Goal: Task Accomplishment & Management: Manage account settings

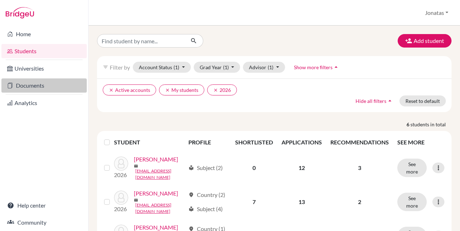
click at [45, 84] on link "Documents" at bounding box center [43, 85] width 85 height 14
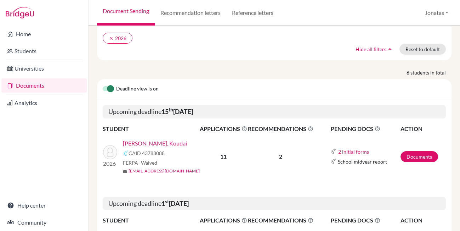
scroll to position [51, 0]
click at [151, 143] on link "[PERSON_NAME], Koudai" at bounding box center [155, 143] width 64 height 9
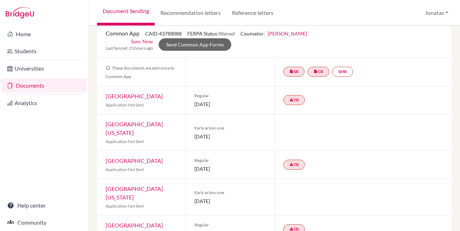
scroll to position [13, 0]
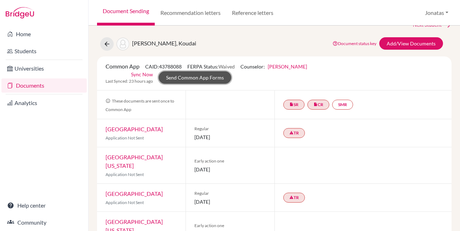
click at [231, 71] on link "Send Common App Forms" at bounding box center [195, 77] width 73 height 12
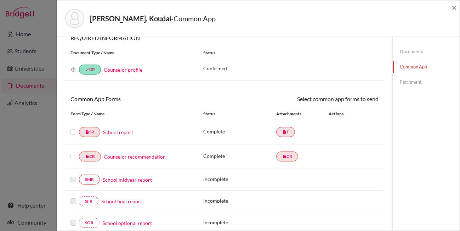
scroll to position [16, 0]
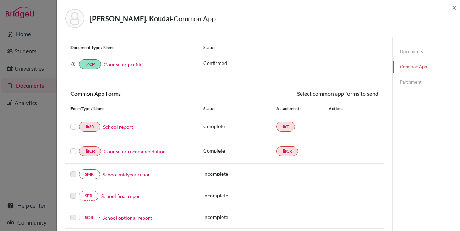
click at [71, 147] on label at bounding box center [74, 147] width 6 height 0
click at [0, 0] on input "checkbox" at bounding box center [0, 0] width 0 height 0
click at [73, 123] on label at bounding box center [74, 123] width 6 height 0
click at [0, 0] on input "checkbox" at bounding box center [0, 0] width 0 height 0
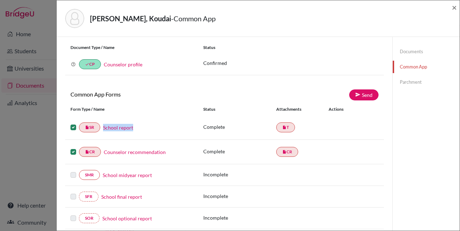
click at [116, 126] on link "School report" at bounding box center [118, 127] width 30 height 7
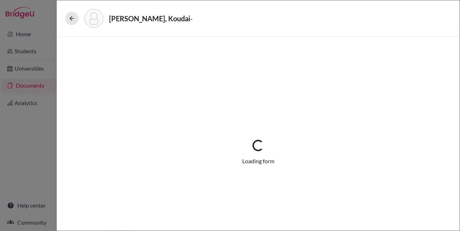
select select "1"
select select "670075"
select select "0"
select select "1"
select select "4"
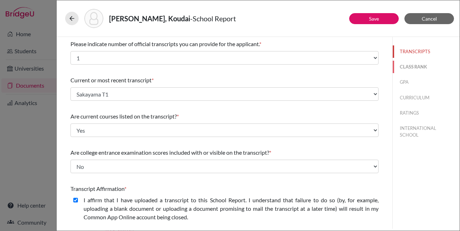
click at [413, 63] on button "CLASS RANK" at bounding box center [426, 67] width 67 height 12
select select "3"
select select "1"
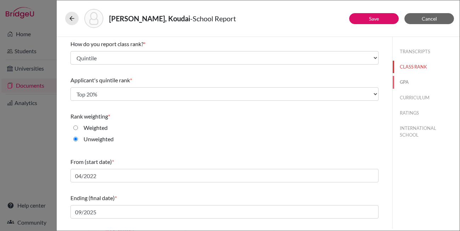
click at [409, 80] on button "GPA" at bounding box center [426, 82] width 67 height 12
type input "5.0"
select select "5"
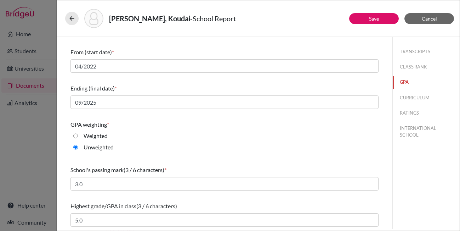
scroll to position [110, 0]
click at [409, 101] on button "CURRICULUM" at bounding box center [426, 97] width 67 height 12
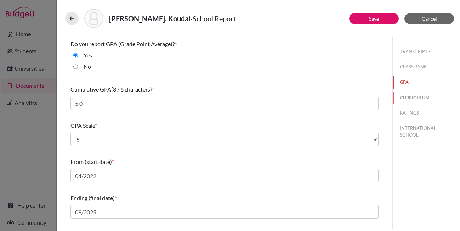
select select "3"
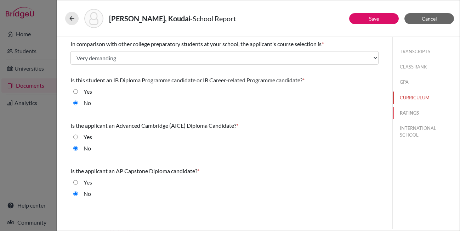
click at [414, 114] on button "RATINGS" at bounding box center [426, 113] width 67 height 12
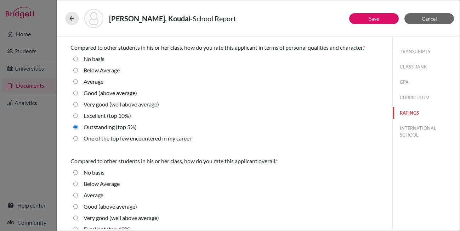
scroll to position [256, 0]
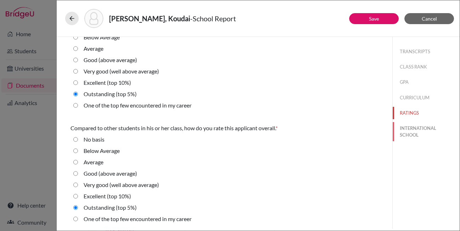
click at [419, 130] on button "INTERNATIONAL SCHOOL" at bounding box center [426, 131] width 67 height 19
radio Average "true"
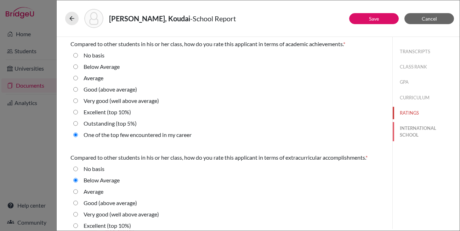
select select "27"
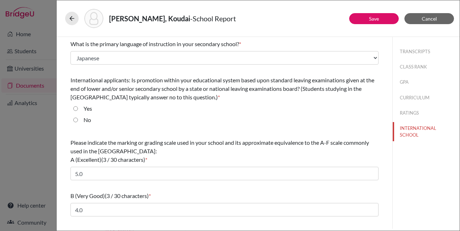
click at [44, 17] on div "Sakayama, Koudai - School Report Save Cancel What is the primary language of in…" at bounding box center [230, 115] width 460 height 231
click at [43, 23] on div "Sakayama, Koudai - School Report Save Cancel What is the primary language of in…" at bounding box center [230, 115] width 460 height 231
click at [72, 17] on icon at bounding box center [71, 18] width 7 height 7
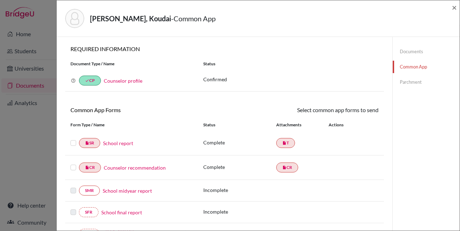
scroll to position [23, 0]
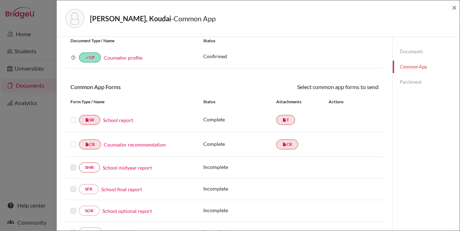
click at [143, 146] on link "Counselor recommendation" at bounding box center [135, 144] width 62 height 7
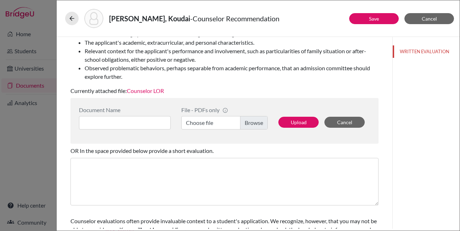
scroll to position [111, 0]
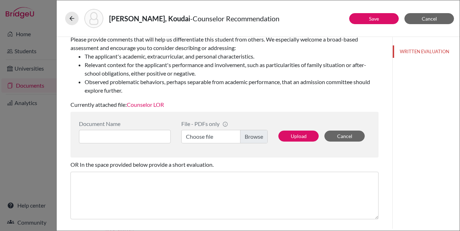
click at [153, 106] on link "Counselor LOR" at bounding box center [145, 104] width 37 height 7
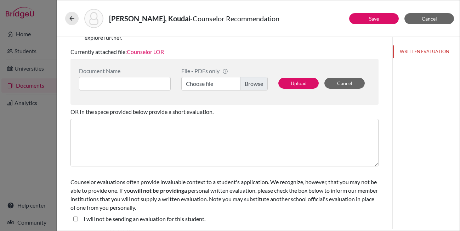
scroll to position [0, 0]
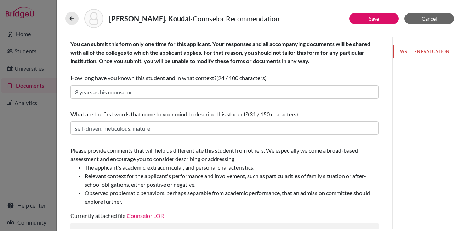
click at [47, 22] on div "Sakayama, Koudai - Counselor Recommendation Save Cancel You can submit this for…" at bounding box center [230, 115] width 460 height 231
click at [67, 18] on button at bounding box center [71, 18] width 13 height 13
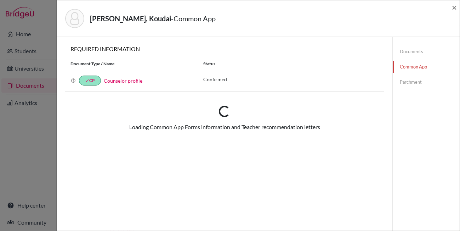
click at [43, 20] on div "Sakayama, Koudai - Common App × × REQUIRED INFORMATION Document Type / Name Sta…" at bounding box center [230, 115] width 460 height 231
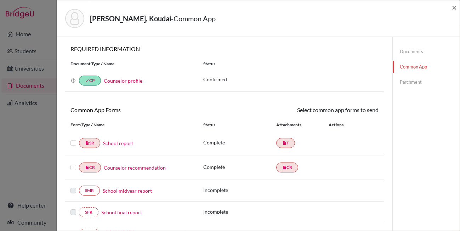
click at [71, 163] on label at bounding box center [74, 163] width 6 height 0
click at [0, 0] on input "checkbox" at bounding box center [0, 0] width 0 height 0
click at [73, 139] on label at bounding box center [74, 139] width 6 height 0
click at [0, 0] on input "checkbox" at bounding box center [0, 0] width 0 height 0
click at [364, 111] on link "Send" at bounding box center [364, 111] width 29 height 11
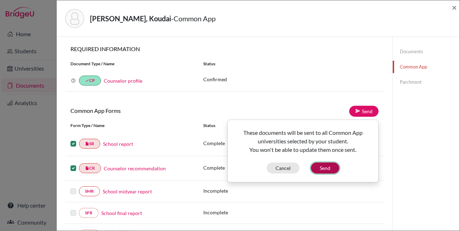
click at [328, 167] on button "Send" at bounding box center [325, 167] width 28 height 11
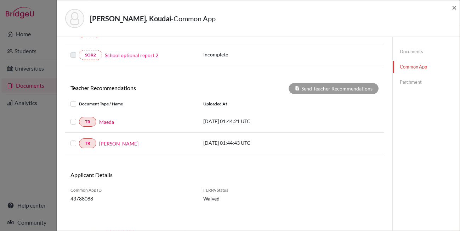
scroll to position [215, 0]
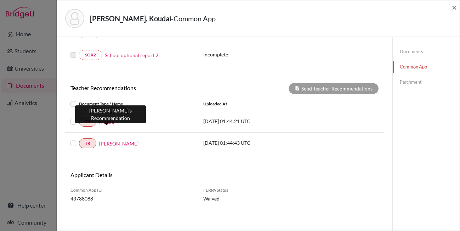
click at [110, 123] on link "Maeda" at bounding box center [106, 121] width 15 height 7
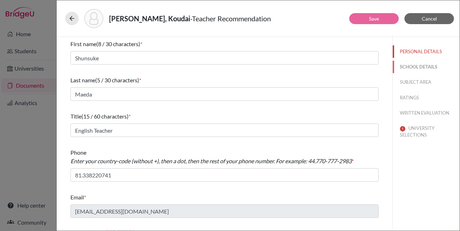
click at [417, 68] on button "SCHOOL DETAILS" at bounding box center [426, 67] width 67 height 12
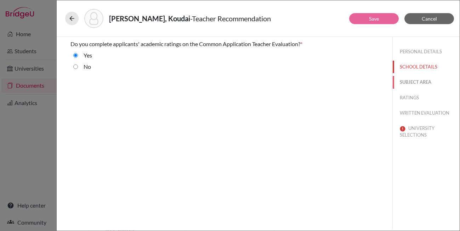
click at [417, 82] on button "SUBJECT AREA" at bounding box center [426, 82] width 67 height 12
select select "1"
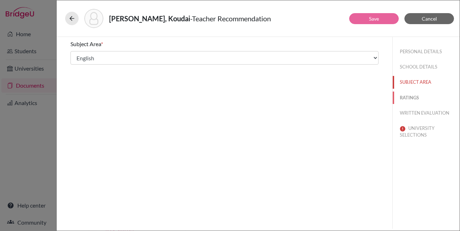
click at [414, 96] on button "RATINGS" at bounding box center [426, 97] width 67 height 12
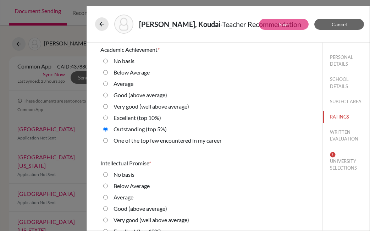
click at [110, 140] on div "One of the top few encountered in my career" at bounding box center [165, 141] width 114 height 11
click at [107, 140] on career "One of the top few encountered in my career" at bounding box center [105, 140] width 5 height 9
radio career "true"
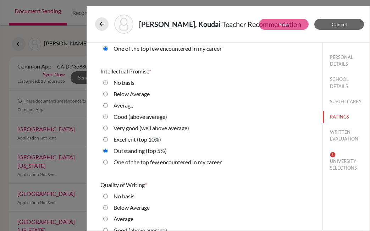
scroll to position [96, 0]
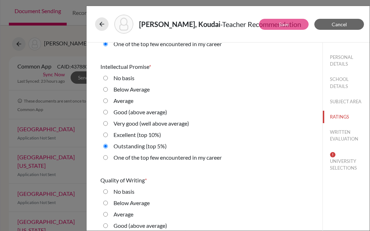
click at [106, 158] on career "One of the top few encountered in my career" at bounding box center [105, 157] width 5 height 9
radio career "true"
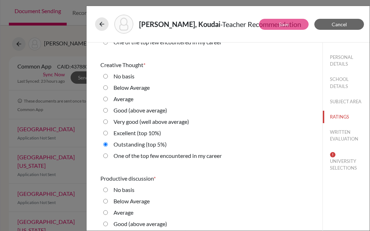
scroll to position [326, 0]
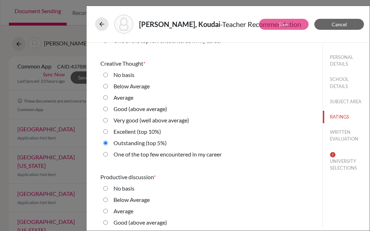
click at [106, 152] on career "One of the top few encountered in my career" at bounding box center [105, 154] width 5 height 9
radio career "true"
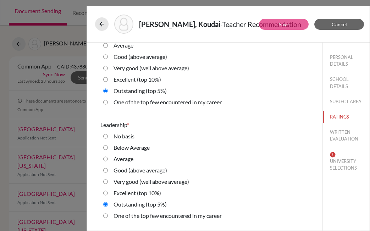
scroll to position [946, 0]
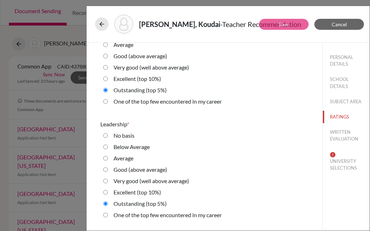
click at [116, 104] on label "One of the top few encountered in my career" at bounding box center [167, 101] width 108 height 9
click at [108, 104] on career "One of the top few encountered in my career" at bounding box center [105, 101] width 5 height 9
radio career "true"
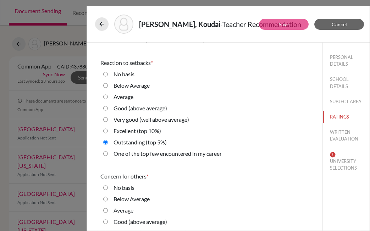
scroll to position [1240, 0]
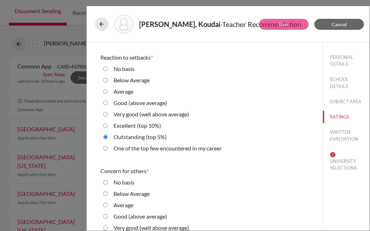
click at [134, 148] on label "One of the top few encountered in my career" at bounding box center [167, 148] width 108 height 9
click at [108, 148] on career "One of the top few encountered in my career" at bounding box center [105, 148] width 5 height 9
radio career "true"
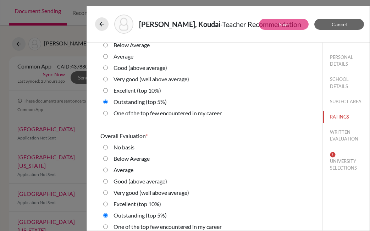
scroll to position [1618, 0]
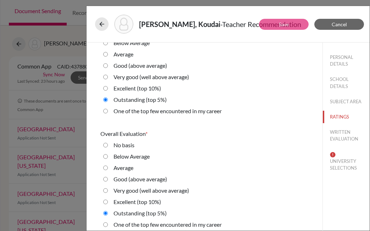
click at [115, 111] on label "One of the top few encountered in my career" at bounding box center [167, 111] width 108 height 9
click at [108, 111] on career "One of the top few encountered in my career" at bounding box center [105, 111] width 5 height 9
radio career "true"
click at [104, 224] on career "One of the top few encountered in my career" at bounding box center [105, 224] width 5 height 9
radio career "true"
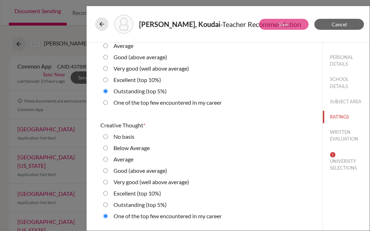
scroll to position [0, 0]
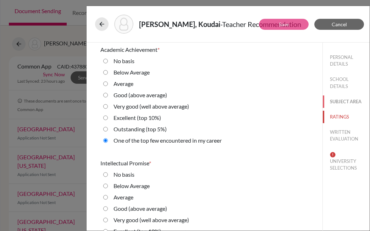
click at [337, 105] on button "SUBJECT AREA" at bounding box center [346, 101] width 47 height 12
select select "1"
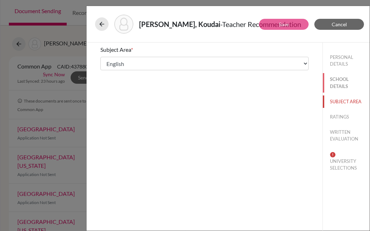
click at [342, 83] on button "SCHOOL DETAILS" at bounding box center [346, 82] width 47 height 19
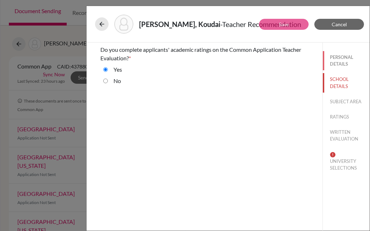
click at [342, 63] on button "PERSONAL DETAILS" at bounding box center [346, 60] width 47 height 19
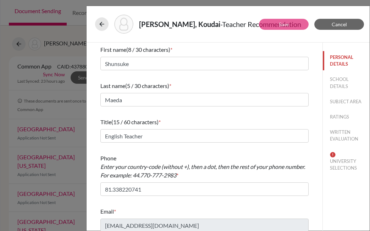
scroll to position [0, 0]
click at [342, 113] on button "RATINGS" at bounding box center [346, 117] width 47 height 12
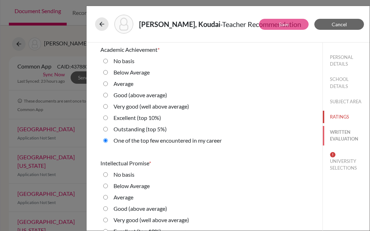
click at [339, 134] on button "WRITTEN EVALUATION" at bounding box center [346, 135] width 47 height 19
radio basis "true"
radio Average "true"
radio input "true"
radio average\) "true"
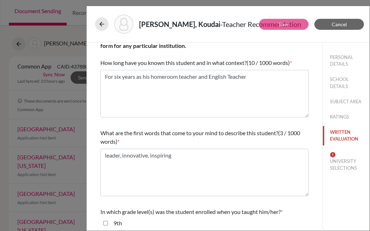
scroll to position [72, 0]
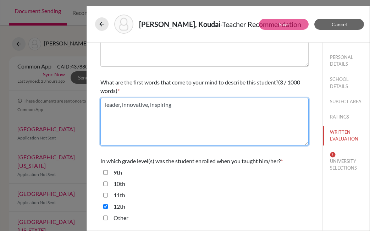
click at [125, 103] on textarea "leader, innovative, inspiring" at bounding box center [204, 122] width 208 height 48
type textarea "V"
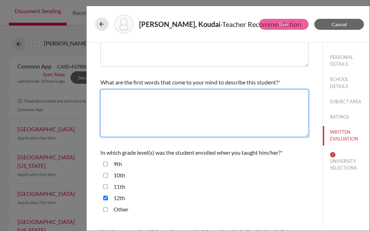
type textarea "√"
paste textarea "capable, intellectual, and talented"
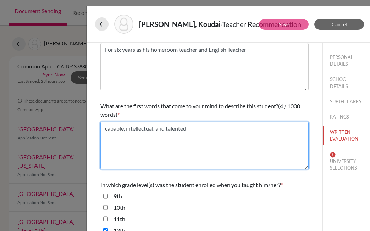
scroll to position [0, 0]
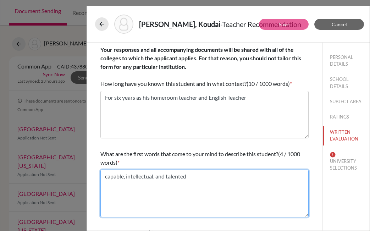
type textarea "capable, intellectual, and talented"
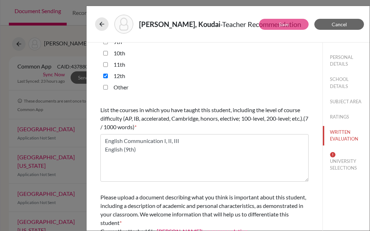
scroll to position [252, 0]
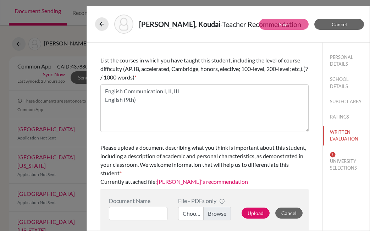
click at [204, 182] on link "Maeda's recommendation" at bounding box center [202, 181] width 91 height 7
click at [342, 165] on button "UNIVERSITY SELECTIONS" at bounding box center [346, 161] width 47 height 26
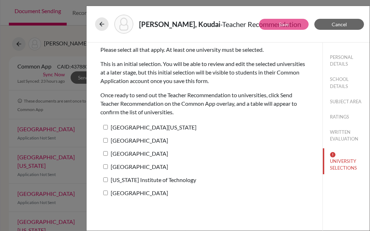
click at [105, 128] on input "University of Texas at Austin" at bounding box center [105, 127] width 5 height 5
checkbox input "true"
click at [104, 139] on input "[GEOGRAPHIC_DATA]" at bounding box center [105, 140] width 5 height 5
checkbox input "true"
click at [105, 153] on input "[GEOGRAPHIC_DATA]" at bounding box center [105, 153] width 5 height 5
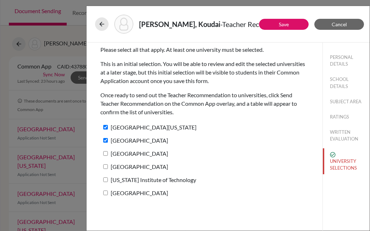
checkbox input "true"
click at [104, 168] on input "[GEOGRAPHIC_DATA]" at bounding box center [105, 166] width 5 height 5
checkbox input "true"
click at [104, 179] on input "[US_STATE] Institute of Technology" at bounding box center [105, 179] width 5 height 5
checkbox input "true"
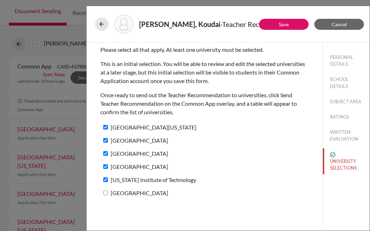
click at [104, 192] on input "Carnegie Mellon University" at bounding box center [105, 192] width 5 height 5
checkbox input "true"
click at [280, 24] on link "Save" at bounding box center [284, 24] width 10 height 6
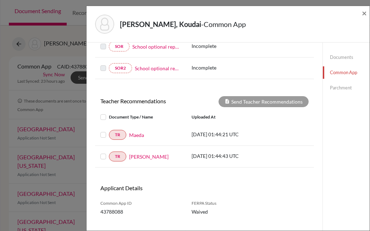
scroll to position [220, 0]
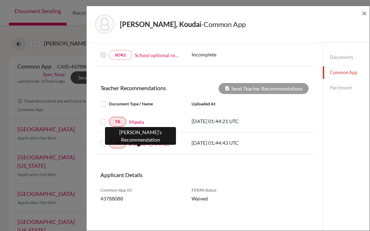
click at [141, 145] on link "Fujimura" at bounding box center [148, 143] width 39 height 7
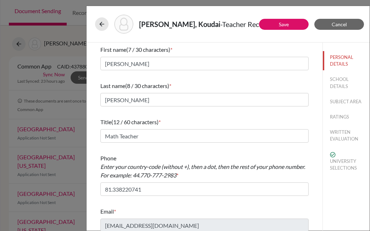
scroll to position [0, 0]
click at [343, 82] on button "SCHOOL DETAILS" at bounding box center [346, 82] width 47 height 19
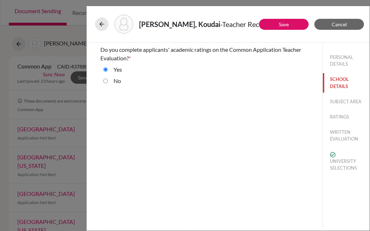
scroll to position [0, 0]
click at [341, 101] on button "SUBJECT AREA" at bounding box center [346, 101] width 47 height 12
select select "0"
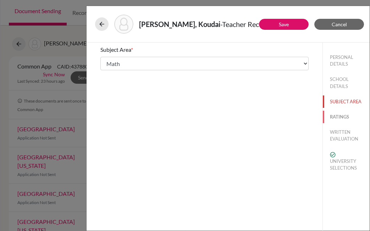
click at [339, 115] on button "RATINGS" at bounding box center [346, 117] width 47 height 12
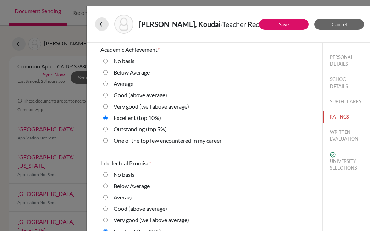
click at [106, 128] on 5\%\) "Outstanding (top 5%)" at bounding box center [105, 129] width 5 height 9
radio 5\%\) "true"
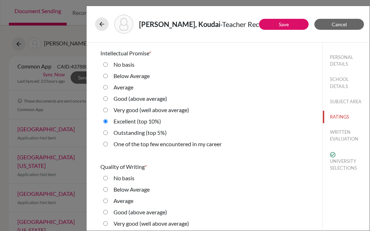
click at [106, 132] on 5\%\) "Outstanding (top 5%)" at bounding box center [105, 132] width 5 height 9
radio 5\%\) "true"
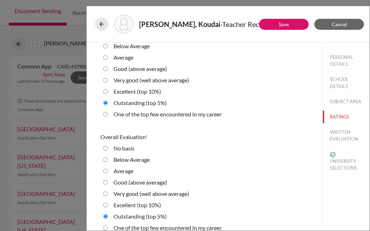
scroll to position [1618, 0]
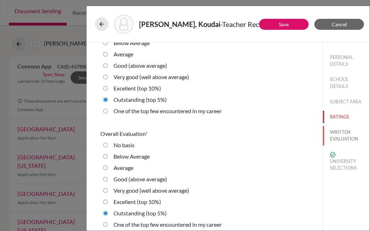
click at [345, 135] on button "WRITTEN EVALUATION" at bounding box center [346, 135] width 47 height 19
radio basis "true"
radio Average "true"
radio input "true"
radio average\) "true"
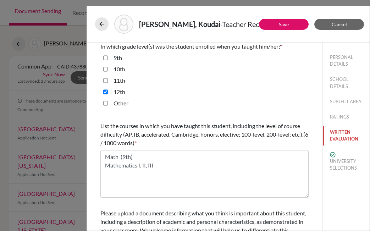
scroll to position [252, 0]
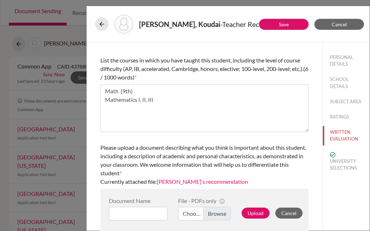
click at [212, 182] on link "Fujimura's recommendation" at bounding box center [202, 181] width 91 height 7
click at [342, 161] on button "UNIVERSITY SELECTIONS" at bounding box center [346, 161] width 47 height 26
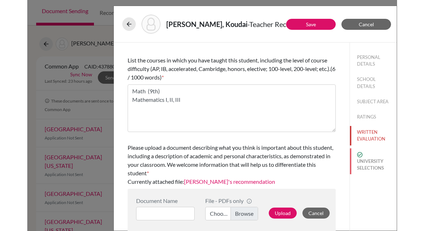
scroll to position [0, 0]
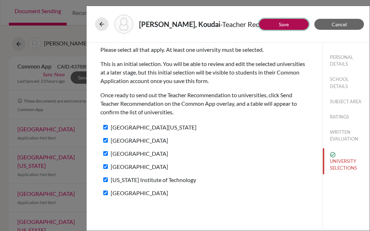
click at [284, 23] on link "Save" at bounding box center [284, 24] width 10 height 6
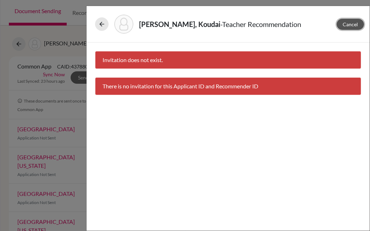
click at [354, 23] on span "Cancel" at bounding box center [349, 24] width 15 height 6
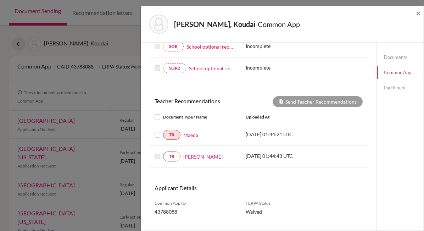
scroll to position [220, 0]
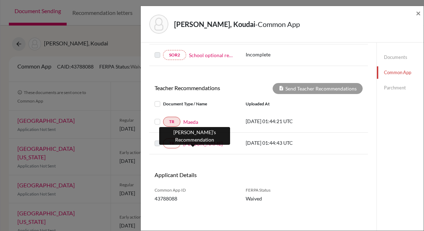
click at [197, 143] on link "[PERSON_NAME]" at bounding box center [202, 143] width 39 height 7
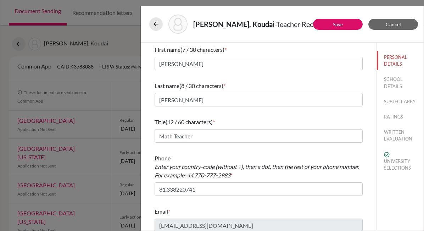
scroll to position [0, 0]
click at [393, 82] on button "SCHOOL DETAILS" at bounding box center [400, 82] width 47 height 19
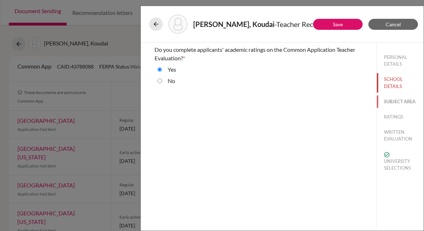
click at [394, 100] on button "SUBJECT AREA" at bounding box center [400, 101] width 47 height 12
select select "0"
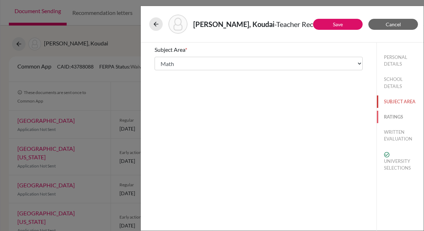
click at [395, 114] on button "RATINGS" at bounding box center [400, 117] width 47 height 12
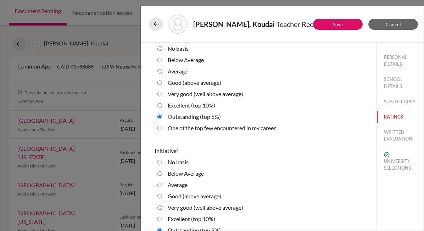
scroll to position [1618, 0]
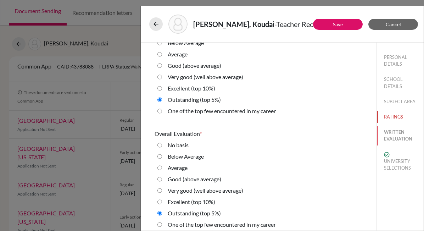
click at [398, 134] on button "WRITTEN EVALUATION" at bounding box center [400, 135] width 47 height 19
radio basis "true"
radio Average "true"
radio input "true"
radio average\) "true"
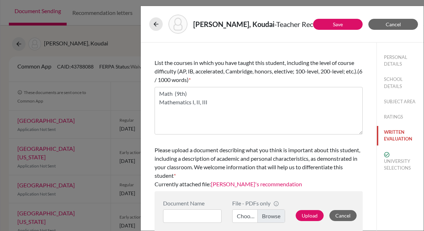
scroll to position [252, 0]
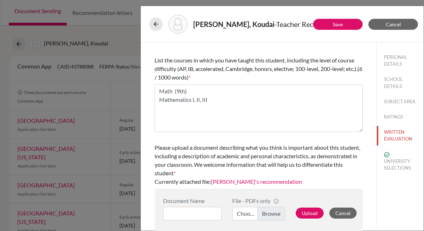
click at [254, 182] on link "Fujimura's recommendation" at bounding box center [256, 181] width 91 height 7
click at [402, 167] on button "UNIVERSITY SELECTIONS" at bounding box center [400, 161] width 47 height 26
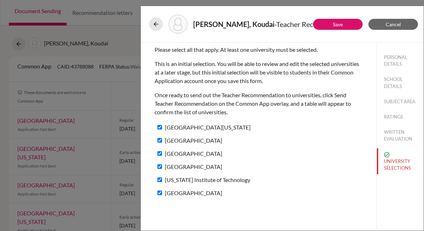
click at [158, 193] on input "[GEOGRAPHIC_DATA]" at bounding box center [159, 192] width 5 height 5
checkbox input "false"
click at [158, 176] on label "[US_STATE] Institute of Technology" at bounding box center [203, 179] width 96 height 10
click at [158, 177] on input "[US_STATE] Institute of Technology" at bounding box center [159, 179] width 5 height 5
checkbox input "false"
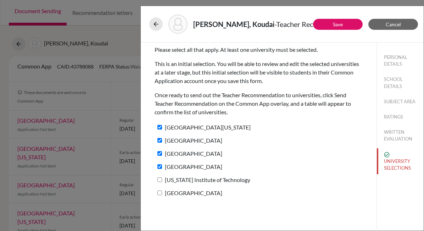
click at [159, 164] on input "[GEOGRAPHIC_DATA]" at bounding box center [159, 166] width 5 height 5
checkbox input "false"
click at [159, 153] on input "Columbia University" at bounding box center [159, 153] width 5 height 5
checkbox input "false"
click at [159, 143] on label "[GEOGRAPHIC_DATA]" at bounding box center [189, 140] width 68 height 10
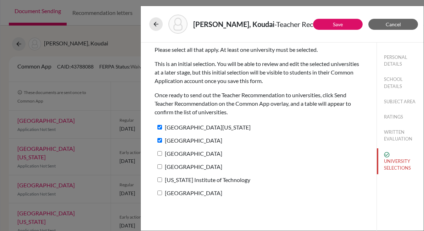
click at [159, 143] on input "[GEOGRAPHIC_DATA]" at bounding box center [159, 140] width 5 height 5
checkbox input "false"
click at [160, 125] on input "University of Texas at Austin" at bounding box center [159, 127] width 5 height 5
click at [159, 128] on input "University of Texas at Austin" at bounding box center [159, 127] width 5 height 5
checkbox input "true"
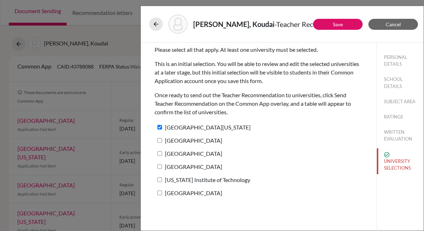
click at [159, 141] on input "[GEOGRAPHIC_DATA]" at bounding box center [159, 140] width 5 height 5
checkbox input "true"
click at [159, 153] on input "Columbia University" at bounding box center [159, 153] width 5 height 5
checkbox input "true"
click at [159, 166] on input "[GEOGRAPHIC_DATA]" at bounding box center [159, 166] width 5 height 5
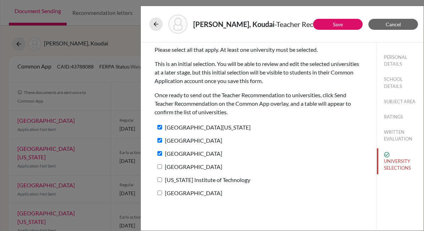
checkbox input "true"
click at [159, 183] on label "California Institute of Technology" at bounding box center [203, 179] width 96 height 10
click at [159, 182] on input "California Institute of Technology" at bounding box center [159, 179] width 5 height 5
checkbox input "true"
click at [159, 194] on input "Carnegie Mellon University" at bounding box center [159, 192] width 5 height 5
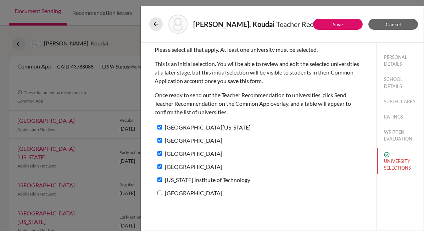
checkbox input "true"
click at [334, 23] on link "Save" at bounding box center [338, 24] width 10 height 6
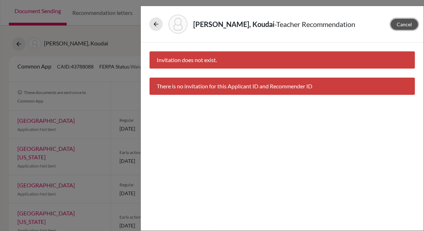
click at [408, 24] on span "Cancel" at bounding box center [404, 24] width 15 height 6
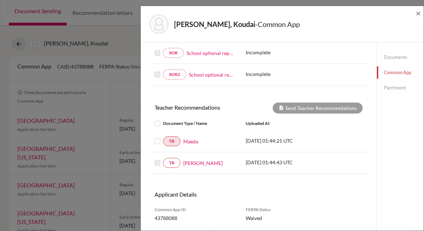
scroll to position [214, 0]
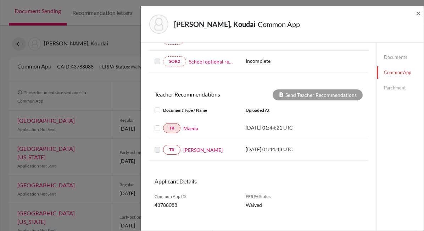
click at [156, 132] on div at bounding box center [159, 128] width 9 height 9
click at [163, 124] on label at bounding box center [163, 124] width 0 height 0
click at [0, 0] on input "checkbox" at bounding box center [0, 0] width 0 height 0
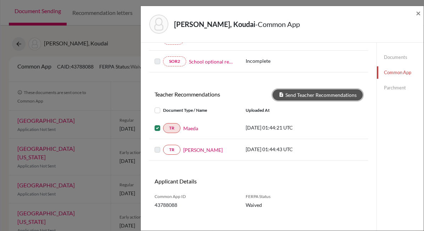
click at [313, 94] on button "Send Teacher Recommendations" at bounding box center [318, 94] width 90 height 11
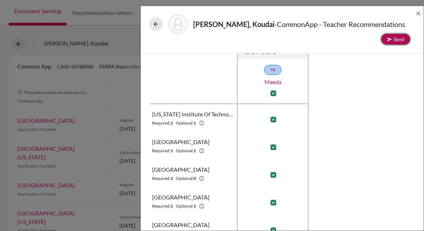
click at [397, 40] on button "Send" at bounding box center [395, 39] width 29 height 11
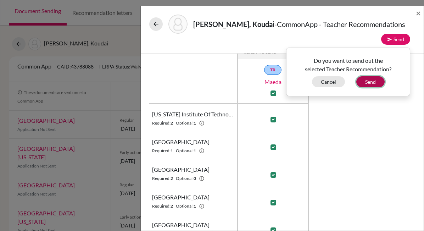
click at [374, 80] on button "Send" at bounding box center [370, 81] width 28 height 11
checkbox input "false"
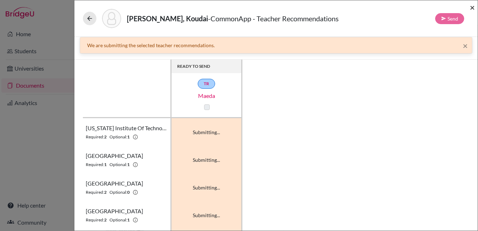
click at [460, 7] on span "×" at bounding box center [472, 7] width 5 height 10
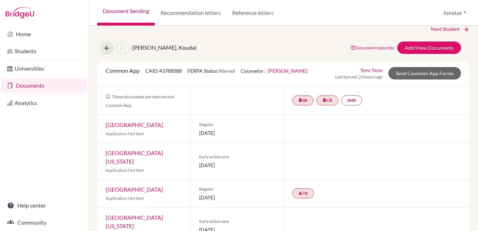
scroll to position [11, 0]
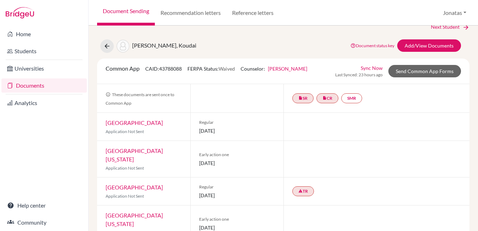
click at [370, 67] on link "Sync Now" at bounding box center [372, 67] width 22 height 7
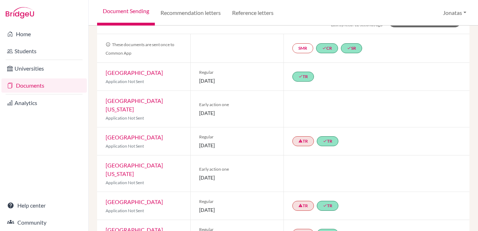
scroll to position [25, 0]
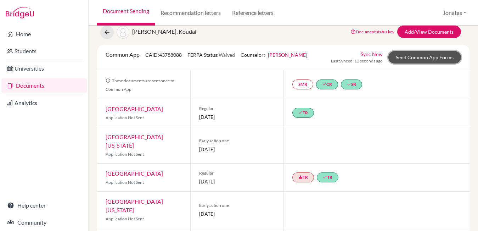
click at [428, 57] on link "Send Common App Forms" at bounding box center [425, 57] width 73 height 12
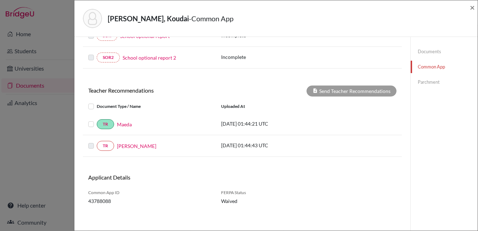
scroll to position [215, 0]
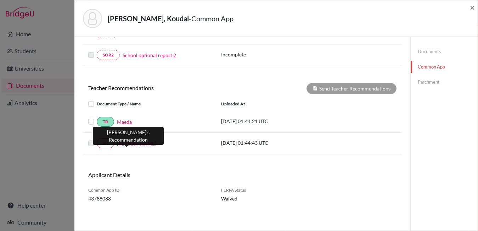
click at [130, 145] on link "[PERSON_NAME]" at bounding box center [136, 143] width 39 height 7
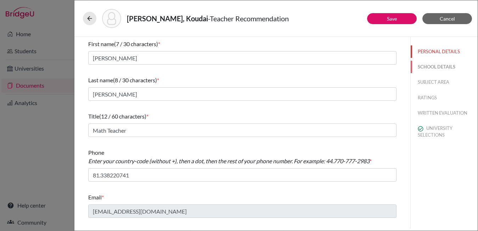
click at [440, 66] on button "SCHOOL DETAILS" at bounding box center [444, 67] width 67 height 12
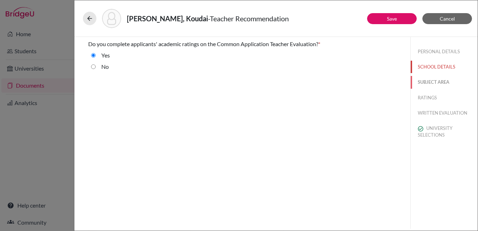
click at [434, 79] on button "SUBJECT AREA" at bounding box center [444, 82] width 67 height 12
select select "0"
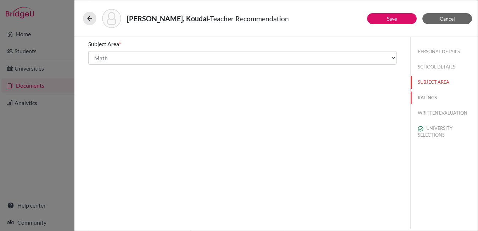
click at [430, 96] on button "RATINGS" at bounding box center [444, 97] width 67 height 12
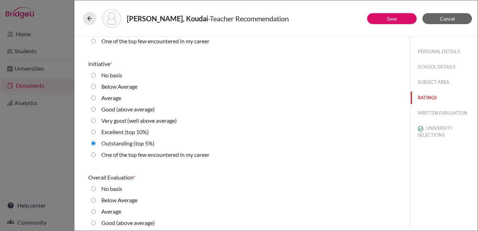
scroll to position [1618, 0]
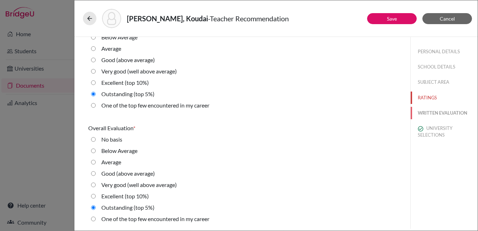
click at [445, 115] on button "WRITTEN EVALUATION" at bounding box center [444, 113] width 67 height 12
radio basis "true"
radio Average "true"
radio input "true"
radio average\) "true"
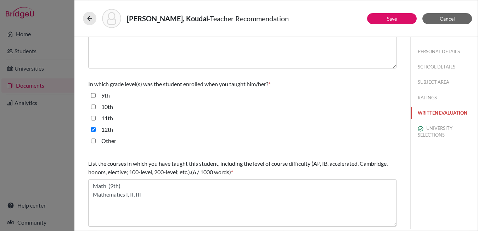
scroll to position [218, 0]
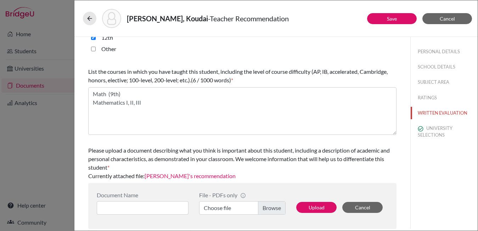
click at [180, 176] on link "Fujimura's recommendation" at bounding box center [190, 175] width 91 height 7
click at [434, 128] on button "UNIVERSITY SELECTIONS" at bounding box center [444, 131] width 67 height 19
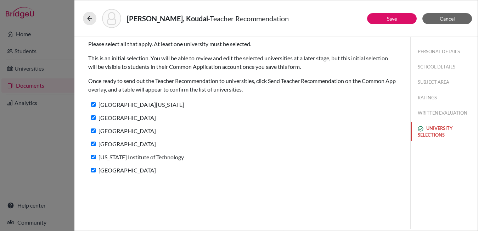
scroll to position [0, 0]
click at [400, 18] on button "Save" at bounding box center [392, 18] width 50 height 11
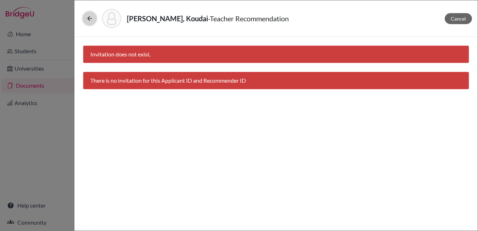
click at [91, 17] on icon at bounding box center [89, 18] width 7 height 7
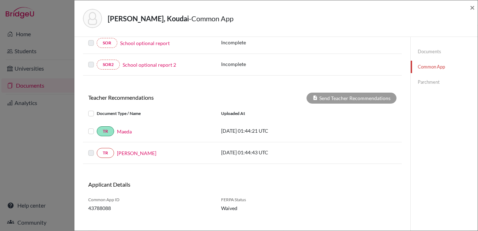
scroll to position [215, 0]
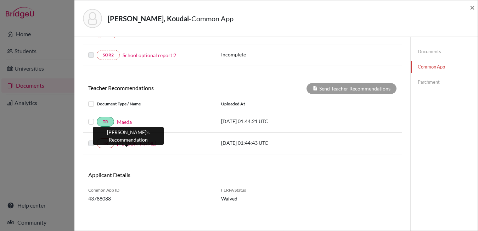
click at [125, 143] on link "Fujimura" at bounding box center [136, 143] width 39 height 7
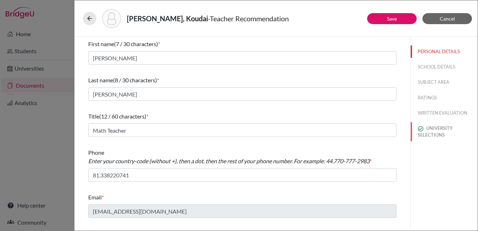
click at [441, 132] on button "UNIVERSITY SELECTIONS" at bounding box center [444, 131] width 67 height 19
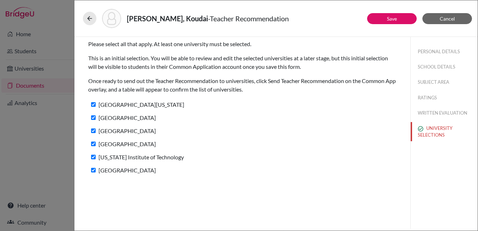
click at [94, 171] on input "Carnegie Mellon University" at bounding box center [93, 170] width 5 height 5
checkbox input "false"
click at [94, 156] on input "[US_STATE] Institute of Technology" at bounding box center [93, 157] width 5 height 5
checkbox input "false"
click at [94, 144] on input "[GEOGRAPHIC_DATA]" at bounding box center [93, 143] width 5 height 5
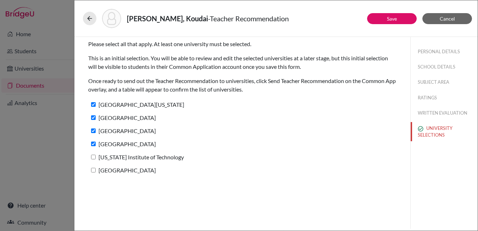
checkbox input "false"
click at [95, 130] on input "[GEOGRAPHIC_DATA]" at bounding box center [93, 130] width 5 height 5
checkbox input "false"
click at [92, 102] on input "University of Texas at Austin" at bounding box center [93, 104] width 5 height 5
checkbox input "false"
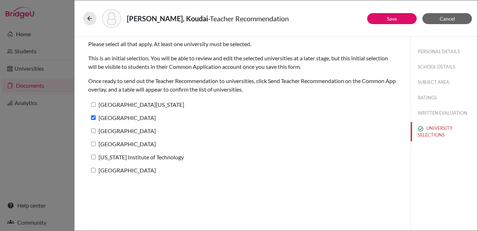
click at [93, 117] on input "[GEOGRAPHIC_DATA]" at bounding box center [93, 117] width 5 height 5
click at [93, 118] on input "[GEOGRAPHIC_DATA]" at bounding box center [93, 117] width 5 height 5
checkbox input "true"
click at [392, 15] on button "Save" at bounding box center [392, 18] width 50 height 11
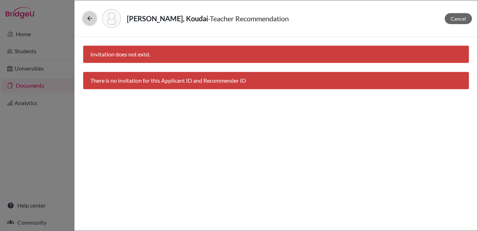
click at [88, 18] on icon at bounding box center [89, 18] width 7 height 7
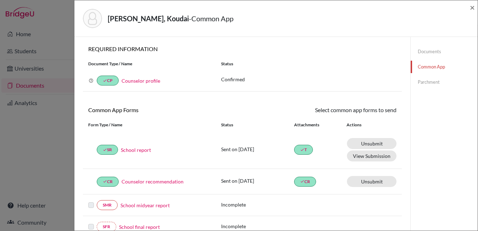
scroll to position [215, 0]
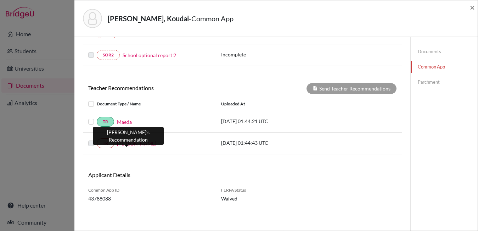
click at [128, 145] on link "Fujimura" at bounding box center [136, 143] width 39 height 7
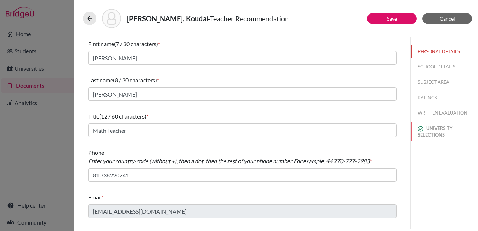
click at [439, 126] on button "UNIVERSITY SELECTIONS" at bounding box center [444, 131] width 67 height 19
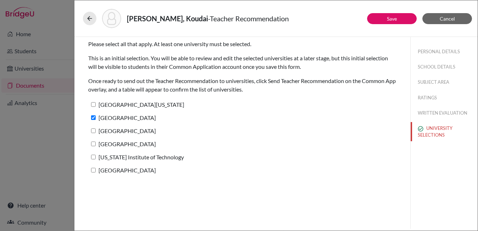
click at [93, 105] on input "[GEOGRAPHIC_DATA][US_STATE]" at bounding box center [93, 104] width 5 height 5
checkbox input "true"
click at [93, 132] on input "[GEOGRAPHIC_DATA]" at bounding box center [93, 130] width 5 height 5
checkbox input "true"
click at [93, 146] on input "[GEOGRAPHIC_DATA]" at bounding box center [93, 143] width 5 height 5
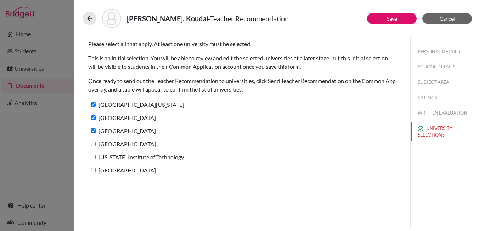
checkbox input "true"
click at [93, 156] on input "[US_STATE] Institute of Technology" at bounding box center [93, 157] width 5 height 5
checkbox input "true"
click at [93, 169] on input "[GEOGRAPHIC_DATA]" at bounding box center [93, 170] width 5 height 5
checkbox input "true"
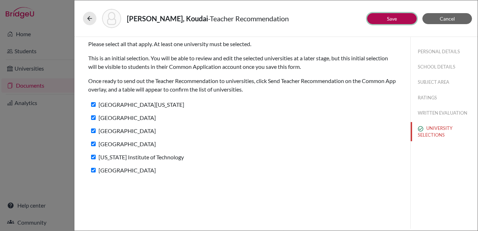
click at [385, 17] on button "Save" at bounding box center [392, 18] width 50 height 11
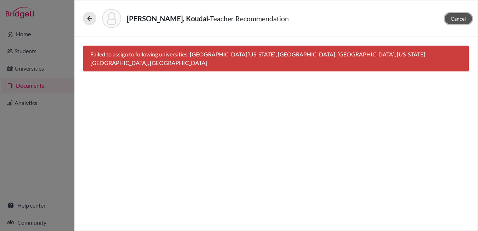
click at [457, 19] on span "Cancel" at bounding box center [458, 19] width 15 height 6
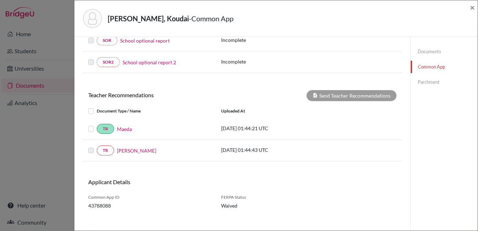
scroll to position [215, 0]
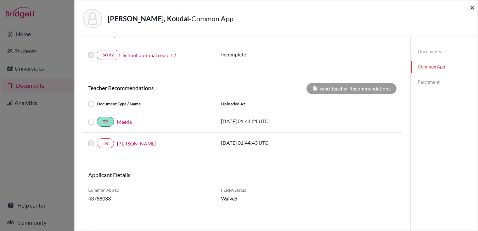
click at [473, 7] on span "×" at bounding box center [472, 7] width 5 height 10
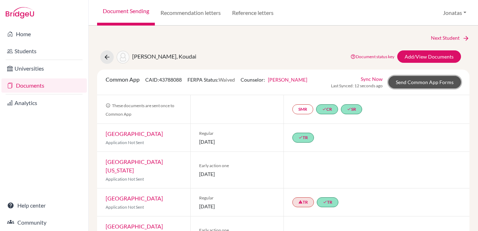
click at [419, 83] on link "Send Common App Forms" at bounding box center [425, 82] width 73 height 12
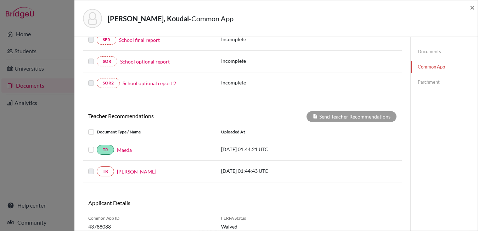
scroll to position [215, 0]
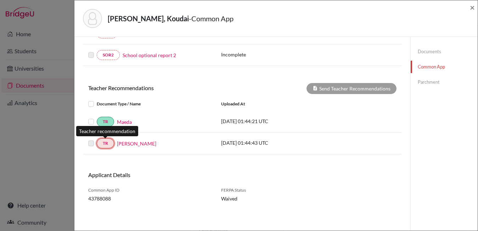
click at [109, 144] on link "TR" at bounding box center [105, 143] width 17 height 10
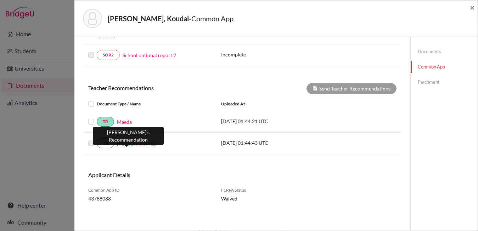
click at [125, 142] on link "Fujimura" at bounding box center [136, 143] width 39 height 7
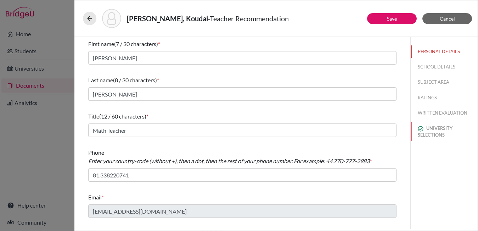
click at [437, 131] on button "UNIVERSITY SELECTIONS" at bounding box center [444, 131] width 67 height 19
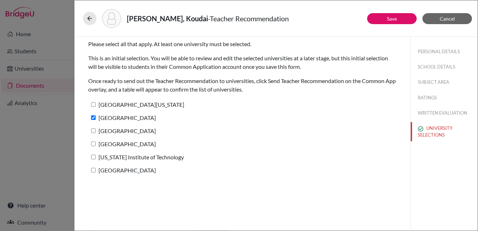
click at [94, 104] on input "University of Texas at Austin" at bounding box center [93, 104] width 5 height 5
checkbox input "true"
click at [95, 130] on input "Columbia University" at bounding box center [93, 130] width 5 height 5
checkbox input "true"
click at [94, 141] on input "[GEOGRAPHIC_DATA]" at bounding box center [93, 143] width 5 height 5
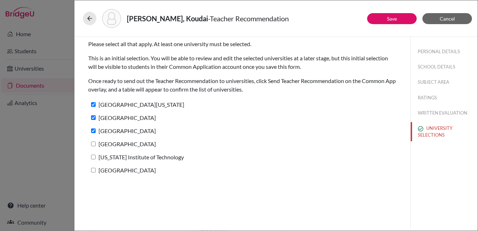
checkbox input "true"
click at [94, 155] on input "California Institute of Technology" at bounding box center [93, 157] width 5 height 5
checkbox input "true"
click at [94, 172] on label "Carnegie Mellon University" at bounding box center [122, 170] width 68 height 10
click at [94, 172] on input "Carnegie Mellon University" at bounding box center [93, 170] width 5 height 5
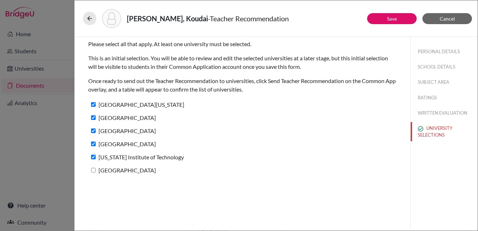
checkbox input "true"
click at [392, 17] on link "Save" at bounding box center [392, 19] width 10 height 6
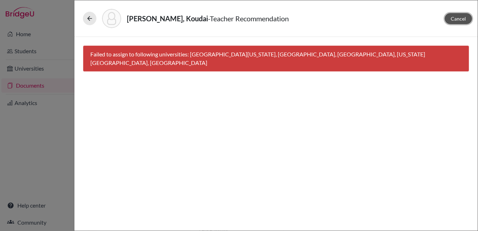
click at [460, 18] on span "Cancel" at bounding box center [458, 19] width 15 height 6
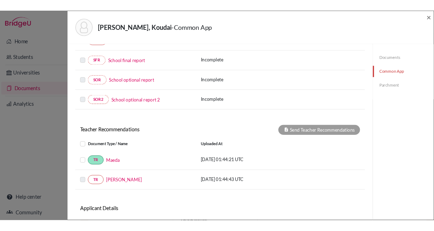
scroll to position [10, 0]
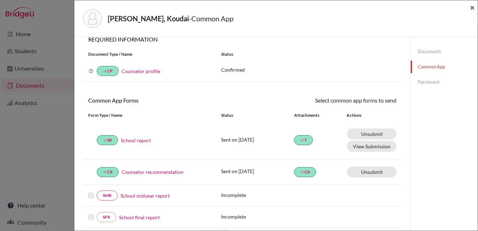
click at [472, 7] on span "×" at bounding box center [472, 7] width 5 height 10
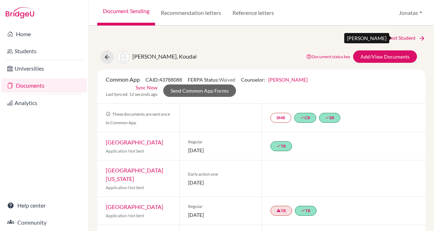
click at [393, 37] on link "Next Student" at bounding box center [405, 38] width 39 height 8
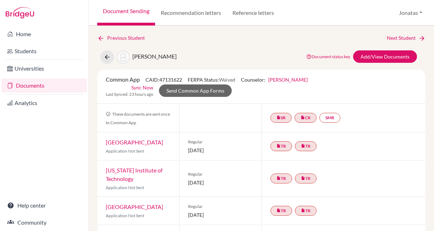
click at [142, 88] on link "Sync Now" at bounding box center [142, 87] width 22 height 7
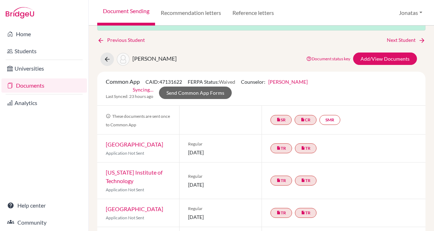
scroll to position [4, 0]
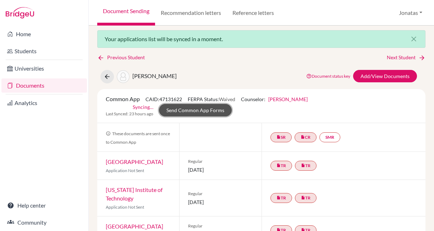
click at [182, 111] on link "Send Common App Forms" at bounding box center [195, 110] width 73 height 12
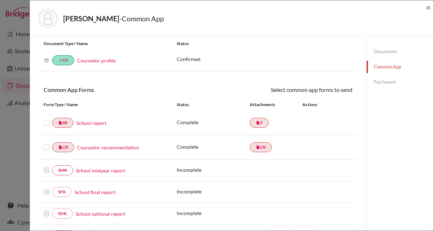
scroll to position [32, 0]
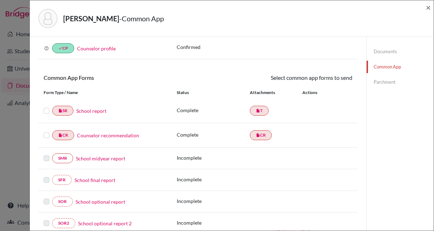
click at [90, 112] on link "School report" at bounding box center [91, 110] width 30 height 7
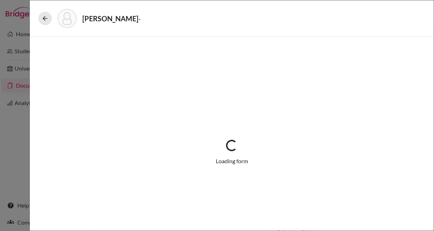
select select "1"
select select "670086"
select select "0"
select select "1"
select select "4"
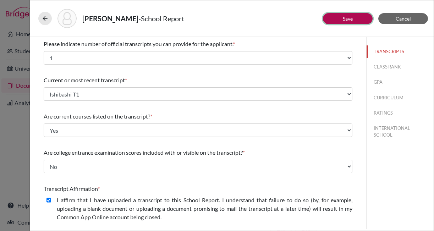
click at [349, 18] on link "Save" at bounding box center [347, 19] width 10 height 6
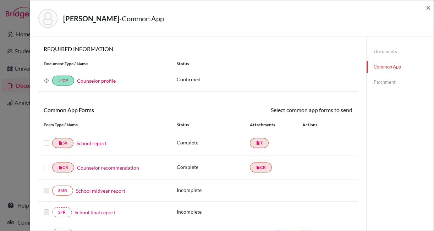
scroll to position [30, 0]
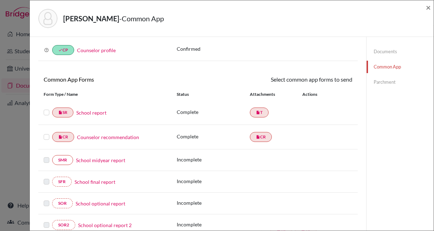
click at [117, 136] on link "Counselor recommendation" at bounding box center [108, 136] width 62 height 7
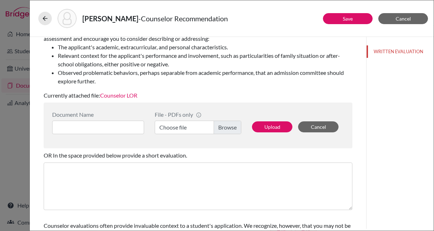
scroll to position [108, 0]
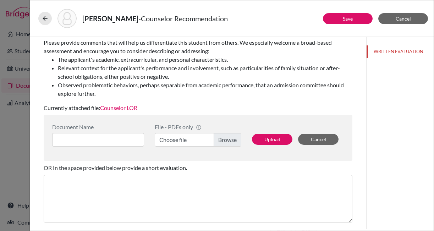
click at [122, 108] on link "Counselor LOR" at bounding box center [118, 107] width 37 height 7
click at [352, 20] on button "Save" at bounding box center [348, 18] width 50 height 11
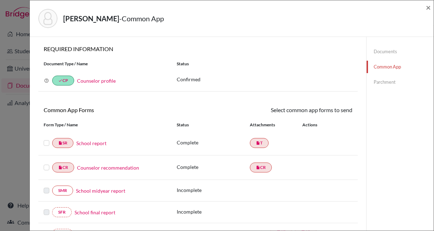
click at [15, 24] on div "Ishibashi, Kyota - Common App × × REQUIRED INFORMATION Document Type / Name Sta…" at bounding box center [217, 115] width 434 height 231
click at [426, 6] on span "×" at bounding box center [427, 7] width 5 height 10
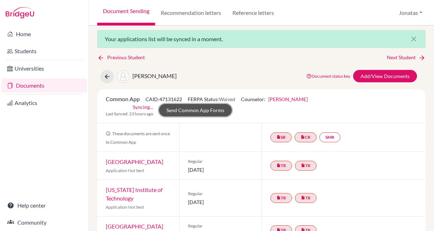
click at [207, 112] on link "Send Common App Forms" at bounding box center [195, 110] width 73 height 12
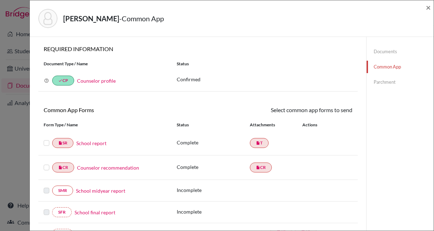
scroll to position [32, 0]
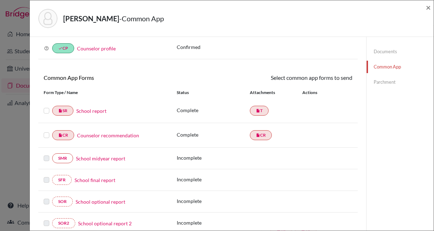
click at [46, 106] on label at bounding box center [47, 106] width 6 height 0
click at [0, 0] on input "checkbox" at bounding box center [0, 0] width 0 height 0
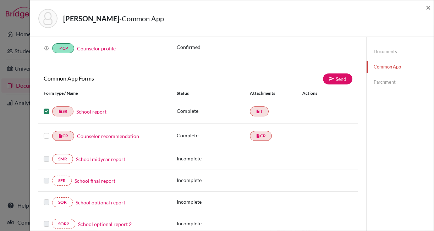
click at [45, 132] on label at bounding box center [47, 132] width 6 height 0
click at [0, 0] on input "checkbox" at bounding box center [0, 0] width 0 height 0
click at [339, 80] on link "Send" at bounding box center [337, 78] width 29 height 11
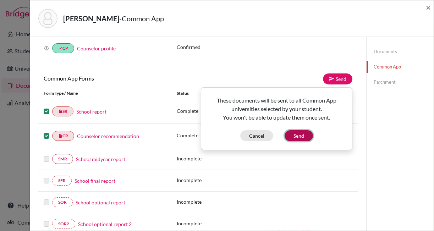
click at [300, 135] on button "Send" at bounding box center [298, 135] width 28 height 11
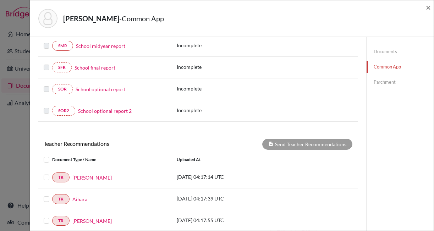
scroll to position [222, 0]
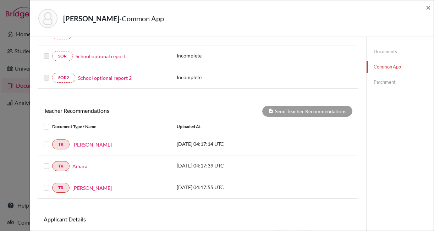
click at [379, 82] on link "Parchment" at bounding box center [399, 82] width 67 height 12
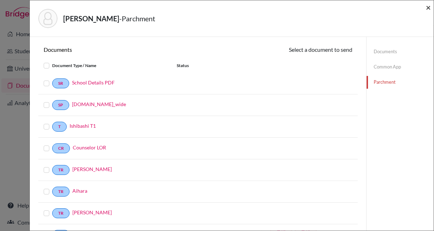
click at [426, 8] on span "×" at bounding box center [427, 7] width 5 height 10
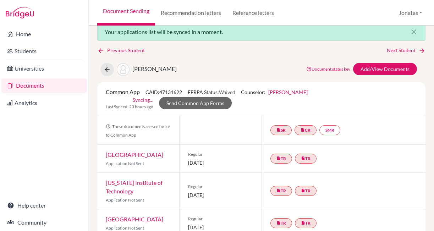
scroll to position [12, 0]
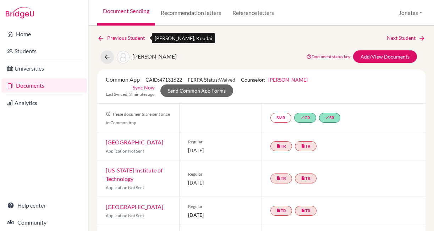
click at [119, 39] on link "Previous Student" at bounding box center [123, 38] width 53 height 8
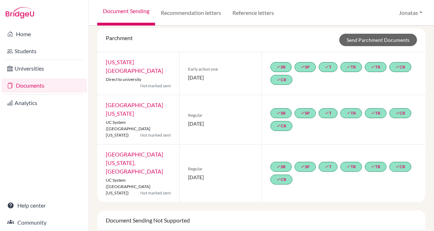
scroll to position [310, 0]
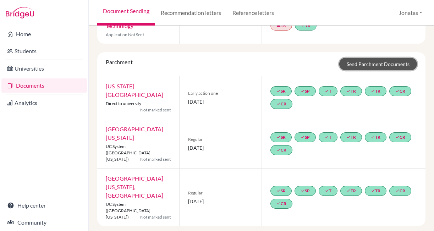
click at [367, 70] on link "Send Parchment Documents" at bounding box center [378, 64] width 78 height 12
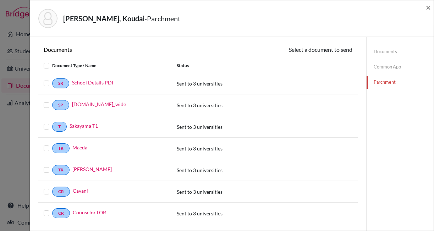
click at [52, 61] on label at bounding box center [52, 61] width 0 height 0
click at [0, 0] on input "checkbox" at bounding box center [0, 0] width 0 height 0
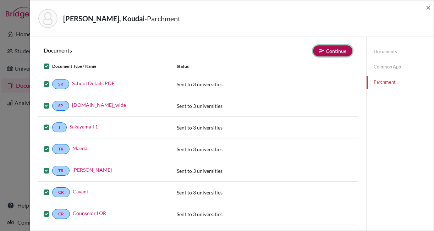
click at [330, 50] on button "Continue" at bounding box center [332, 50] width 39 height 11
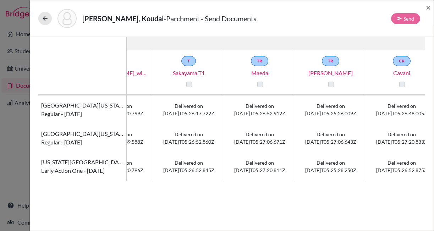
scroll to position [0, 199]
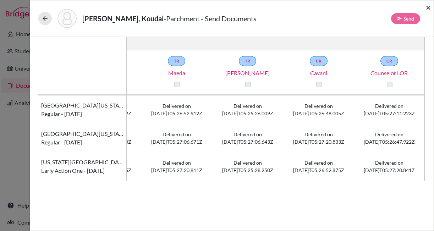
click at [428, 9] on span "×" at bounding box center [427, 7] width 5 height 10
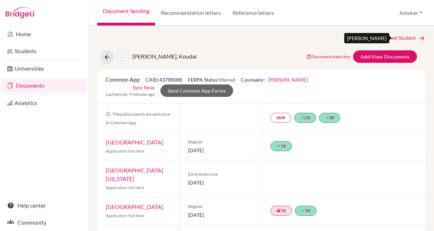
click at [401, 35] on link "Next Student" at bounding box center [405, 38] width 39 height 8
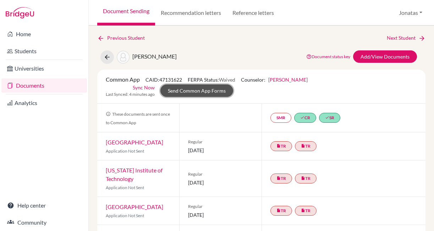
click at [214, 94] on link "Send Common App Forms" at bounding box center [196, 90] width 73 height 12
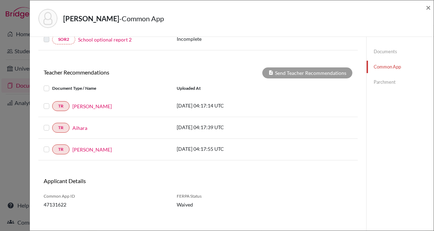
scroll to position [236, 0]
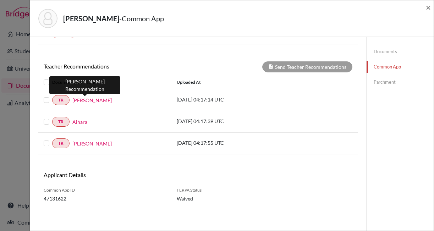
click at [90, 101] on link "[PERSON_NAME]" at bounding box center [91, 99] width 39 height 7
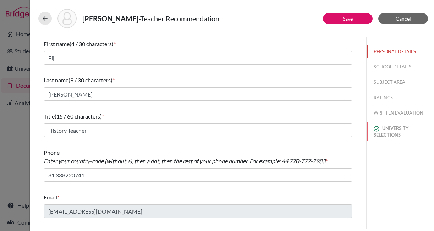
click at [392, 130] on button "UNIVERSITY SELECTIONS" at bounding box center [399, 131] width 67 height 19
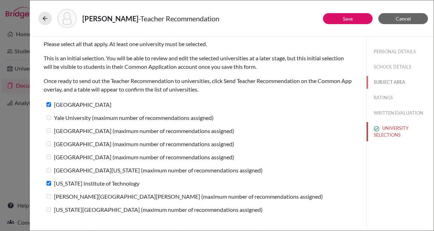
click at [383, 84] on button "SUBJECT AREA" at bounding box center [399, 82] width 67 height 12
select select "4"
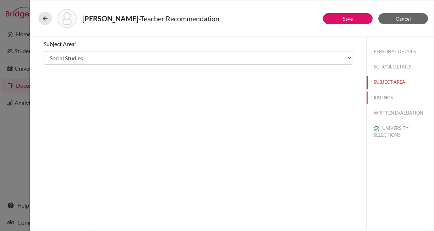
click at [381, 96] on button "RATINGS" at bounding box center [399, 97] width 67 height 12
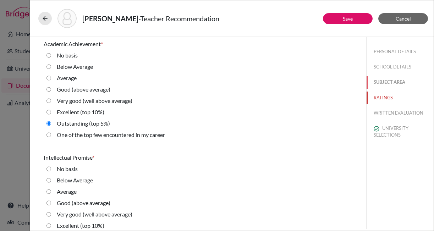
click at [386, 84] on button "SUBJECT AREA" at bounding box center [399, 82] width 67 height 12
select select "4"
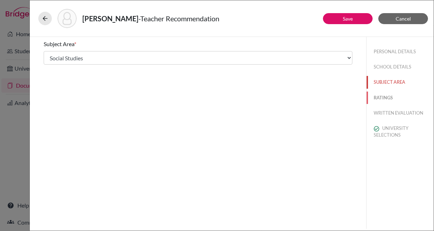
click at [385, 95] on button "RATINGS" at bounding box center [399, 97] width 67 height 12
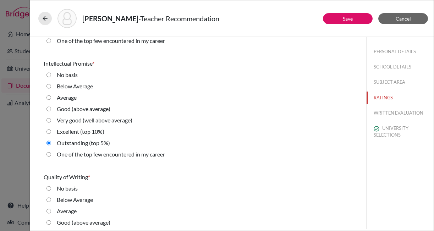
scroll to position [94, 0]
click at [48, 155] on career "One of the top few encountered in my career" at bounding box center [48, 154] width 5 height 9
radio career "true"
click at [48, 155] on career "One of the top few encountered in my career" at bounding box center [48, 154] width 5 height 9
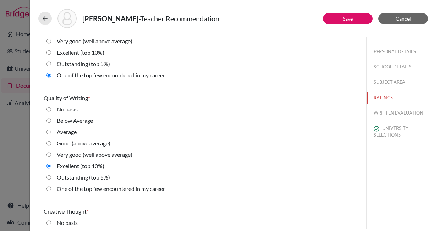
scroll to position [174, 0]
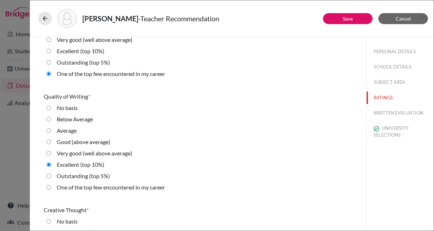
click at [50, 176] on 5\%\) "Outstanding (top 5%)" at bounding box center [48, 176] width 5 height 9
radio 5\%\) "true"
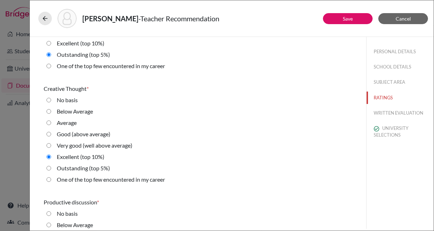
click at [50, 167] on 5\%\) "Outstanding (top 5%)" at bounding box center [48, 168] width 5 height 9
radio 5\%\) "true"
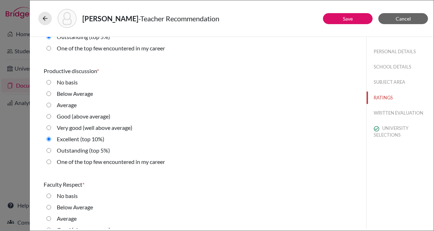
scroll to position [432, 0]
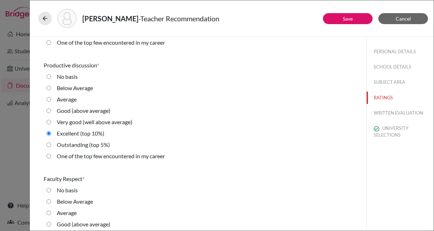
click at [48, 146] on 5\%\) "Outstanding (top 5%)" at bounding box center [48, 144] width 5 height 9
radio 5\%\) "true"
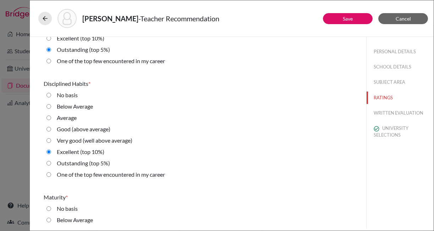
scroll to position [726, 0]
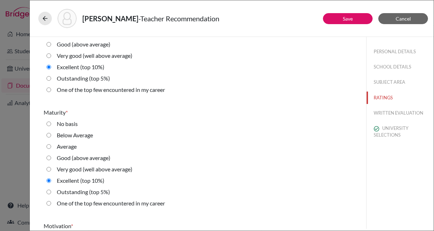
click at [56, 79] on div "Outstanding (top 5%)" at bounding box center [80, 79] width 59 height 11
click at [50, 78] on 5\%\) "Outstanding (top 5%)" at bounding box center [48, 78] width 5 height 9
radio 5\%\) "true"
click at [57, 193] on label "Outstanding (top 5%)" at bounding box center [83, 192] width 53 height 9
click at [51, 193] on 5\%\) "Outstanding (top 5%)" at bounding box center [48, 192] width 5 height 9
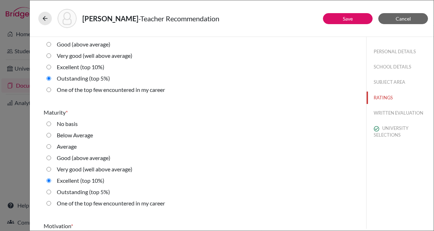
radio 5\%\) "true"
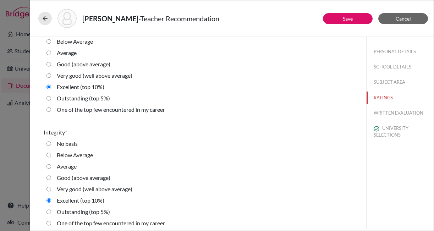
scroll to position [1069, 0]
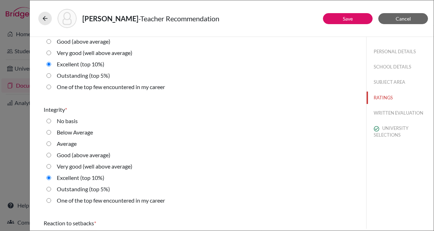
click at [86, 190] on label "Outstanding (top 5%)" at bounding box center [83, 189] width 53 height 9
click at [51, 190] on 5\%\) "Outstanding (top 5%)" at bounding box center [48, 189] width 5 height 9
radio 5\%\) "true"
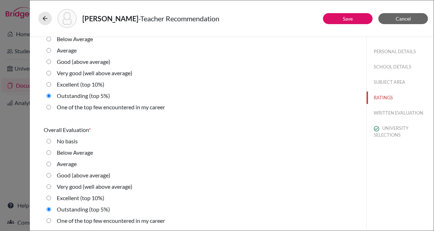
scroll to position [1618, 0]
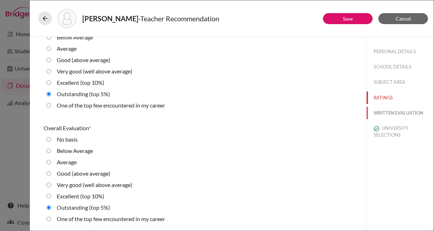
click at [397, 113] on button "WRITTEN EVALUATION" at bounding box center [399, 113] width 67 height 12
radio basis "true"
radio input "true"
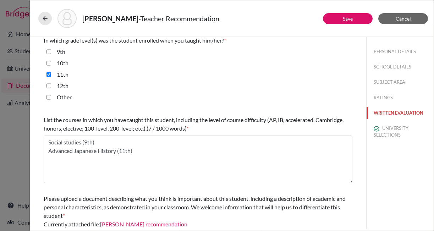
scroll to position [218, 0]
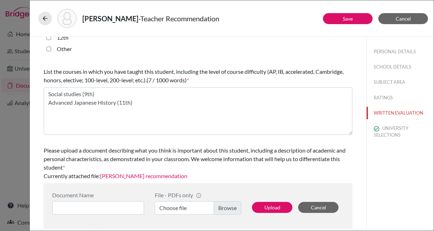
click at [167, 177] on link "Matsumoto's recommendation" at bounding box center [143, 175] width 87 height 7
click at [391, 129] on button "UNIVERSITY SELECTIONS" at bounding box center [399, 131] width 67 height 19
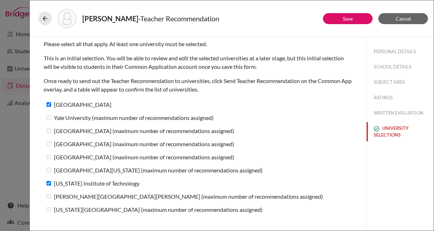
scroll to position [0, 0]
click at [346, 17] on link "Save" at bounding box center [347, 19] width 10 height 6
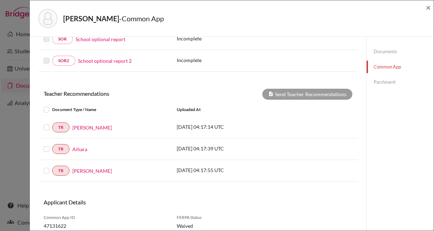
scroll to position [224, 0]
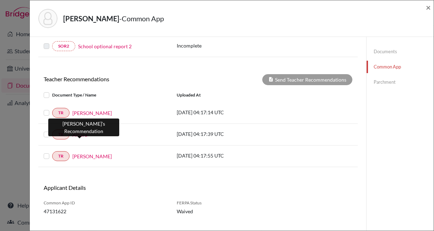
click at [78, 134] on link "Aihara" at bounding box center [79, 134] width 15 height 7
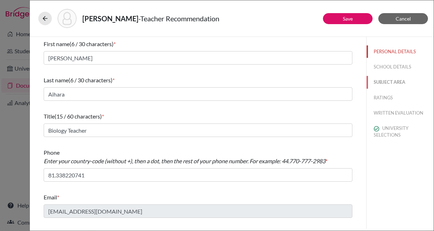
click at [382, 78] on button "SUBJECT AREA" at bounding box center [399, 82] width 67 height 12
select select "2"
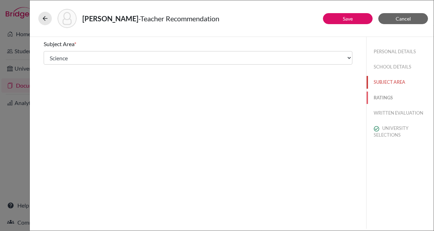
click at [381, 98] on button "RATINGS" at bounding box center [399, 97] width 67 height 12
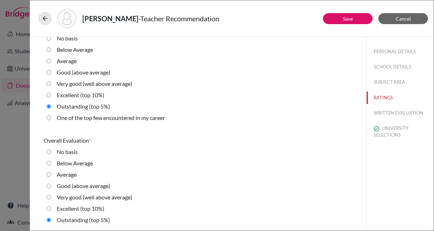
scroll to position [1618, 0]
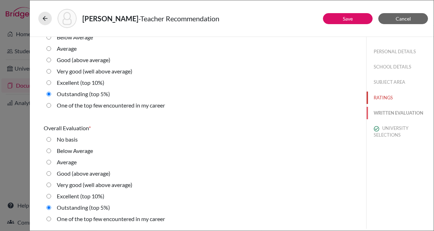
click at [389, 111] on button "WRITTEN EVALUATION" at bounding box center [399, 113] width 67 height 12
radio basis "true"
radio Average "true"
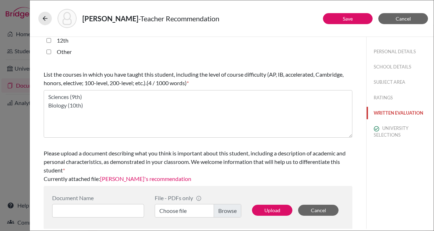
scroll to position [218, 0]
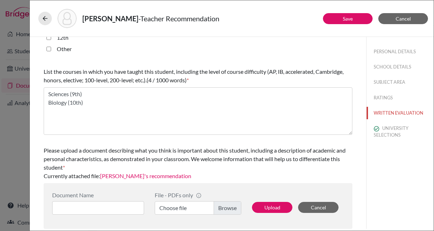
click at [133, 175] on link "Aihara's recommendation" at bounding box center [145, 175] width 91 height 7
click at [393, 136] on button "UNIVERSITY SELECTIONS" at bounding box center [399, 131] width 67 height 19
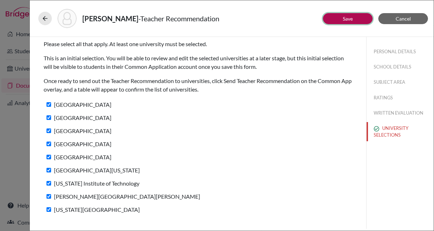
click at [344, 20] on link "Save" at bounding box center [347, 19] width 10 height 6
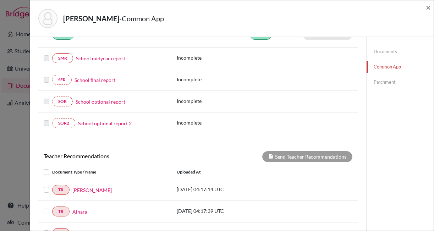
scroll to position [211, 0]
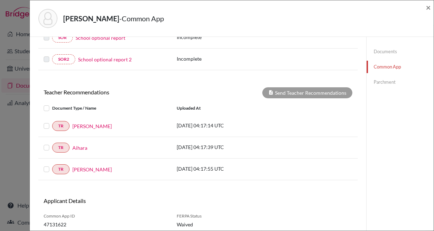
click at [52, 143] on label at bounding box center [52, 143] width 0 height 0
click at [0, 0] on input "checkbox" at bounding box center [0, 0] width 0 height 0
click at [52, 122] on label at bounding box center [52, 122] width 0 height 0
click at [0, 0] on input "checkbox" at bounding box center [0, 0] width 0 height 0
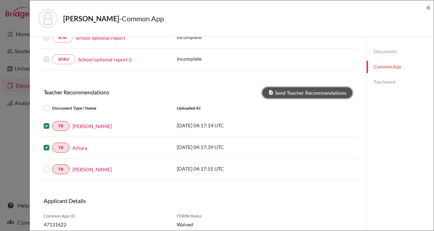
click at [328, 91] on button "Send Teacher Recommendations" at bounding box center [307, 92] width 90 height 11
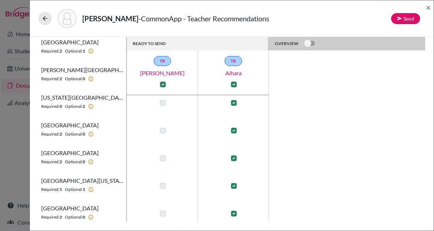
scroll to position [123, 0]
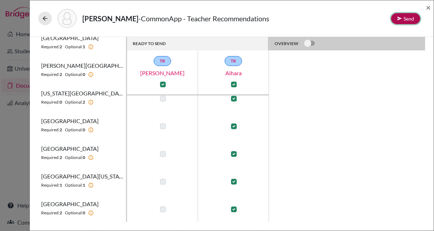
click at [411, 17] on button "Send" at bounding box center [405, 18] width 29 height 11
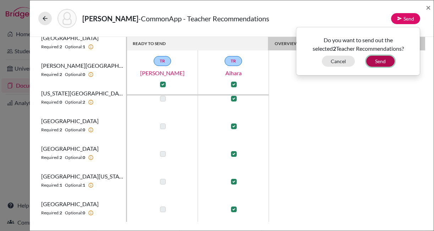
click at [382, 63] on button "Send" at bounding box center [380, 61] width 28 height 11
checkbox input "false"
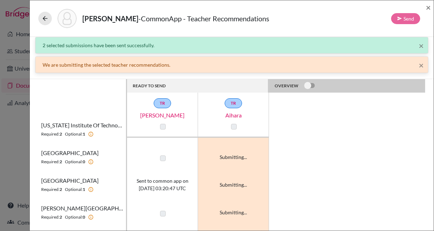
scroll to position [0, 0]
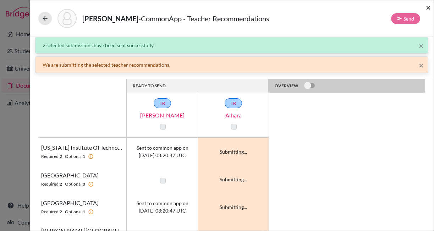
click at [428, 8] on span "×" at bounding box center [427, 7] width 5 height 10
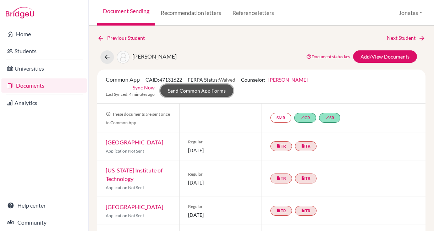
click at [201, 93] on link "Send Common App Forms" at bounding box center [196, 90] width 73 height 12
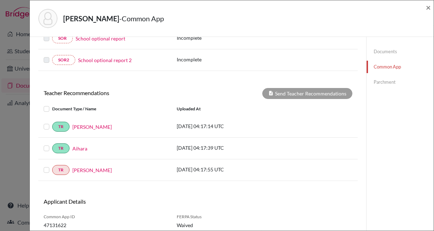
scroll to position [236, 0]
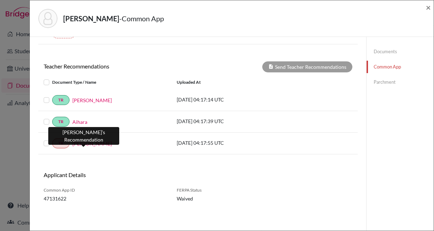
click at [84, 144] on link "Moriyama" at bounding box center [91, 143] width 39 height 7
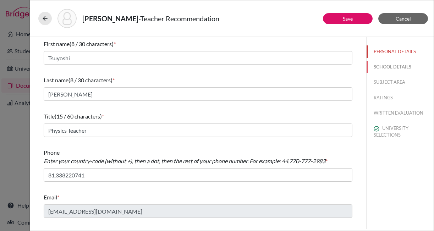
click at [394, 67] on button "SCHOOL DETAILS" at bounding box center [399, 67] width 67 height 12
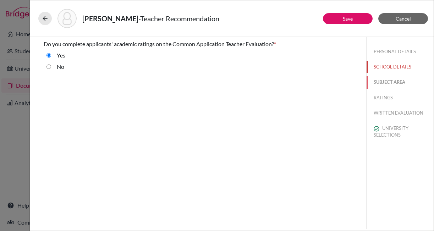
click at [388, 83] on button "SUBJECT AREA" at bounding box center [399, 82] width 67 height 12
select select "2"
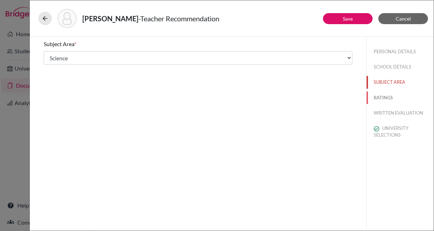
click at [382, 99] on button "RATINGS" at bounding box center [399, 97] width 67 height 12
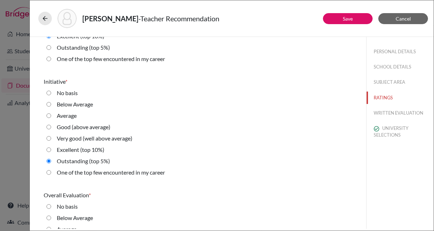
scroll to position [1618, 0]
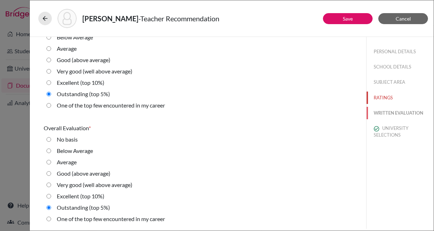
click at [380, 112] on button "WRITTEN EVALUATION" at bounding box center [399, 113] width 67 height 12
radio Average "true"
radio input "true"
radio average\) "true"
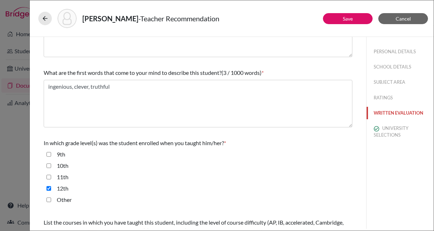
scroll to position [218, 0]
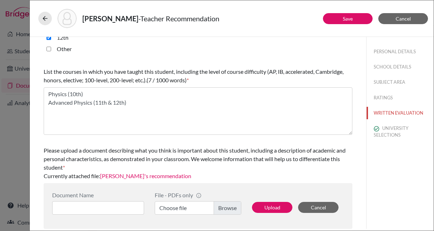
click at [165, 176] on link "Moriyama's recommendation" at bounding box center [145, 175] width 91 height 7
click at [395, 130] on button "UNIVERSITY SELECTIONS" at bounding box center [399, 131] width 67 height 19
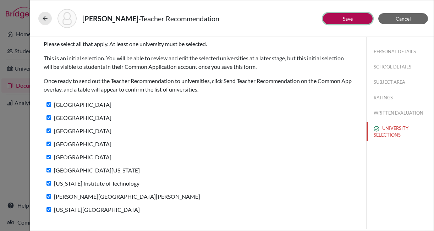
click at [351, 19] on link "Save" at bounding box center [347, 19] width 10 height 6
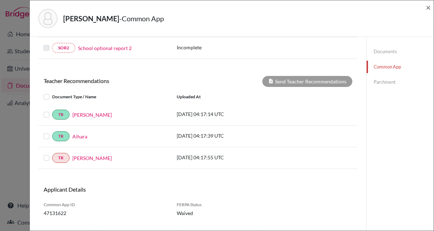
scroll to position [236, 0]
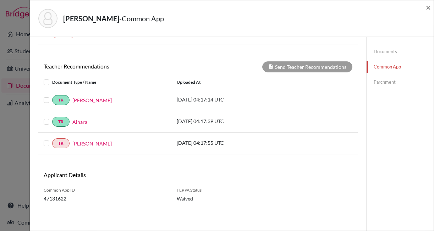
click at [52, 139] on label at bounding box center [52, 139] width 0 height 0
click at [0, 0] on input "checkbox" at bounding box center [0, 0] width 0 height 0
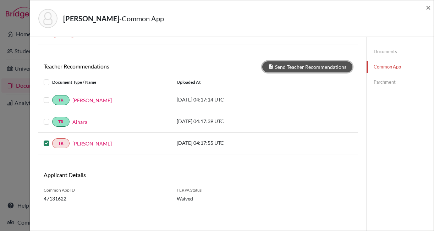
click at [307, 67] on button "Send Teacher Recommendations" at bounding box center [307, 66] width 90 height 11
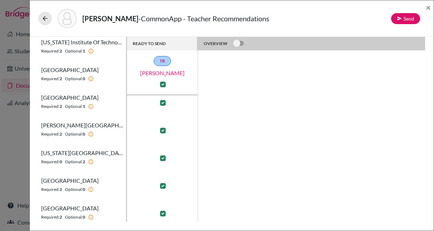
scroll to position [123, 0]
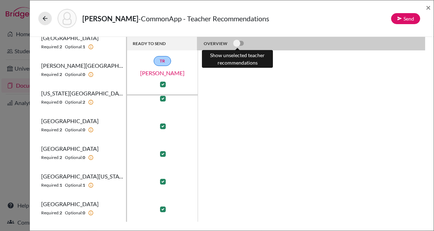
click at [233, 39] on label at bounding box center [233, 39] width 0 height 0
click at [239, 45] on input "checkbox" at bounding box center [236, 42] width 6 height 7
checkbox input "true"
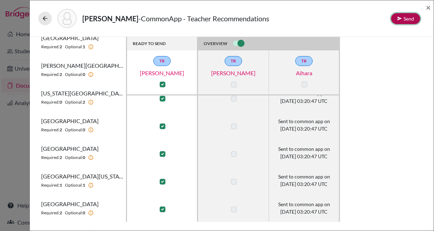
click at [405, 18] on button "Send" at bounding box center [405, 18] width 29 height 11
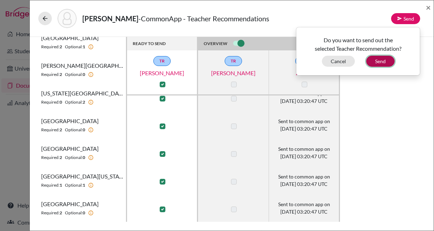
click at [378, 63] on button "Send" at bounding box center [380, 61] width 28 height 11
checkbox input "false"
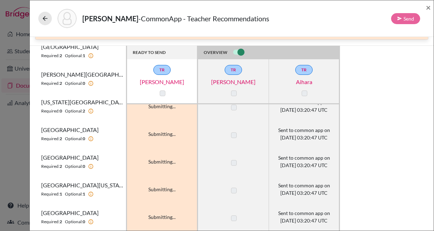
scroll to position [0, 0]
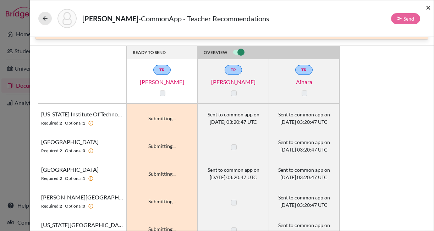
click at [428, 8] on span "×" at bounding box center [427, 7] width 5 height 10
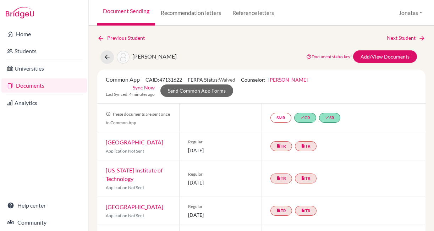
click at [146, 85] on link "Sync Now" at bounding box center [144, 87] width 22 height 7
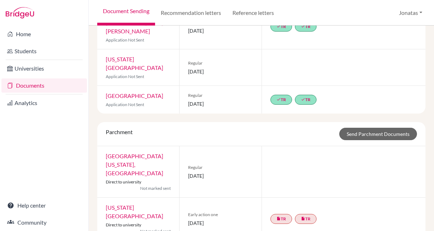
scroll to position [335, 0]
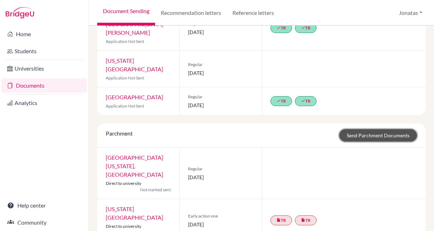
click at [379, 129] on link "Send Parchment Documents" at bounding box center [378, 135] width 78 height 12
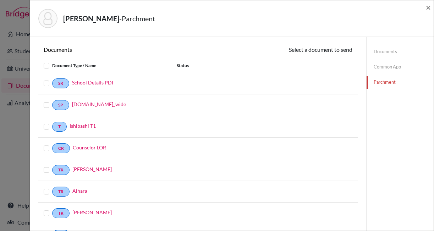
click at [52, 61] on label at bounding box center [52, 61] width 0 height 0
click at [0, 0] on input "checkbox" at bounding box center [0, 0] width 0 height 0
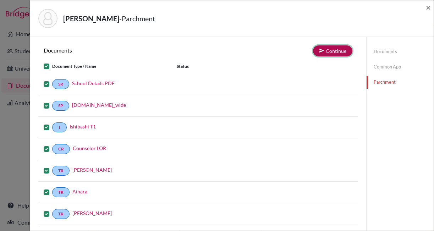
click at [335, 50] on button "Continue" at bounding box center [332, 50] width 39 height 11
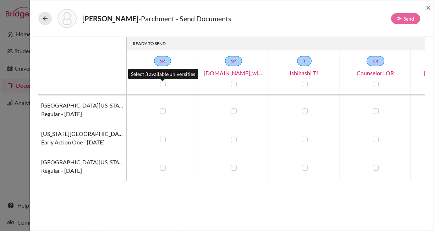
click at [161, 83] on label at bounding box center [163, 85] width 6 height 6
click at [161, 83] on input "checkbox" at bounding box center [161, 83] width 6 height 7
checkbox input "true"
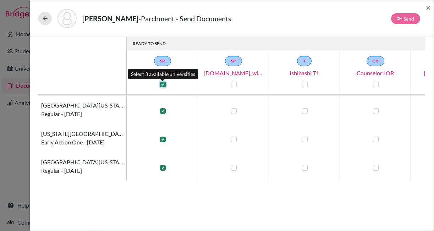
checkbox input "true"
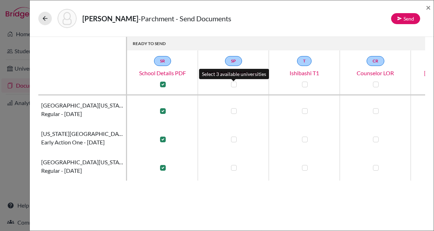
click at [234, 83] on label at bounding box center [234, 85] width 6 height 6
click at [234, 83] on input "checkbox" at bounding box center [232, 83] width 6 height 7
checkbox input "true"
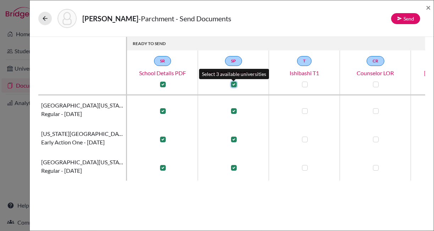
checkbox input "true"
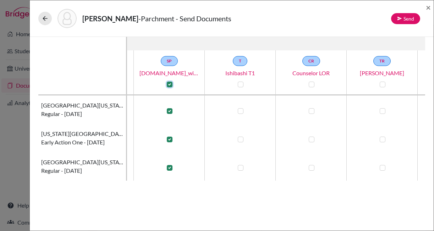
scroll to position [0, 66]
click at [234, 83] on input "checkbox" at bounding box center [237, 83] width 6 height 7
checkbox input "true"
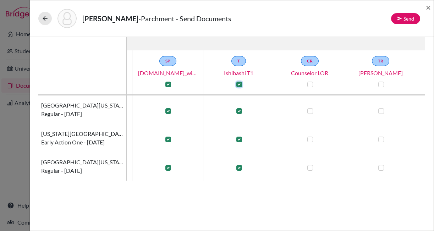
checkbox input "true"
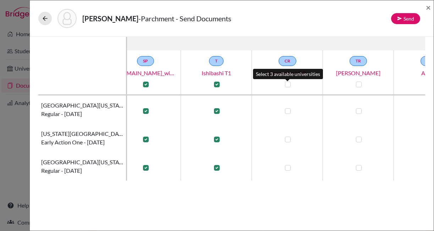
click at [289, 85] on label at bounding box center [288, 85] width 6 height 6
click at [289, 85] on input "checkbox" at bounding box center [286, 83] width 6 height 7
checkbox input "true"
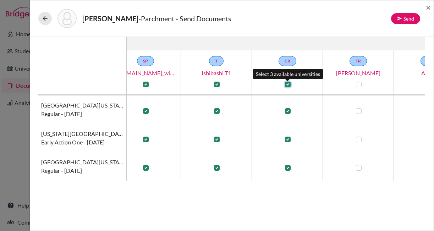
checkbox input "true"
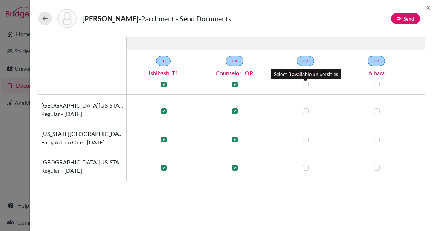
click at [304, 83] on label at bounding box center [306, 85] width 6 height 6
click at [304, 83] on input "checkbox" at bounding box center [304, 83] width 6 height 7
checkbox input "true"
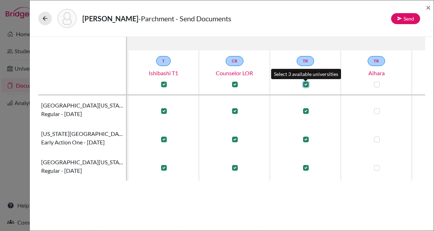
checkbox input "true"
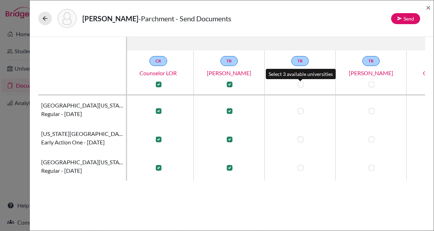
click at [298, 85] on label at bounding box center [300, 85] width 6 height 6
click at [298, 85] on input "checkbox" at bounding box center [299, 83] width 6 height 7
checkbox input "true"
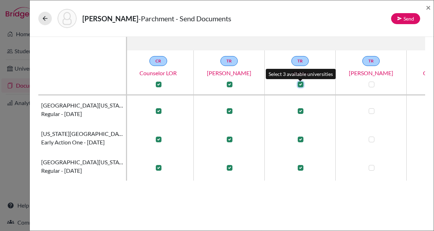
checkbox input "true"
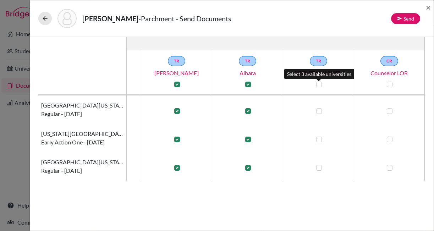
click at [321, 85] on label at bounding box center [319, 85] width 6 height 6
click at [320, 85] on input "checkbox" at bounding box center [317, 83] width 6 height 7
checkbox input "true"
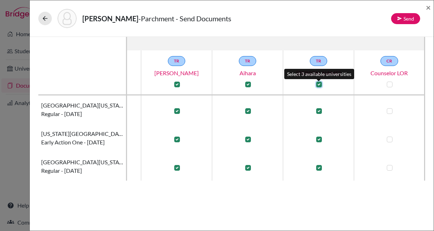
checkbox input "true"
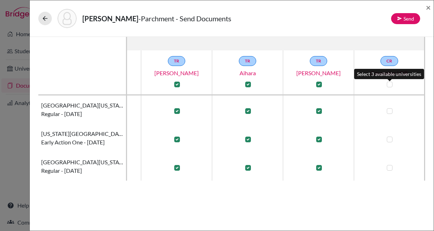
click at [389, 84] on label at bounding box center [389, 85] width 6 height 6
click at [389, 84] on input "checkbox" at bounding box center [388, 83] width 6 height 7
checkbox input "true"
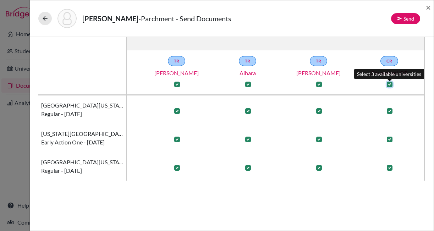
checkbox input "true"
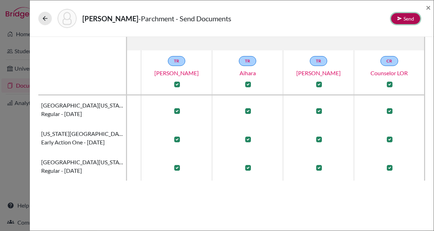
click at [404, 21] on button "Send" at bounding box center [405, 18] width 29 height 11
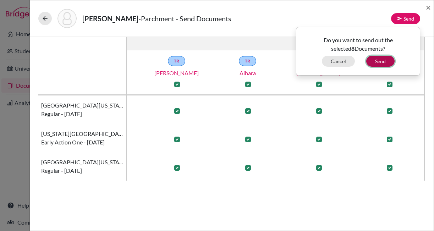
click at [383, 58] on button "Send" at bounding box center [380, 61] width 28 height 11
checkbox input "false"
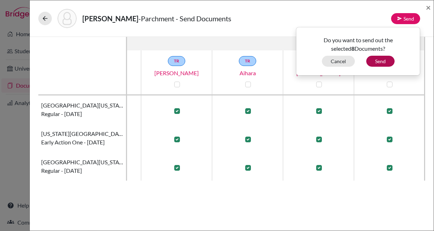
checkbox input "false"
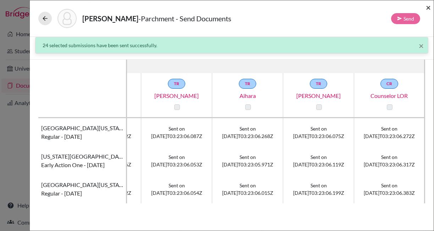
click at [428, 7] on span "×" at bounding box center [427, 7] width 5 height 10
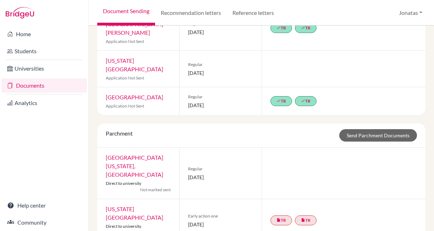
scroll to position [363, 0]
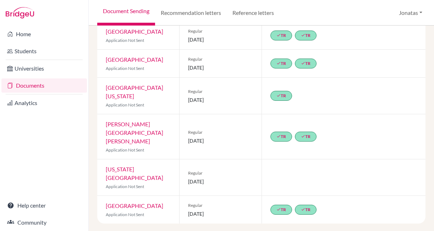
scroll to position [340, 0]
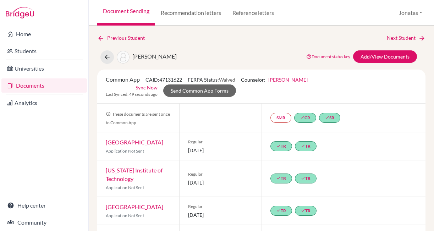
click at [141, 88] on link "Sync Now" at bounding box center [146, 87] width 22 height 7
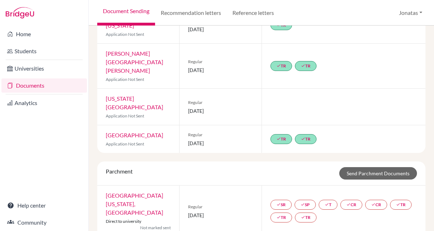
scroll to position [363, 0]
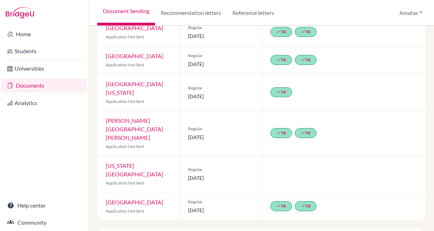
scroll to position [340, 0]
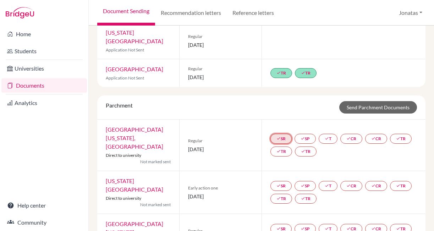
click at [280, 134] on link "done SR" at bounding box center [280, 139] width 21 height 10
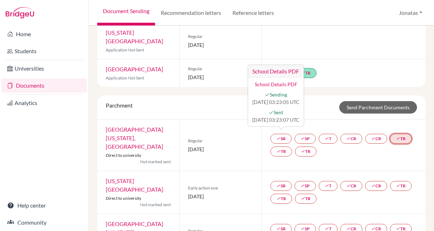
click at [390, 134] on link "done TR" at bounding box center [401, 139] width 22 height 10
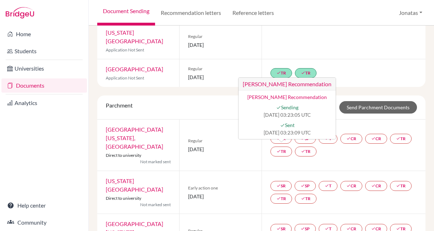
click at [281, 171] on div "done SR done SP done T done CR done CR done TR done TR done TR" at bounding box center [343, 192] width 164 height 43
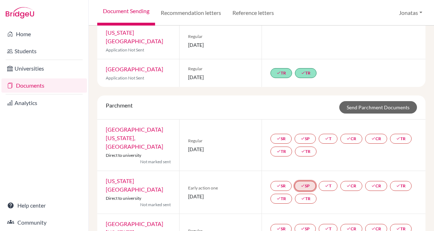
click at [309, 181] on link "done SP" at bounding box center [304, 186] width 21 height 10
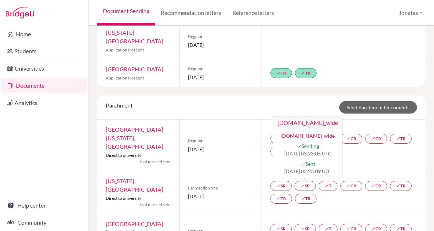
click at [244, 101] on div "Parchment Send Parchment Documents" at bounding box center [261, 107] width 322 height 12
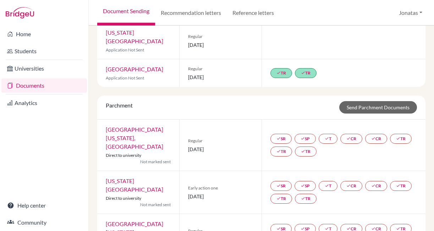
scroll to position [0, 0]
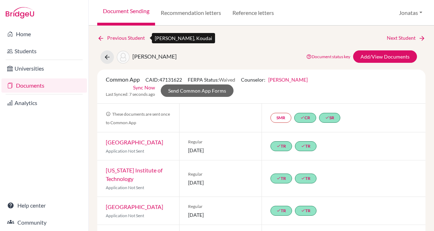
click at [121, 37] on link "Previous Student" at bounding box center [123, 38] width 53 height 8
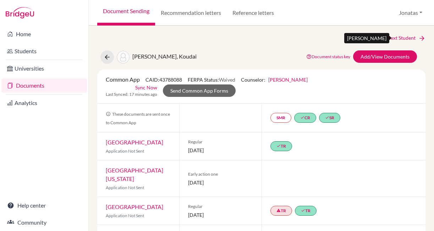
click at [400, 37] on link "Next Student" at bounding box center [405, 38] width 39 height 8
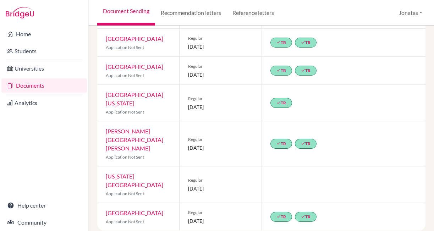
scroll to position [340, 0]
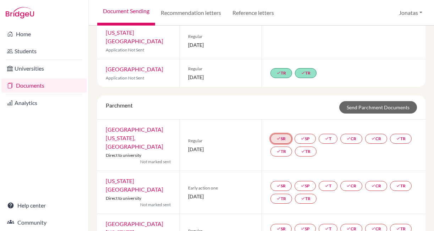
click at [283, 134] on link "done SR" at bounding box center [280, 139] width 21 height 10
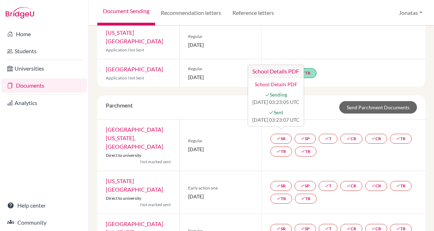
click at [331, 119] on div "done SR School Details PDF School Details PDF done Sending 2025-10-03 03:23:05 …" at bounding box center [343, 144] width 164 height 51
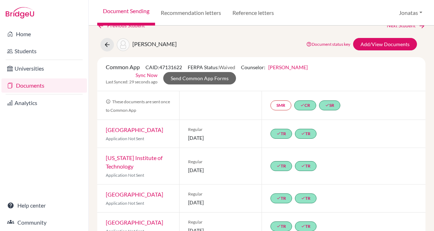
scroll to position [0, 0]
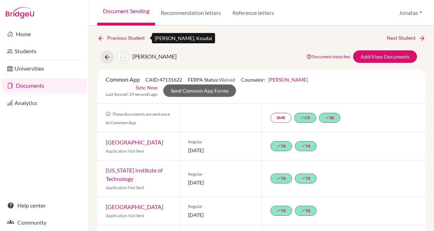
click at [129, 38] on link "Previous Student" at bounding box center [123, 38] width 53 height 8
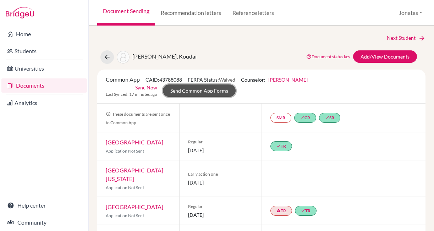
click at [205, 90] on link "Send Common App Forms" at bounding box center [199, 90] width 73 height 12
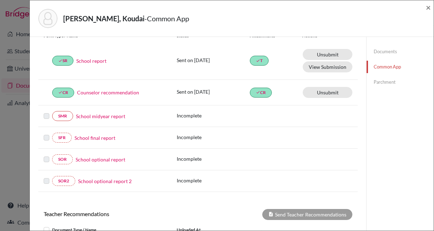
scroll to position [215, 0]
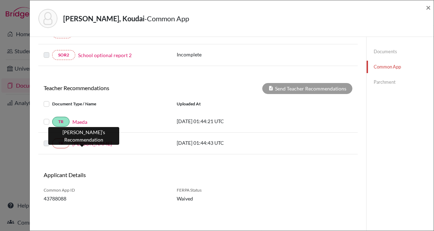
click at [83, 144] on link "Fujimura" at bounding box center [91, 143] width 39 height 7
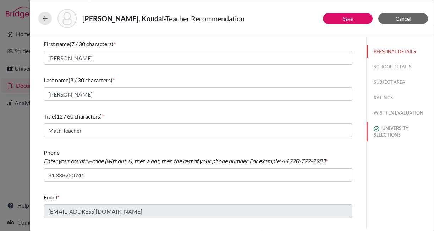
click at [391, 134] on button "UNIVERSITY SELECTIONS" at bounding box center [399, 131] width 67 height 19
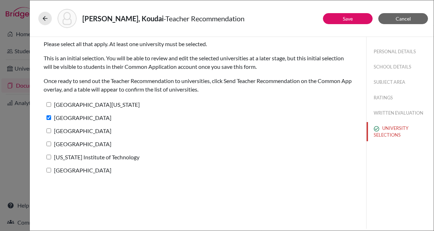
click at [50, 106] on input "University of Texas at Austin" at bounding box center [48, 104] width 5 height 5
checkbox input "true"
click at [49, 130] on input "Columbia University" at bounding box center [48, 130] width 5 height 5
checkbox input "true"
click at [49, 145] on input "[GEOGRAPHIC_DATA]" at bounding box center [48, 143] width 5 height 5
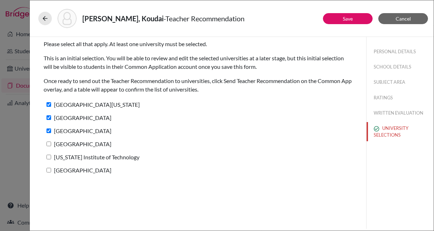
checkbox input "true"
click at [49, 157] on input "California Institute of Technology" at bounding box center [48, 157] width 5 height 5
checkbox input "true"
click at [49, 172] on label "Carnegie Mellon University" at bounding box center [78, 170] width 68 height 10
click at [49, 172] on input "Carnegie Mellon University" at bounding box center [48, 170] width 5 height 5
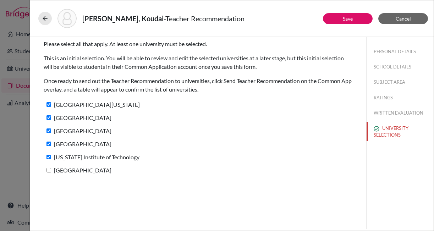
checkbox input "true"
click at [335, 20] on button "Save" at bounding box center [348, 18] width 50 height 11
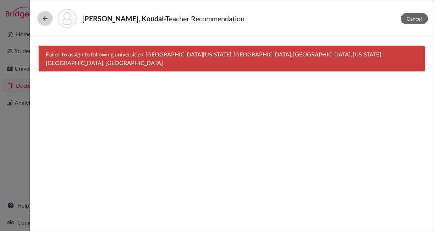
click at [39, 21] on button at bounding box center [44, 18] width 13 height 13
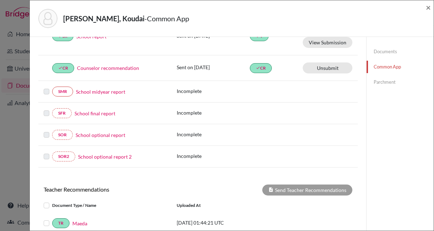
scroll to position [215, 0]
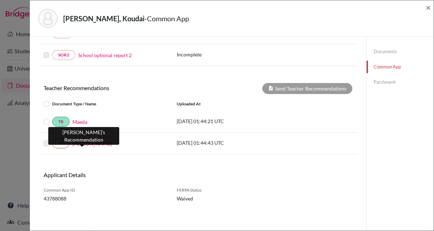
click at [86, 145] on link "Fujimura" at bounding box center [91, 143] width 39 height 7
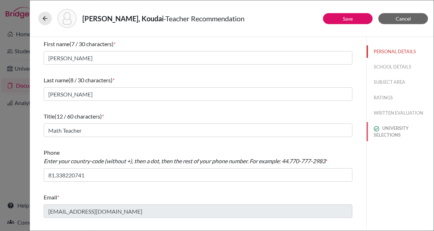
click at [391, 133] on button "UNIVERSITY SELECTIONS" at bounding box center [399, 131] width 67 height 19
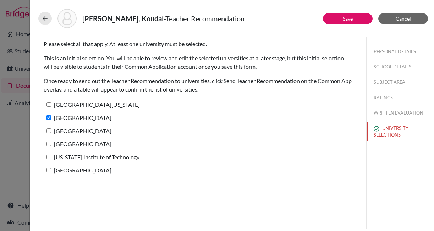
click at [69, 132] on label "Columbia University" at bounding box center [78, 130] width 68 height 10
click at [51, 132] on input "Columbia University" at bounding box center [48, 130] width 5 height 5
checkbox input "true"
click at [65, 147] on label "[GEOGRAPHIC_DATA]" at bounding box center [78, 144] width 68 height 10
click at [51, 146] on input "[GEOGRAPHIC_DATA]" at bounding box center [48, 143] width 5 height 5
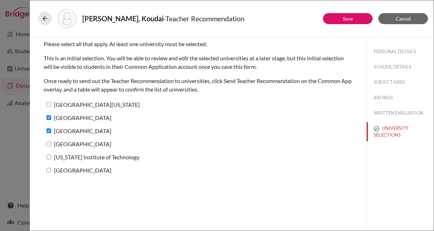
checkbox input "true"
click at [64, 158] on label "California Institute of Technology" at bounding box center [92, 157] width 96 height 10
click at [51, 158] on input "California Institute of Technology" at bounding box center [48, 157] width 5 height 5
checkbox input "true"
click at [63, 168] on label "Carnegie Mellon University" at bounding box center [78, 170] width 68 height 10
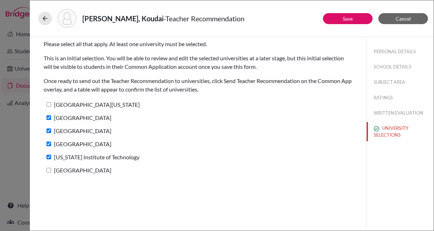
click at [51, 168] on input "Carnegie Mellon University" at bounding box center [48, 170] width 5 height 5
checkbox input "true"
click at [67, 106] on label "University of Texas at Austin" at bounding box center [92, 104] width 96 height 10
click at [51, 106] on input "University of Texas at Austin" at bounding box center [48, 104] width 5 height 5
checkbox input "true"
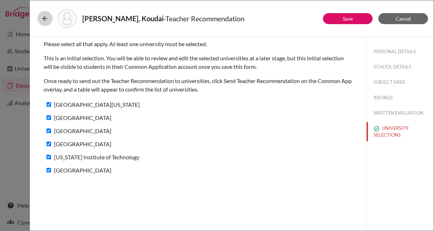
click at [41, 17] on icon at bounding box center [44, 18] width 7 height 7
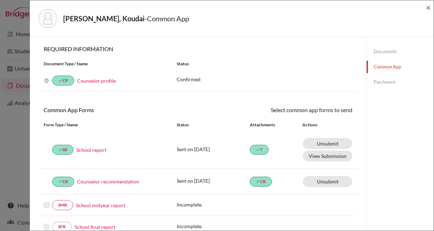
scroll to position [215, 0]
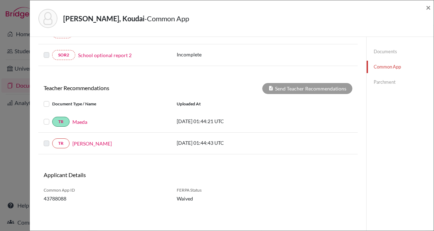
click at [80, 147] on div "TR Fujimura" at bounding box center [105, 143] width 122 height 10
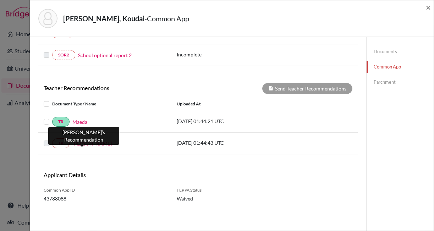
click at [81, 143] on link "Fujimura" at bounding box center [91, 143] width 39 height 7
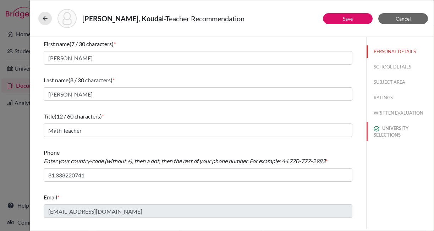
click at [399, 134] on button "UNIVERSITY SELECTIONS" at bounding box center [399, 131] width 67 height 19
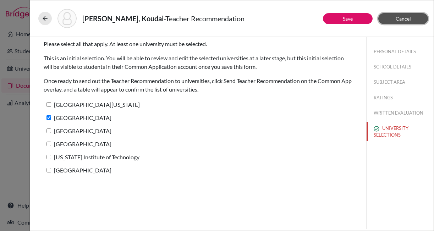
click at [401, 19] on span "Cancel" at bounding box center [402, 19] width 15 height 6
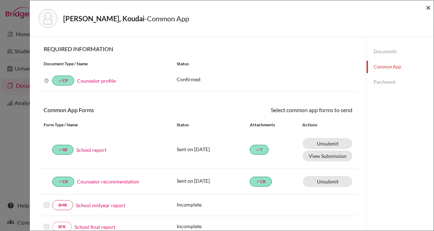
click at [427, 8] on span "×" at bounding box center [427, 7] width 5 height 10
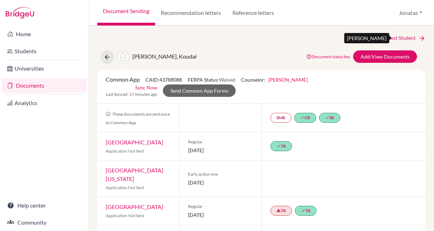
click at [397, 38] on link "Next Student" at bounding box center [405, 38] width 39 height 8
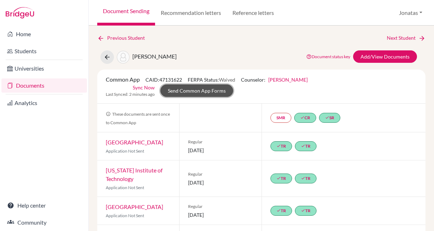
click at [190, 92] on link "Send Common App Forms" at bounding box center [196, 90] width 73 height 12
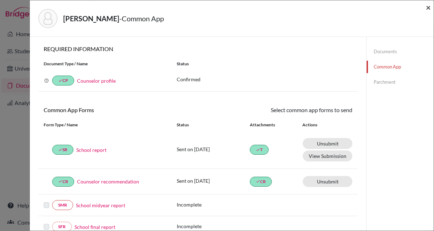
click at [429, 8] on span "×" at bounding box center [427, 7] width 5 height 10
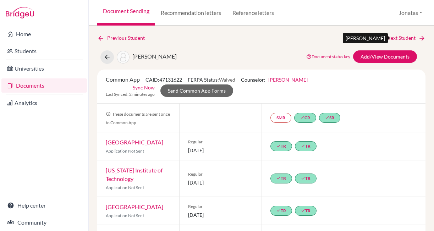
click at [393, 38] on link "Next Student" at bounding box center [405, 38] width 39 height 8
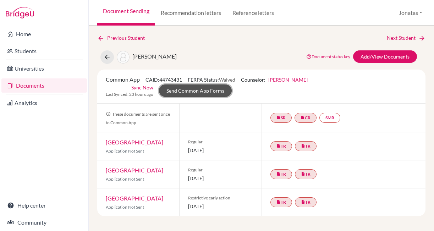
click at [210, 91] on link "Send Common App Forms" at bounding box center [195, 90] width 73 height 12
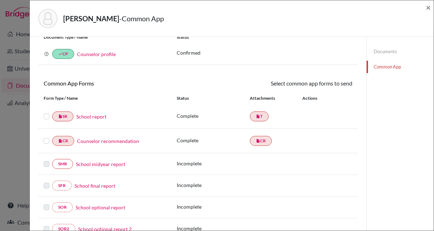
scroll to position [30, 0]
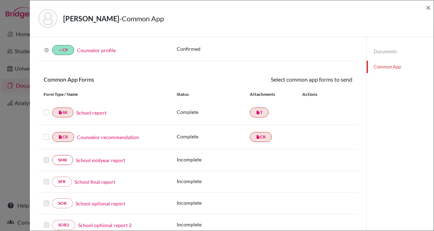
click at [95, 112] on link "School report" at bounding box center [91, 112] width 30 height 7
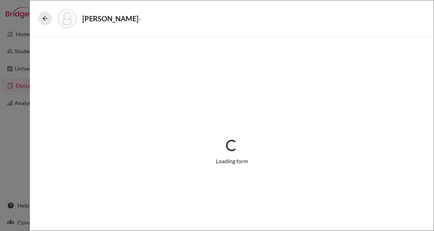
select select "1"
select select "670105"
select select "0"
select select "1"
select select "4"
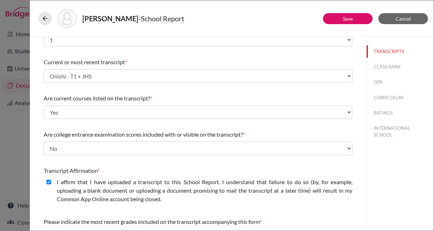
scroll to position [114, 0]
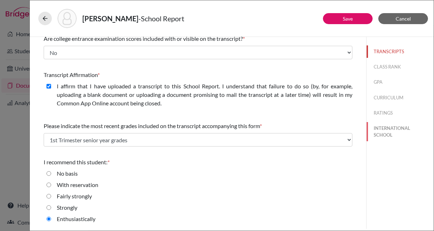
click at [389, 128] on button "INTERNATIONAL SCHOOL" at bounding box center [399, 131] width 67 height 19
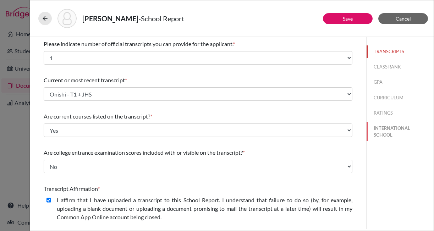
select select "27"
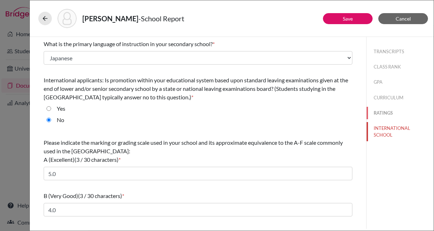
click at [385, 115] on button "RATINGS" at bounding box center [399, 113] width 67 height 12
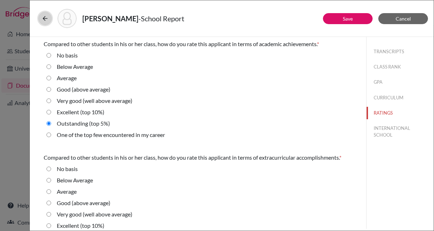
click at [44, 18] on icon at bounding box center [44, 18] width 7 height 7
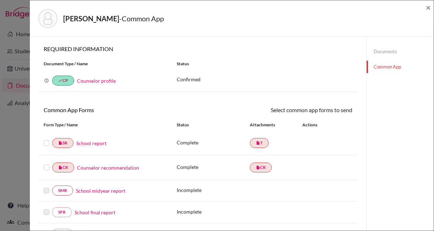
click at [20, 26] on div "Onishi, Hirotaka - Common App × × REQUIRED INFORMATION Document Type / Name Sta…" at bounding box center [217, 115] width 434 height 231
click at [101, 165] on link "Counselor recommendation" at bounding box center [108, 167] width 62 height 7
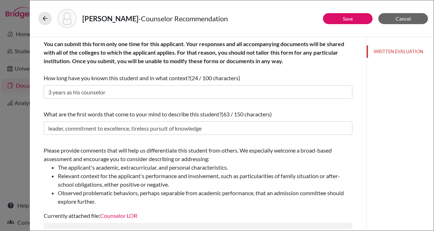
scroll to position [66, 0]
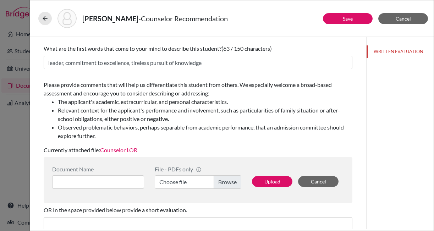
click at [130, 148] on link "Counselor LOR" at bounding box center [118, 149] width 37 height 7
click at [42, 18] on icon at bounding box center [44, 18] width 7 height 7
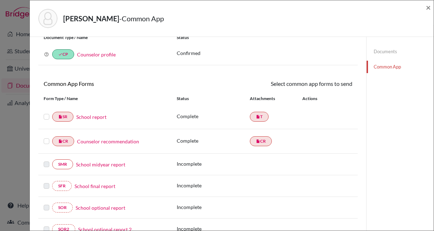
scroll to position [33, 0]
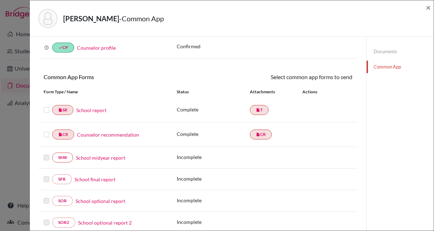
click at [45, 106] on label at bounding box center [47, 106] width 6 height 0
click at [0, 0] on input "checkbox" at bounding box center [0, 0] width 0 height 0
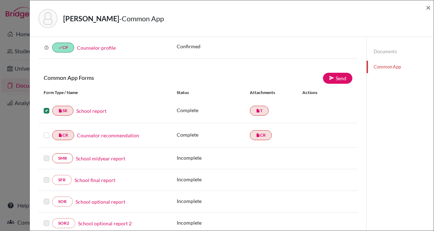
click at [46, 131] on label at bounding box center [47, 131] width 6 height 0
click at [0, 0] on input "checkbox" at bounding box center [0, 0] width 0 height 0
click at [339, 80] on link "Send" at bounding box center [337, 78] width 29 height 11
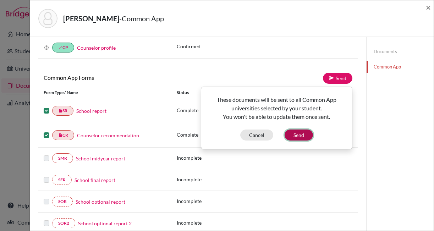
click at [303, 135] on button "Send" at bounding box center [298, 134] width 28 height 11
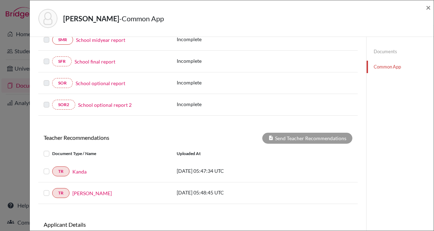
scroll to position [200, 0]
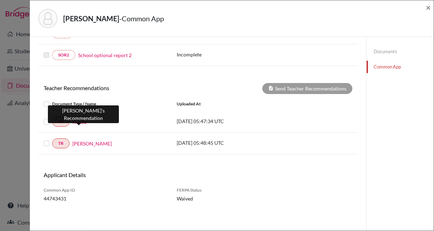
click at [81, 123] on link "Kanda" at bounding box center [79, 121] width 14 height 7
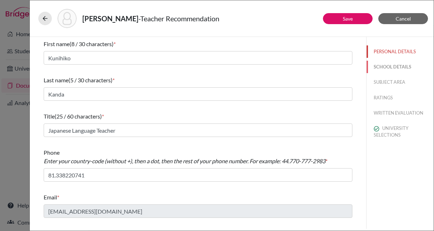
click at [396, 68] on button "SCHOOL DETAILS" at bounding box center [399, 67] width 67 height 12
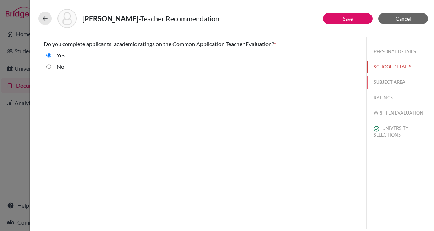
click at [391, 84] on button "SUBJECT AREA" at bounding box center [399, 82] width 67 height 12
select select "3"
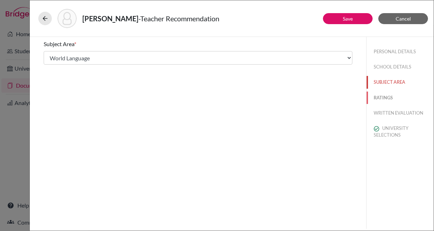
click at [384, 97] on button "RATINGS" at bounding box center [399, 97] width 67 height 12
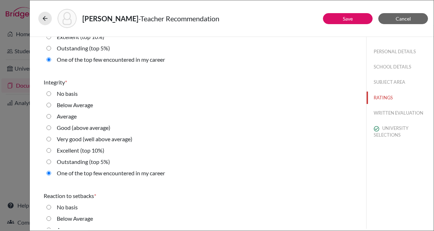
scroll to position [1017, 0]
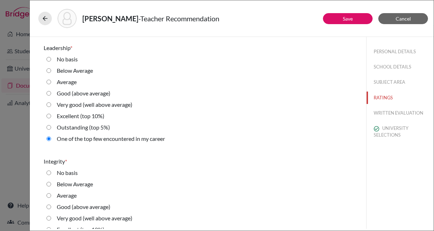
click at [60, 127] on label "Outstanding (top 5%)" at bounding box center [83, 127] width 53 height 9
click at [51, 127] on 5\%\) "Outstanding (top 5%)" at bounding box center [48, 127] width 5 height 9
radio 5\%\) "true"
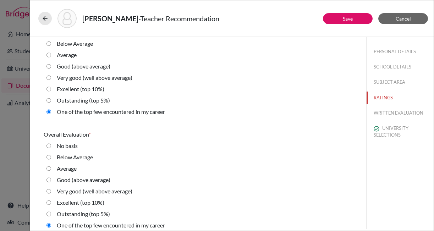
scroll to position [1618, 0]
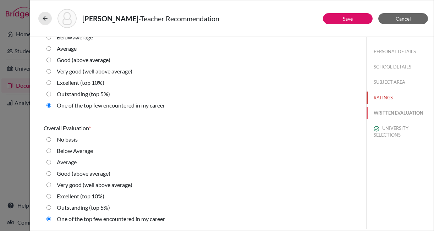
click at [402, 113] on button "WRITTEN EVALUATION" at bounding box center [399, 113] width 67 height 12
radio basis "true"
radio Average "true"
radio input "true"
radio average\) "true"
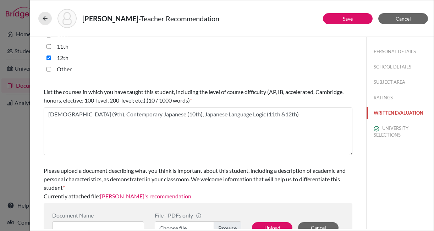
scroll to position [218, 0]
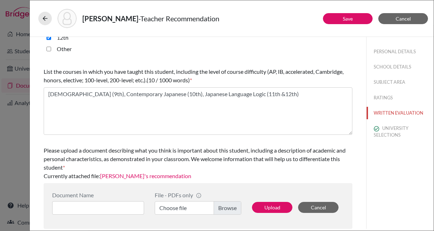
click at [146, 177] on link "Kanda's recommendation" at bounding box center [145, 175] width 91 height 7
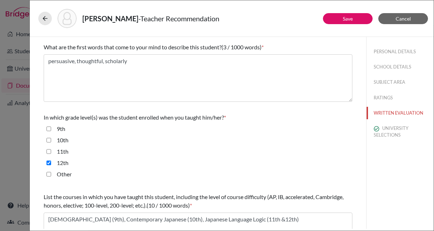
scroll to position [80, 0]
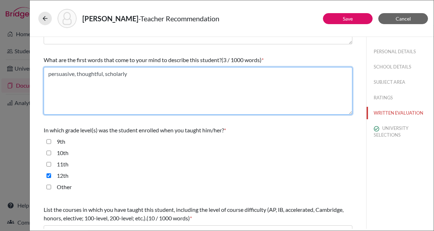
click at [78, 76] on textarea "persuasive, thoughtful, scholarly" at bounding box center [198, 91] width 308 height 48
paste textarea "educated/教養のある　sensible/理性的　truthful/誠実"
click at [101, 74] on textarea "educated/教養のある　sensible/理性的　truthful/誠実" at bounding box center [198, 91] width 308 height 48
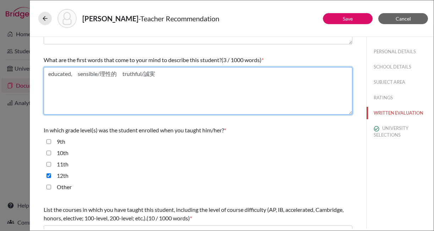
click at [119, 74] on textarea "educated,　sensible/理性的　truthful/誠実" at bounding box center [198, 91] width 308 height 48
click at [153, 74] on textarea "educated,　sensible,　truthful/誠実" at bounding box center [198, 91] width 308 height 48
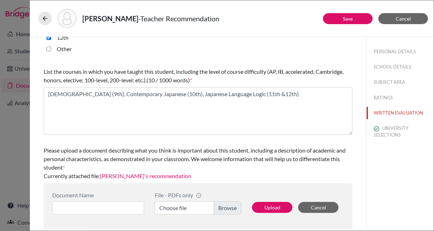
type textarea "educated,　sensible,　truthful"
click at [151, 174] on link "Kanda's recommendation" at bounding box center [145, 175] width 91 height 7
click at [393, 130] on button "UNIVERSITY SELECTIONS" at bounding box center [399, 131] width 67 height 19
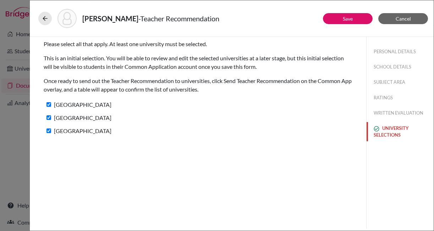
scroll to position [0, 0]
click at [355, 17] on button "Save" at bounding box center [348, 18] width 50 height 11
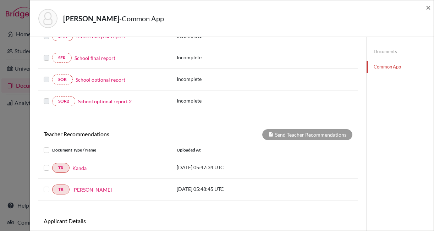
scroll to position [186, 0]
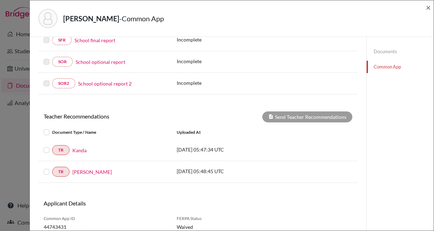
click at [52, 146] on label at bounding box center [52, 146] width 0 height 0
click at [0, 0] on input "checkbox" at bounding box center [0, 0] width 0 height 0
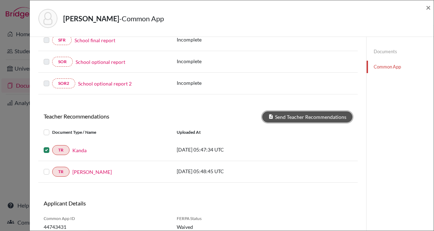
click at [294, 116] on button "Send Teacher Recommendations" at bounding box center [307, 116] width 90 height 11
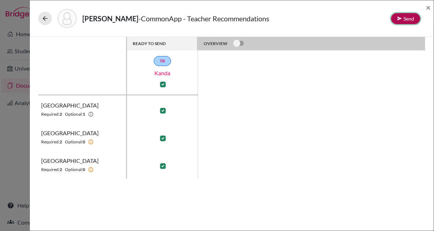
click at [406, 18] on button "Send" at bounding box center [405, 18] width 29 height 11
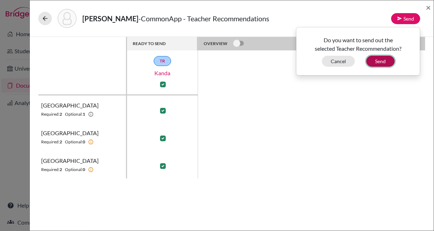
click at [380, 60] on button "Send" at bounding box center [380, 61] width 28 height 11
checkbox input "false"
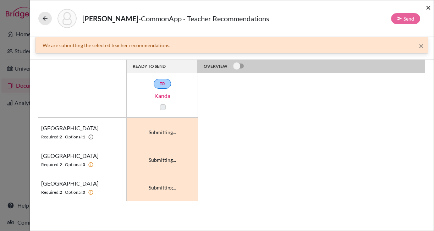
click at [427, 6] on span "×" at bounding box center [427, 7] width 5 height 10
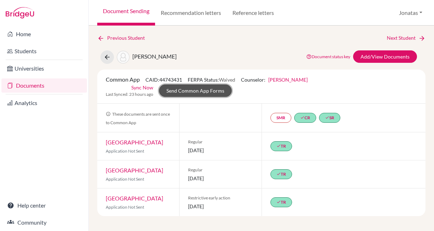
click at [201, 92] on link "Send Common App Forms" at bounding box center [195, 90] width 73 height 12
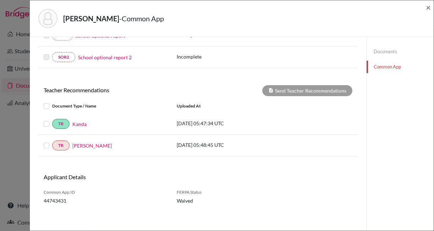
scroll to position [213, 0]
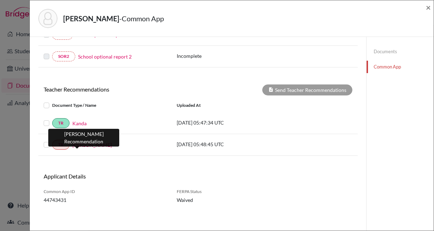
click at [79, 145] on link "[PERSON_NAME]" at bounding box center [91, 144] width 39 height 7
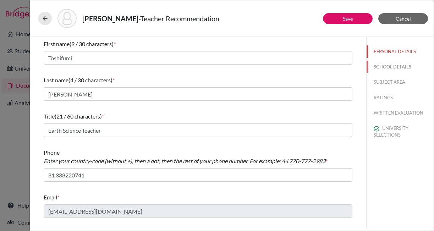
click at [392, 63] on button "SCHOOL DETAILS" at bounding box center [399, 67] width 67 height 12
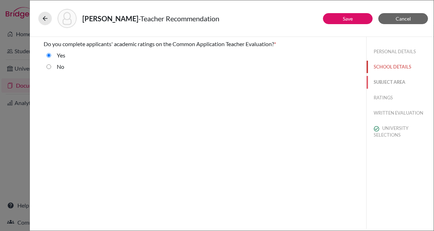
click at [387, 81] on button "SUBJECT AREA" at bounding box center [399, 82] width 67 height 12
select select "2"
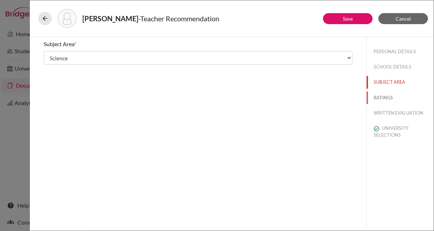
click at [385, 95] on button "RATINGS" at bounding box center [399, 97] width 67 height 12
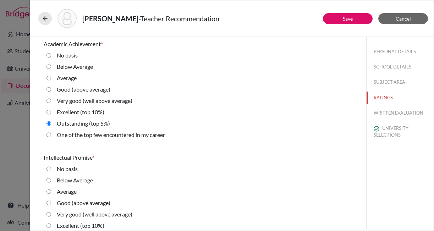
click at [68, 137] on label "One of the top few encountered in my career" at bounding box center [111, 134] width 108 height 9
click at [51, 137] on career "One of the top few encountered in my career" at bounding box center [48, 134] width 5 height 9
radio career "true"
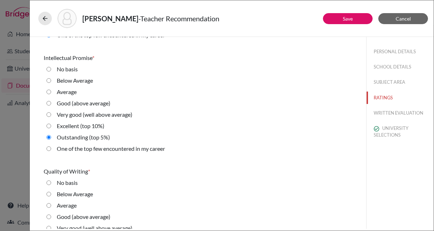
click at [68, 149] on label "One of the top few encountered in my career" at bounding box center [111, 148] width 108 height 9
click at [51, 149] on career "One of the top few encountered in my career" at bounding box center [48, 148] width 5 height 9
radio career "true"
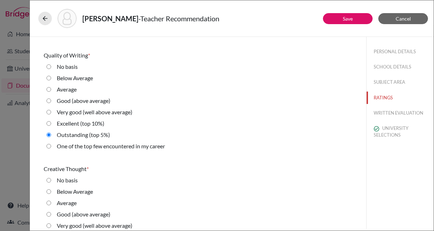
click at [68, 149] on label "One of the top few encountered in my career" at bounding box center [111, 146] width 108 height 9
click at [51, 149] on career "One of the top few encountered in my career" at bounding box center [48, 146] width 5 height 9
radio career "true"
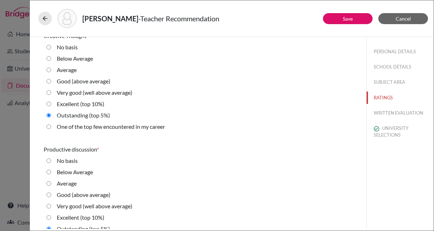
scroll to position [349, 0]
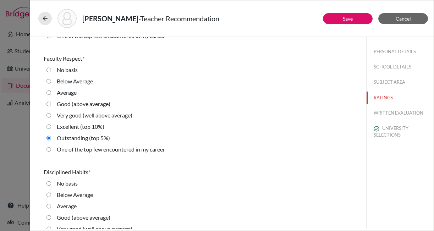
click at [115, 146] on label "One of the top few encountered in my career" at bounding box center [111, 149] width 108 height 9
click at [51, 146] on career "One of the top few encountered in my career" at bounding box center [48, 149] width 5 height 9
radio career "true"
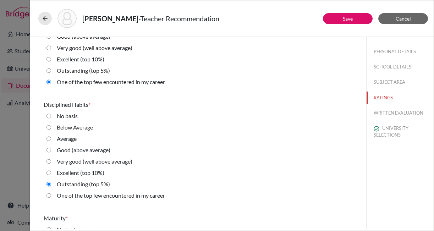
scroll to position [627, 0]
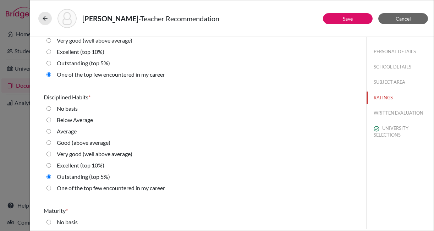
click at [105, 187] on label "One of the top few encountered in my career" at bounding box center [111, 188] width 108 height 9
click at [51, 187] on career "One of the top few encountered in my career" at bounding box center [48, 188] width 5 height 9
radio career "true"
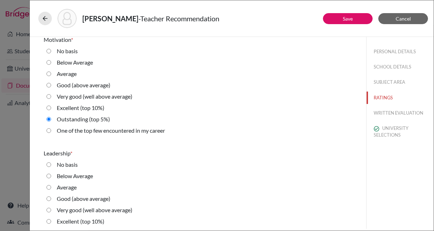
scroll to position [965, 0]
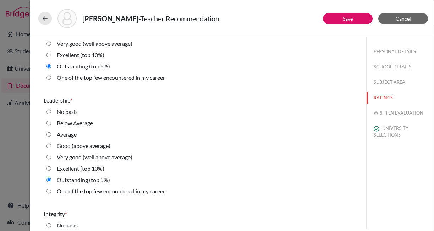
click at [86, 193] on label "One of the top few encountered in my career" at bounding box center [111, 191] width 108 height 9
click at [51, 193] on career "One of the top few encountered in my career" at bounding box center [48, 191] width 5 height 9
radio career "true"
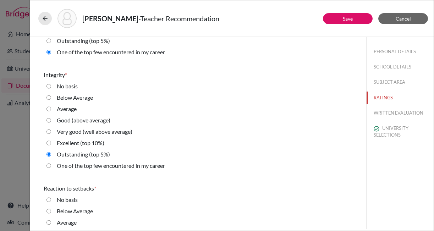
click at [86, 193] on div "Reaction to setbacks * No basis Below Average Average Good (above average) Very…" at bounding box center [198, 235] width 308 height 108
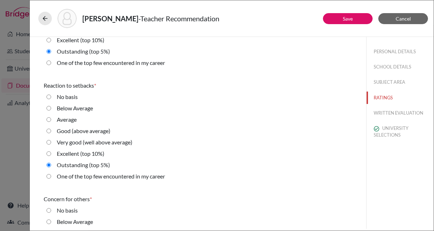
scroll to position [1211, 0]
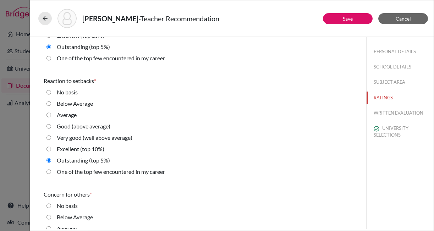
click at [99, 173] on label "One of the top few encountered in my career" at bounding box center [111, 171] width 108 height 9
click at [51, 173] on career "One of the top few encountered in my career" at bounding box center [48, 171] width 5 height 9
radio career "true"
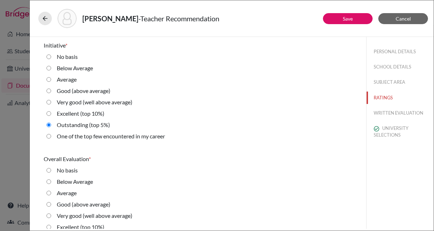
scroll to position [1618, 0]
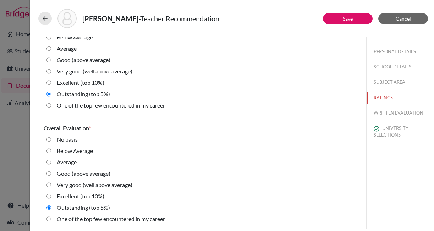
click at [79, 109] on label "One of the top few encountered in my career" at bounding box center [111, 105] width 108 height 9
click at [51, 109] on career "One of the top few encountered in my career" at bounding box center [48, 105] width 5 height 9
radio career "true"
click at [65, 218] on label "One of the top few encountered in my career" at bounding box center [111, 218] width 108 height 9
click at [51, 218] on career "One of the top few encountered in my career" at bounding box center [48, 218] width 5 height 9
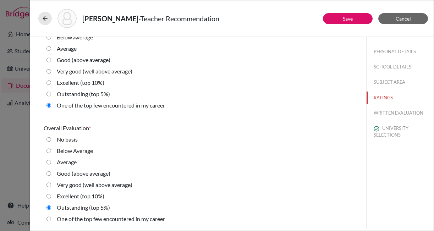
radio career "true"
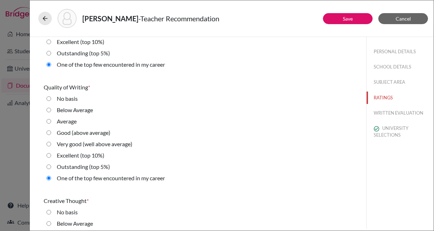
scroll to position [0, 0]
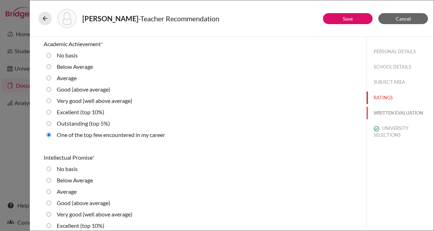
click at [396, 113] on button "WRITTEN EVALUATION" at bounding box center [399, 113] width 67 height 12
radio basis "true"
radio Average "true"
radio average\) "true"
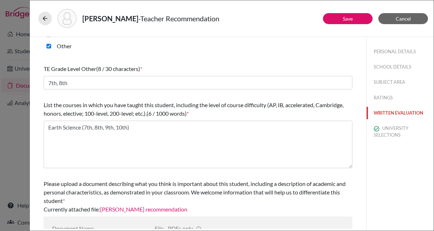
scroll to position [254, 0]
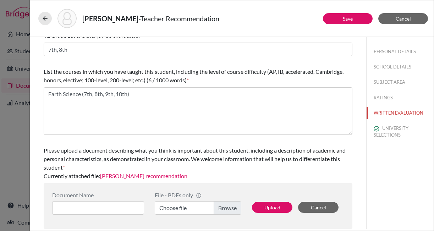
click at [141, 177] on link "Suto's recommendation" at bounding box center [143, 175] width 87 height 7
click at [387, 129] on button "UNIVERSITY SELECTIONS" at bounding box center [399, 131] width 67 height 19
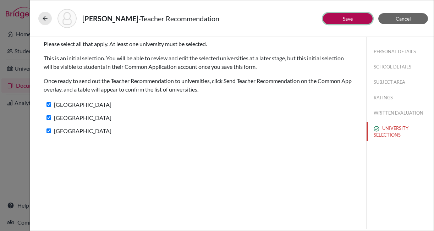
click at [352, 21] on button "Save" at bounding box center [348, 18] width 50 height 11
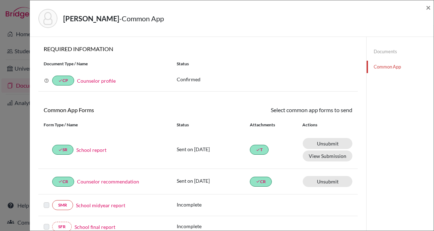
scroll to position [215, 0]
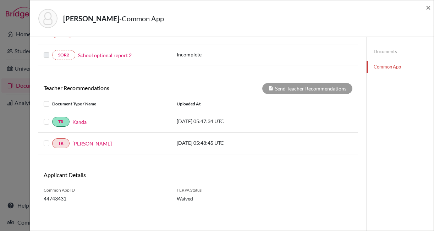
click at [52, 139] on label at bounding box center [52, 139] width 0 height 0
click at [0, 0] on input "checkbox" at bounding box center [0, 0] width 0 height 0
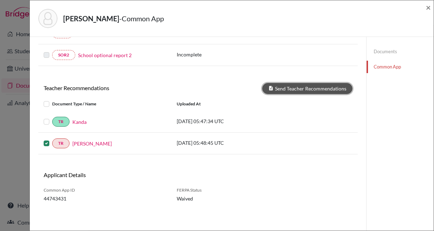
click at [312, 90] on button "Send Teacher Recommendations" at bounding box center [307, 88] width 90 height 11
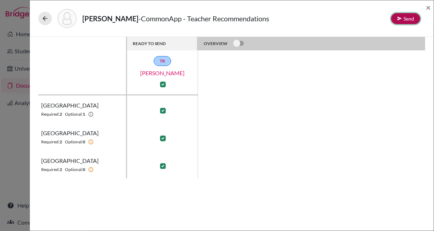
click at [409, 17] on button "Send" at bounding box center [405, 18] width 29 height 11
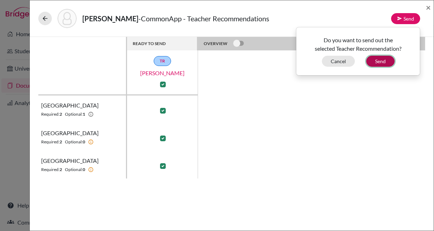
click at [377, 61] on button "Send" at bounding box center [380, 61] width 28 height 11
checkbox input "false"
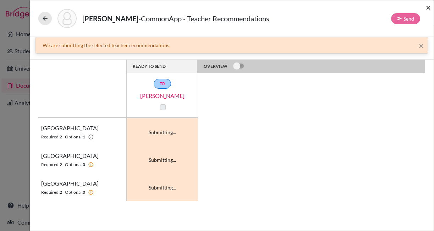
click at [427, 8] on span "×" at bounding box center [427, 7] width 5 height 10
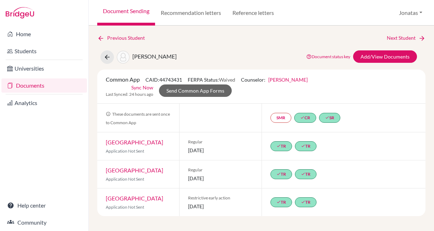
click at [144, 88] on link "Sync Now" at bounding box center [142, 87] width 22 height 7
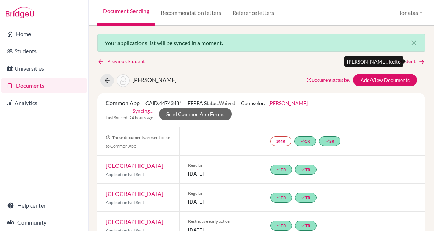
click at [401, 61] on link "Next Student" at bounding box center [405, 61] width 39 height 8
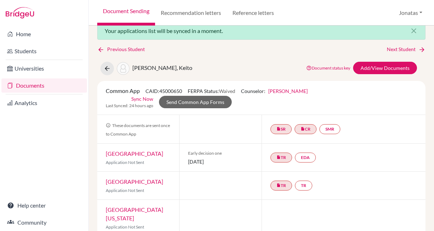
scroll to position [14, 0]
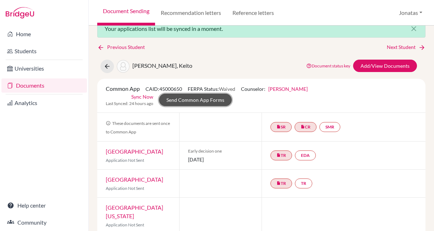
click at [207, 101] on link "Send Common App Forms" at bounding box center [195, 100] width 73 height 12
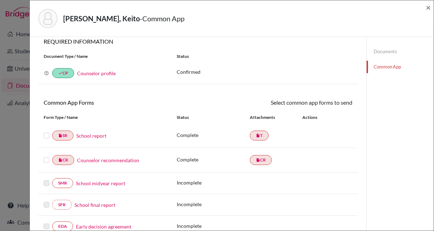
scroll to position [16, 0]
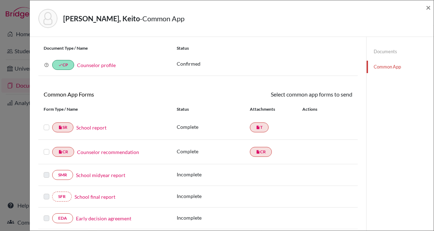
click at [102, 127] on link "School report" at bounding box center [91, 127] width 30 height 7
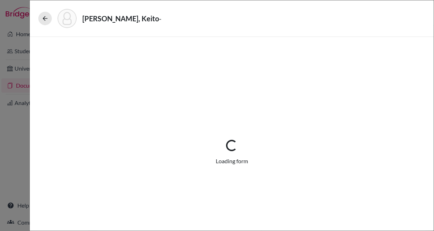
select select "1"
select select "671368"
select select "0"
select select "1"
select select "4"
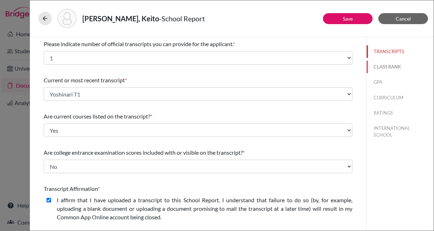
click at [385, 66] on button "CLASS RANK" at bounding box center [399, 67] width 67 height 12
select select "3"
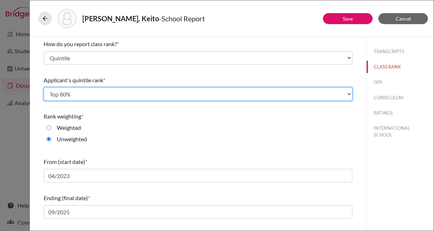
click at [309, 95] on select "Select... Top 20% Top 40% Top 60% Top 80% Top 100%" at bounding box center [198, 93] width 308 height 13
select select "3"
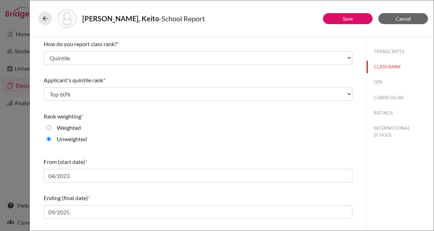
click at [319, 138] on div "Unweighted" at bounding box center [198, 140] width 308 height 11
click at [380, 83] on button "GPA" at bounding box center [399, 82] width 67 height 12
type input "4.13"
type input "5.0"
select select "5"
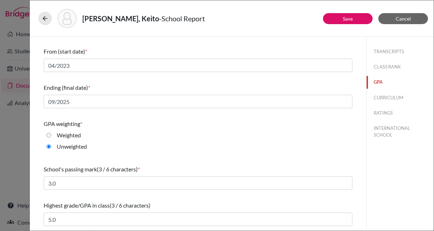
scroll to position [56, 0]
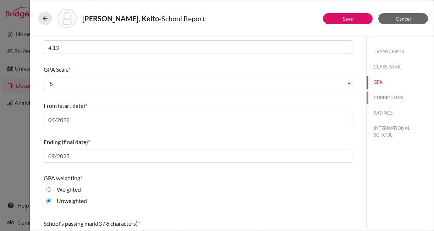
click at [387, 96] on button "CURRICULUM" at bounding box center [399, 97] width 67 height 12
select select "3"
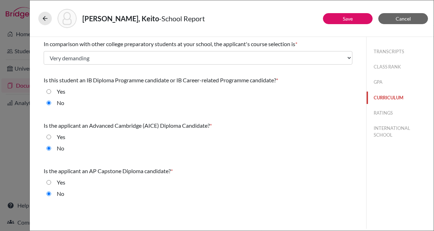
scroll to position [0, 0]
click at [376, 113] on button "RATINGS" at bounding box center [399, 113] width 67 height 12
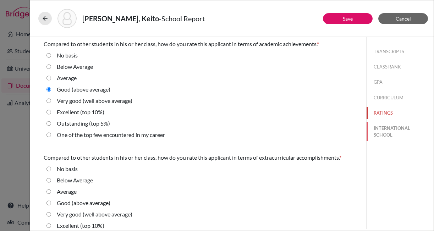
click at [381, 134] on button "INTERNATIONAL SCHOOL" at bounding box center [399, 131] width 67 height 19
radio Average "true"
select select "27"
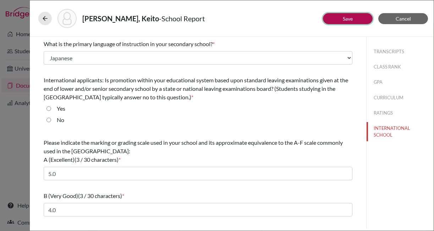
click at [348, 20] on link "Save" at bounding box center [347, 19] width 10 height 6
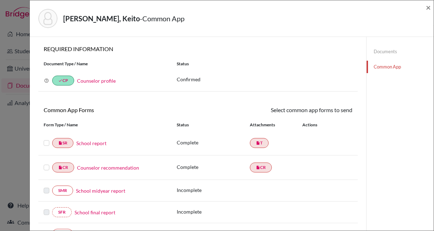
click at [106, 169] on link "Counselor recommendation" at bounding box center [108, 167] width 62 height 7
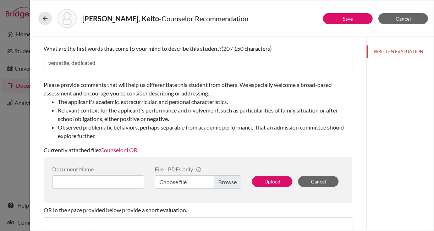
scroll to position [124, 0]
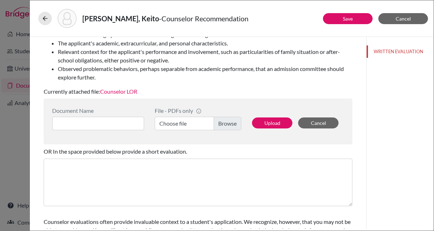
click at [125, 90] on link "Counselor LOR" at bounding box center [118, 91] width 37 height 7
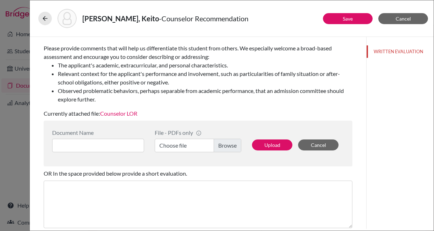
scroll to position [0, 0]
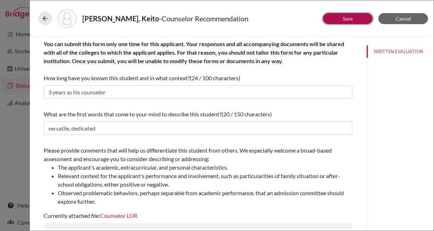
click at [346, 17] on link "Save" at bounding box center [347, 19] width 10 height 6
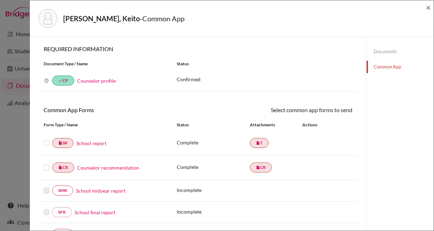
click at [46, 163] on label at bounding box center [47, 163] width 6 height 0
click at [0, 0] on input "checkbox" at bounding box center [0, 0] width 0 height 0
click at [46, 139] on label at bounding box center [47, 139] width 6 height 0
click at [0, 0] on input "checkbox" at bounding box center [0, 0] width 0 height 0
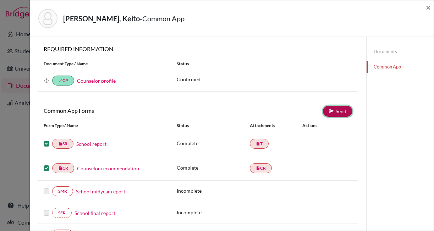
click at [335, 110] on link "Send" at bounding box center [337, 111] width 29 height 11
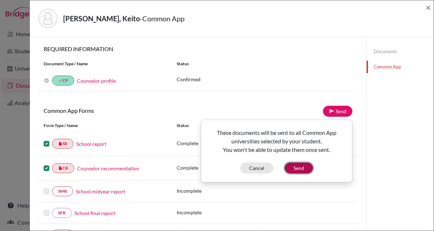
click at [298, 168] on button "Send" at bounding box center [298, 167] width 28 height 11
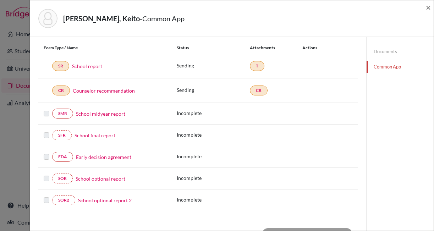
scroll to position [244, 0]
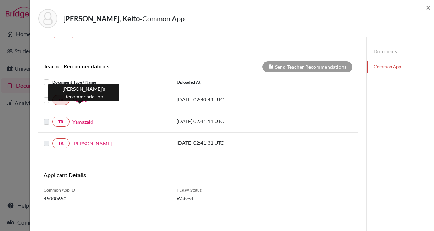
click at [78, 102] on link "Maeda" at bounding box center [79, 99] width 15 height 7
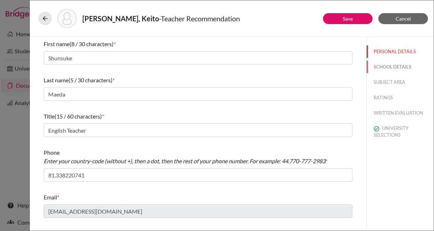
click at [395, 70] on button "SCHOOL DETAILS" at bounding box center [399, 67] width 67 height 12
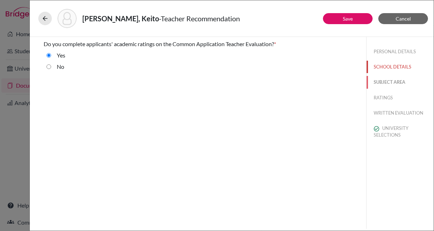
click at [391, 81] on button "SUBJECT AREA" at bounding box center [399, 82] width 67 height 12
select select "1"
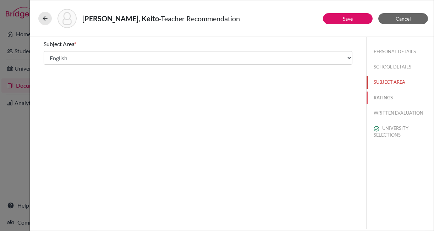
click at [388, 97] on button "RATINGS" at bounding box center [399, 97] width 67 height 12
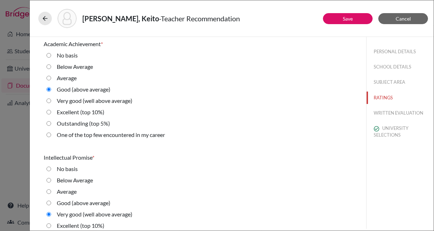
click at [50, 111] on 10\%\) "Excellent (top 10%)" at bounding box center [48, 112] width 5 height 9
radio 10\%\) "true"
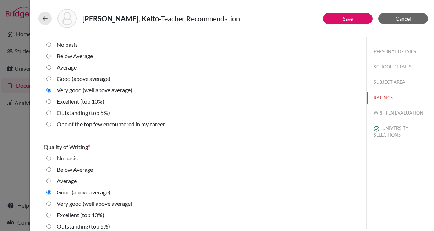
scroll to position [124, 0]
click at [49, 102] on 10\%\) "Excellent (top 10%)" at bounding box center [48, 101] width 5 height 9
radio 10\%\) "true"
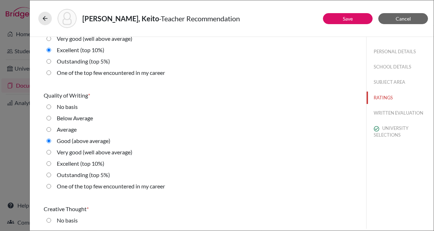
scroll to position [176, 0]
click at [48, 161] on 10\%\) "Excellent (top 10%)" at bounding box center [48, 163] width 5 height 9
radio 10\%\) "true"
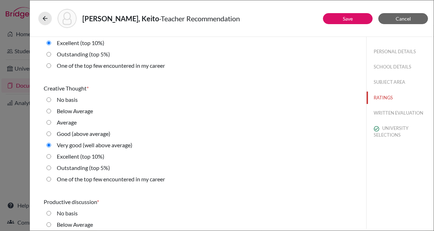
scroll to position [305, 0]
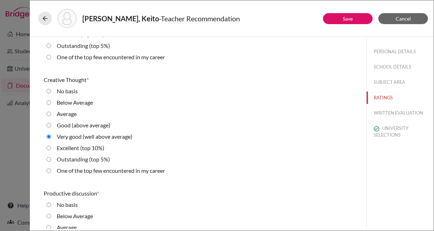
click at [64, 171] on label "One of the top few encountered in my career" at bounding box center [111, 170] width 108 height 9
click at [51, 171] on career "One of the top few encountered in my career" at bounding box center [48, 170] width 5 height 9
radio career "true"
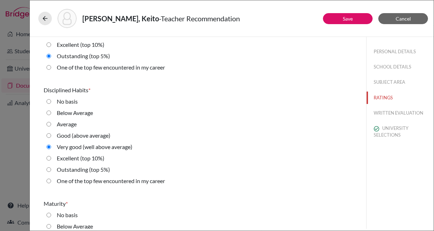
scroll to position [649, 0]
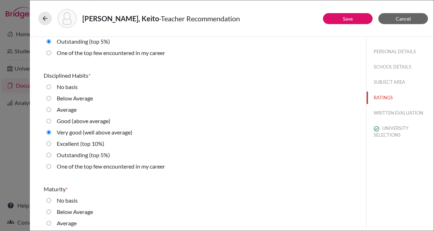
click at [72, 144] on label "Excellent (top 10%)" at bounding box center [81, 143] width 48 height 9
click at [51, 144] on 10\%\) "Excellent (top 10%)" at bounding box center [48, 143] width 5 height 9
radio 10\%\) "true"
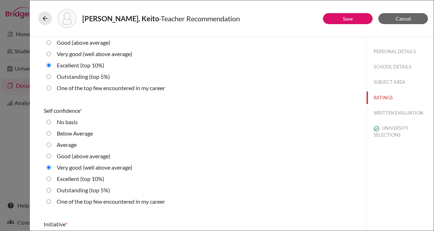
scroll to position [1448, 0]
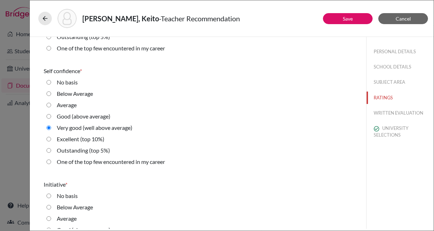
click at [91, 138] on label "Excellent (top 10%)" at bounding box center [81, 139] width 48 height 9
click at [51, 138] on 10\%\) "Excellent (top 10%)" at bounding box center [48, 139] width 5 height 9
radio 10\%\) "true"
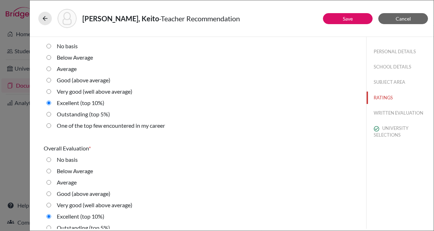
scroll to position [1618, 0]
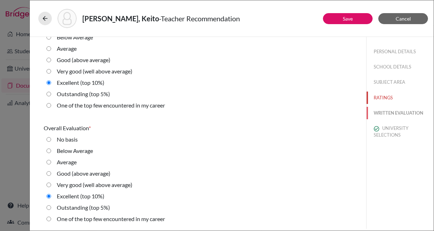
click at [386, 111] on button "WRITTEN EVALUATION" at bounding box center [399, 113] width 67 height 12
radio basis "true"
radio Average "true"
radio input "true"
radio average\) "true"
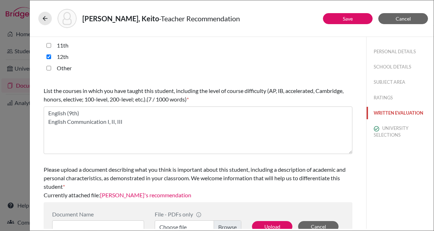
scroll to position [218, 0]
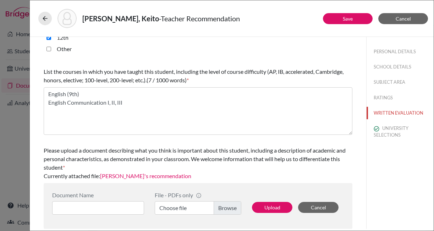
click at [139, 174] on link "Maeda's recommendation" at bounding box center [145, 175] width 91 height 7
click at [389, 129] on button "UNIVERSITY SELECTIONS" at bounding box center [399, 131] width 67 height 19
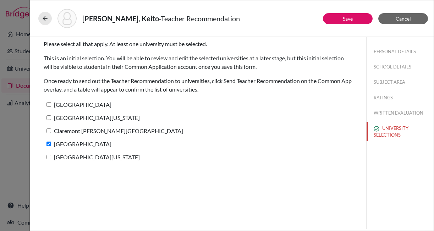
click at [50, 158] on input "University of Utah" at bounding box center [48, 157] width 5 height 5
checkbox input "true"
click at [50, 128] on input "Claremont McKenna College" at bounding box center [48, 130] width 5 height 5
checkbox input "true"
click at [50, 116] on input "[GEOGRAPHIC_DATA][US_STATE]" at bounding box center [48, 117] width 5 height 5
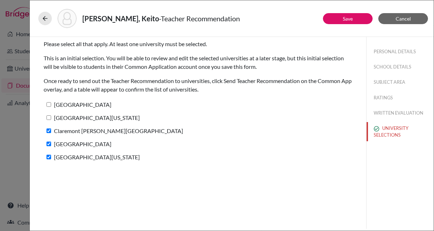
checkbox input "true"
click at [49, 105] on input "[GEOGRAPHIC_DATA]" at bounding box center [48, 104] width 5 height 5
checkbox input "true"
click at [343, 18] on link "Save" at bounding box center [347, 19] width 10 height 6
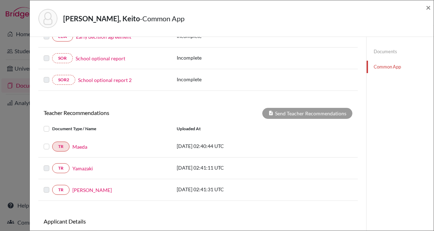
scroll to position [258, 0]
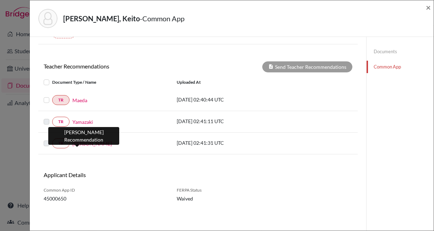
click at [80, 145] on link "Suto" at bounding box center [91, 143] width 39 height 7
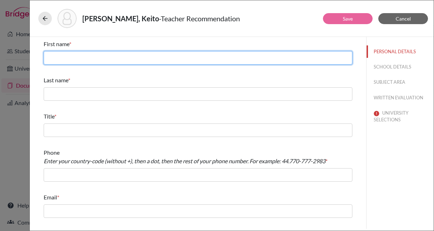
click at [76, 59] on input "text" at bounding box center [198, 57] width 308 height 13
type input "Suto"
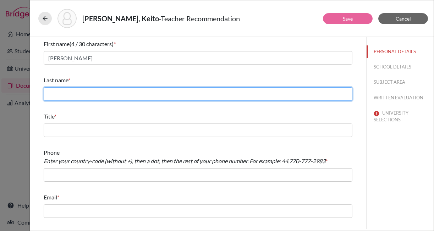
click at [67, 99] on input "text" at bounding box center [198, 93] width 308 height 13
type input "Toshifumi"
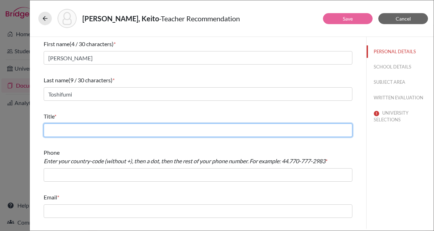
click at [74, 130] on input "text" at bounding box center [198, 129] width 308 height 13
type input "Earth Science Teacher"
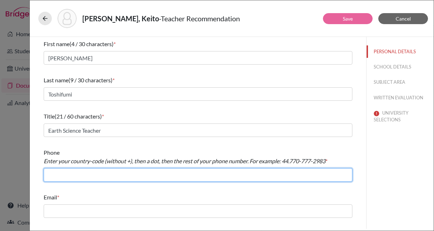
click at [55, 174] on input "text" at bounding box center [198, 174] width 308 height 13
type input "[PHONE_NUMBER]"
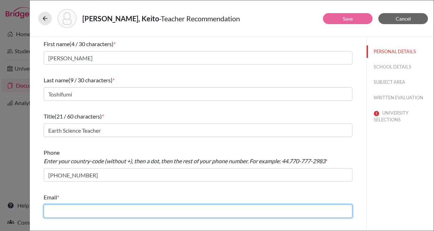
type input "cavani-jn@penken.ed.jp"
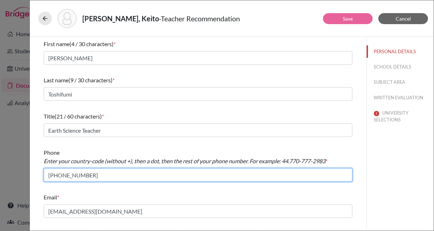
click at [50, 174] on input "[PHONE_NUMBER]" at bounding box center [198, 174] width 308 height 13
click at [53, 174] on input "81338220741" at bounding box center [198, 174] width 308 height 13
type input "81.338220741"
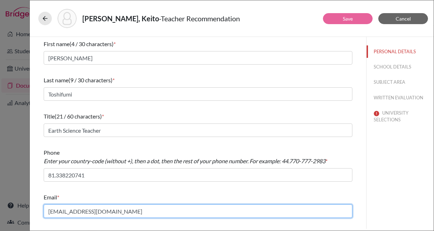
click at [84, 212] on input "cavani-jn@penken.ed.jp" at bounding box center [198, 210] width 308 height 13
paste input "sutoh@kaiseigakuen"
type input "sutoh@kaiseigakuen.jp"
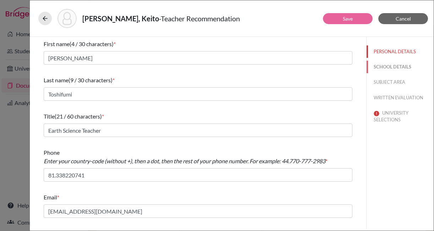
click at [397, 64] on button "SCHOOL DETAILS" at bounding box center [399, 67] width 67 height 12
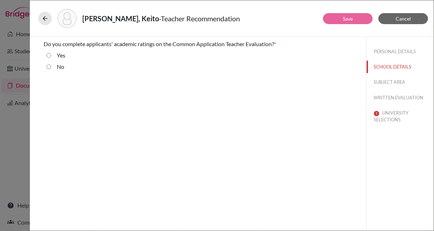
click at [54, 56] on div "Yes" at bounding box center [58, 56] width 14 height 11
click at [44, 55] on div "Yes" at bounding box center [198, 56] width 308 height 11
click at [46, 55] on input "Yes" at bounding box center [48, 55] width 5 height 9
radio input "true"
click at [387, 82] on button "SUBJECT AREA" at bounding box center [399, 82] width 67 height 12
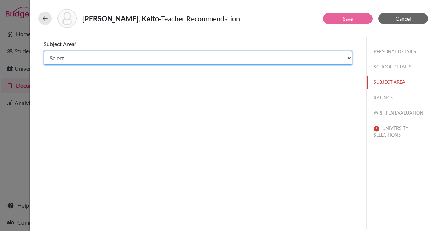
click at [164, 61] on select "Select... Math English Science World Language Social Studies Other Computer Sci…" at bounding box center [198, 57] width 308 height 13
select select "2"
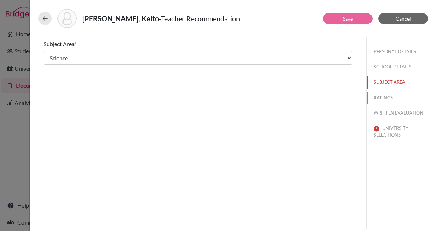
click at [386, 96] on button "RATINGS" at bounding box center [399, 97] width 67 height 12
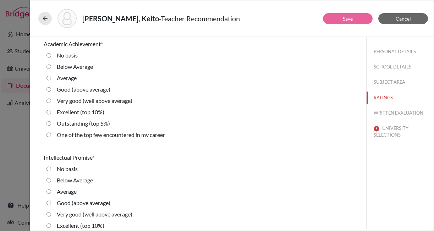
click at [100, 111] on label "Excellent (top 10%)" at bounding box center [81, 112] width 48 height 9
click at [51, 111] on 10\%\) "Excellent (top 10%)" at bounding box center [48, 112] width 5 height 9
radio 10\%\) "true"
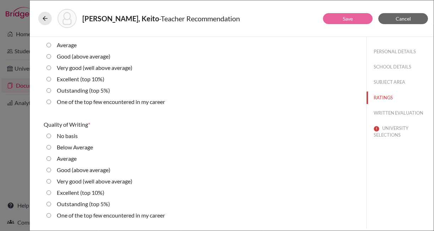
scroll to position [152, 0]
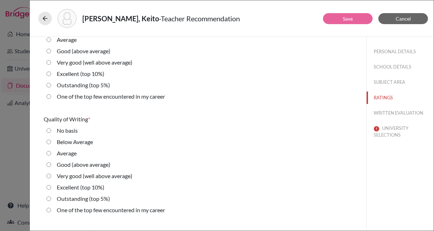
click at [80, 74] on label "Excellent (top 10%)" at bounding box center [81, 73] width 48 height 9
click at [51, 74] on 10\%\) "Excellent (top 10%)" at bounding box center [48, 73] width 5 height 9
radio 10\%\) "true"
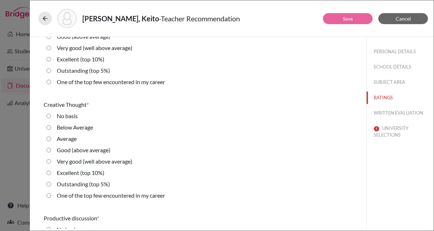
click at [79, 59] on label "Excellent (top 10%)" at bounding box center [81, 59] width 48 height 9
click at [51, 59] on 10\%\) "Excellent (top 10%)" at bounding box center [48, 59] width 5 height 9
radio 10\%\) "true"
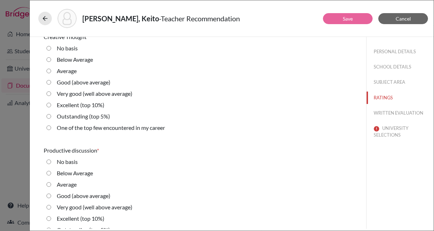
scroll to position [370, 0]
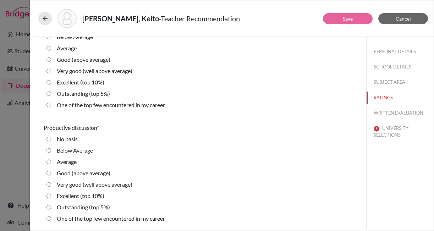
click at [76, 82] on label "Excellent (top 10%)" at bounding box center [81, 82] width 48 height 9
click at [51, 82] on 10\%\) "Excellent (top 10%)" at bounding box center [48, 82] width 5 height 9
radio 10\%\) "true"
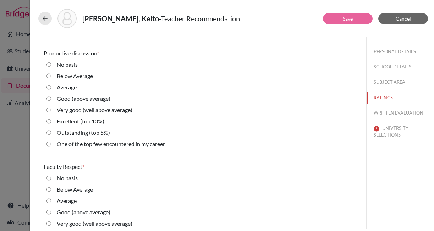
scroll to position [453, 0]
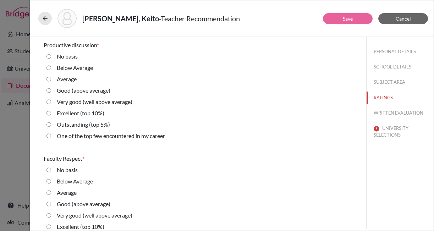
click at [65, 124] on label "Outstanding (top 5%)" at bounding box center [83, 124] width 53 height 9
click at [51, 124] on 5\%\) "Outstanding (top 5%)" at bounding box center [48, 124] width 5 height 9
radio 5\%\) "true"
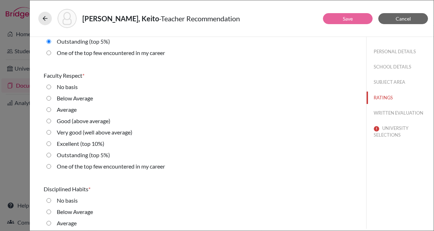
click at [71, 153] on label "Outstanding (top 5%)" at bounding box center [83, 155] width 53 height 9
click at [51, 153] on 5\%\) "Outstanding (top 5%)" at bounding box center [48, 155] width 5 height 9
radio 5\%\) "true"
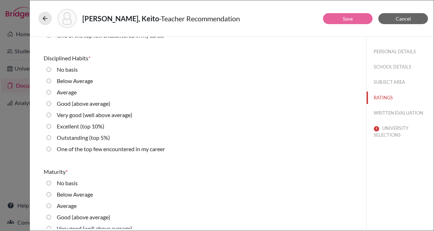
scroll to position [679, 0]
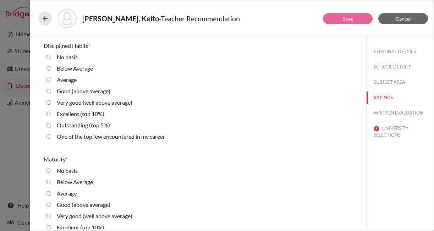
click at [74, 113] on label "Excellent (top 10%)" at bounding box center [81, 114] width 48 height 9
click at [51, 113] on 10\%\) "Excellent (top 10%)" at bounding box center [48, 114] width 5 height 9
radio 10\%\) "true"
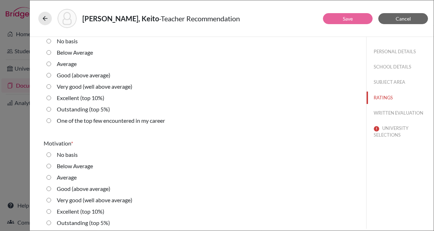
scroll to position [815, 0]
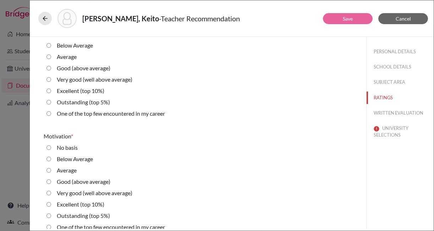
click at [76, 92] on label "Excellent (top 10%)" at bounding box center [81, 90] width 48 height 9
click at [51, 92] on 10\%\) "Excellent (top 10%)" at bounding box center [48, 90] width 5 height 9
radio 10\%\) "true"
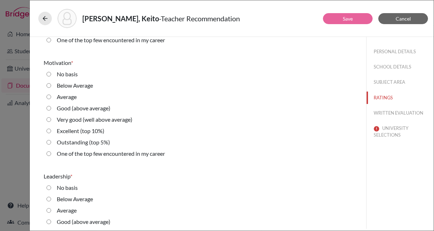
click at [93, 144] on label "Outstanding (top 5%)" at bounding box center [83, 142] width 53 height 9
click at [51, 144] on 5\%\) "Outstanding (top 5%)" at bounding box center [48, 142] width 5 height 9
radio 5\%\) "true"
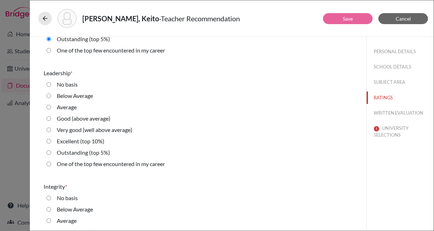
click at [85, 140] on label "Excellent (top 10%)" at bounding box center [81, 141] width 48 height 9
click at [51, 140] on 10\%\) "Excellent (top 10%)" at bounding box center [48, 141] width 5 height 9
radio 10\%\) "true"
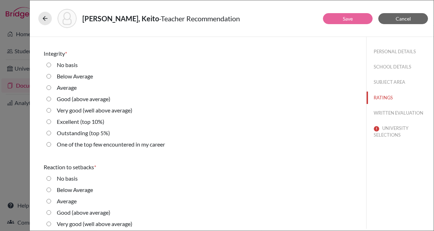
scroll to position [1125, 0]
click at [83, 121] on label "Excellent (top 10%)" at bounding box center [81, 121] width 48 height 9
click at [51, 121] on 10\%\) "Excellent (top 10%)" at bounding box center [48, 121] width 5 height 9
radio 10\%\) "true"
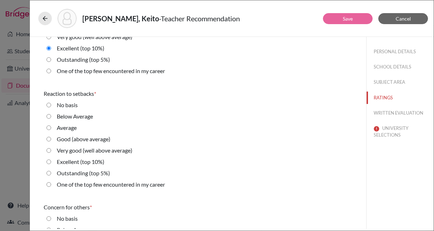
scroll to position [1213, 0]
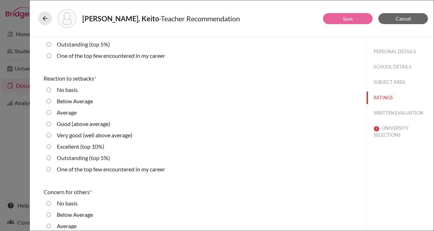
click at [78, 146] on label "Excellent (top 10%)" at bounding box center [81, 146] width 48 height 9
click at [51, 146] on 10\%\) "Excellent (top 10%)" at bounding box center [48, 146] width 5 height 9
radio 10\%\) "true"
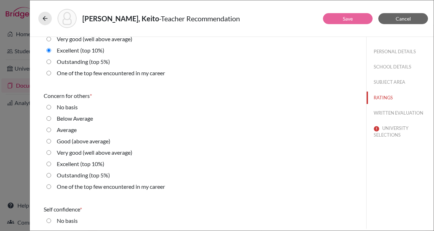
scroll to position [1310, 0]
click at [74, 164] on label "Excellent (top 10%)" at bounding box center [81, 163] width 48 height 9
click at [51, 164] on 10\%\) "Excellent (top 10%)" at bounding box center [48, 163] width 5 height 9
radio 10\%\) "true"
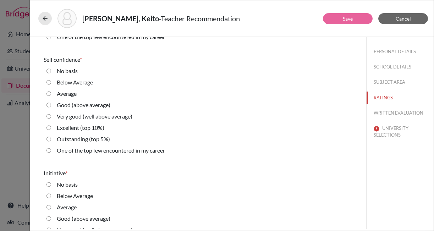
scroll to position [1482, 0]
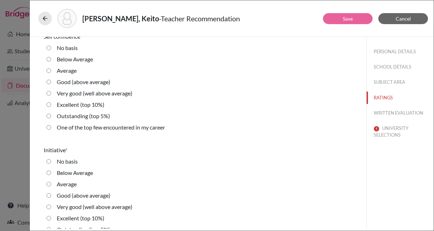
click at [77, 104] on label "Excellent (top 10%)" at bounding box center [81, 104] width 48 height 9
click at [51, 104] on 10\%\) "Excellent (top 10%)" at bounding box center [48, 104] width 5 height 9
radio 10\%\) "true"
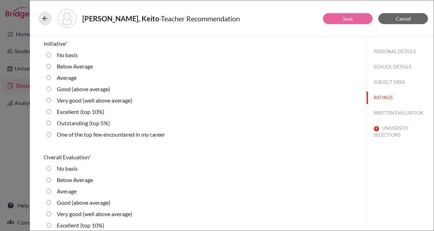
scroll to position [1591, 0]
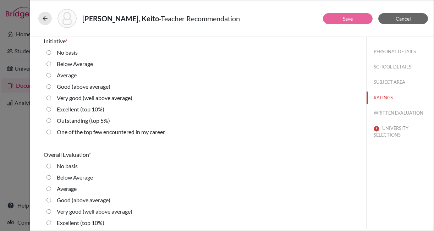
click at [74, 113] on label "Excellent (top 10%)" at bounding box center [81, 109] width 48 height 9
click at [51, 113] on 10\%\) "Excellent (top 10%)" at bounding box center [48, 109] width 5 height 9
radio 10\%\) "true"
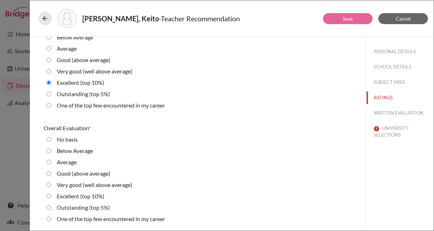
click at [73, 197] on label "Excellent (top 10%)" at bounding box center [81, 196] width 48 height 9
click at [51, 197] on 10\%\) "Excellent (top 10%)" at bounding box center [48, 196] width 5 height 9
radio 10\%\) "true"
click at [395, 113] on button "WRITTEN EVALUATION" at bounding box center [399, 113] width 67 height 12
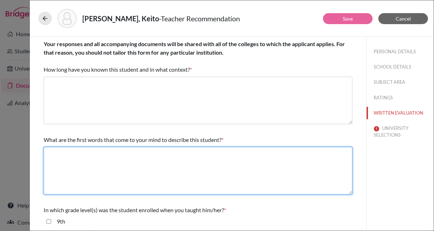
click at [102, 168] on textarea at bounding box center [198, 171] width 308 height 48
paste textarea "courteous，straightforward，trustworthy"
type textarea "courteous，straightforward，trustworthy"
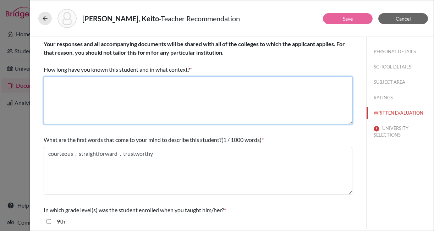
click at [84, 86] on textarea at bounding box center [198, 101] width 308 height 48
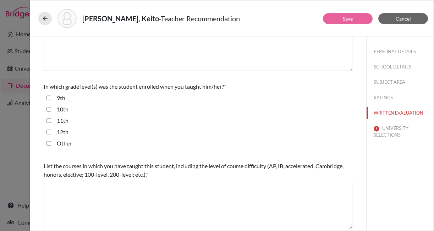
scroll to position [129, 0]
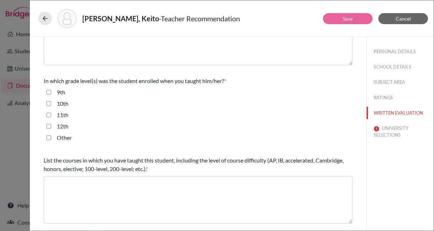
type textarea "6 years as his science teacher and grade teacher"
click at [48, 92] on input "9th" at bounding box center [48, 92] width 5 height 9
checkbox input "true"
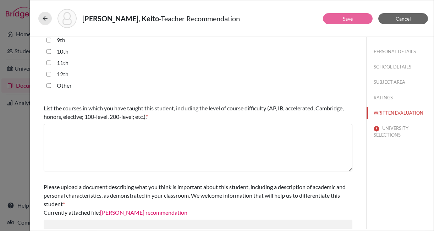
click at [49, 84] on input "Other" at bounding box center [48, 85] width 5 height 9
checkbox input "true"
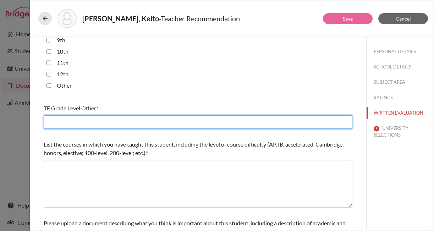
click at [90, 122] on input "text" at bounding box center [198, 121] width 308 height 13
type input "7th-8th"
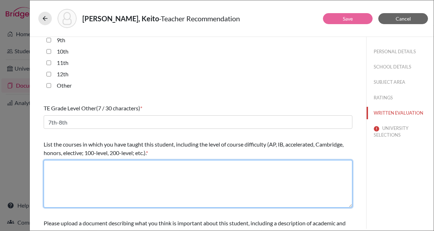
click at [73, 178] on textarea at bounding box center [198, 184] width 308 height 48
type textarea "7th-9th (Science Teacher)"
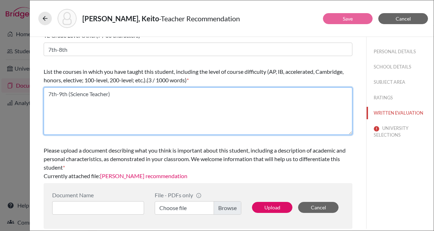
scroll to position [253, 0]
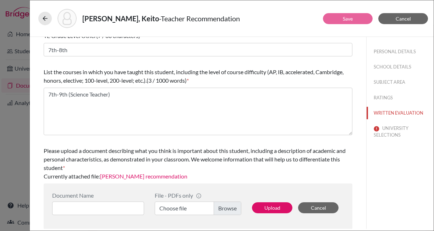
click at [143, 178] on link "Suto's recommendation" at bounding box center [143, 176] width 87 height 7
click at [391, 128] on button "UNIVERSITY SELECTIONS" at bounding box center [399, 131] width 67 height 19
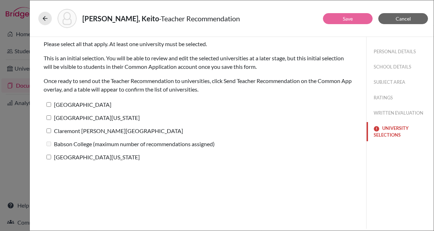
scroll to position [0, 0]
click at [60, 104] on label "[GEOGRAPHIC_DATA]" at bounding box center [78, 104] width 68 height 10
click at [51, 104] on input "[GEOGRAPHIC_DATA]" at bounding box center [48, 104] width 5 height 5
checkbox input "true"
click at [57, 117] on label "[GEOGRAPHIC_DATA][US_STATE]" at bounding box center [92, 117] width 96 height 10
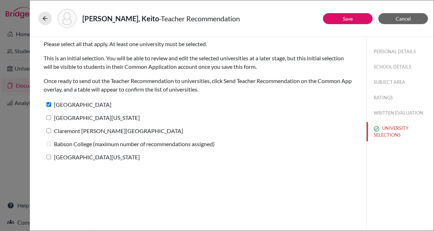
click at [51, 117] on input "[GEOGRAPHIC_DATA][US_STATE]" at bounding box center [48, 117] width 5 height 5
checkbox input "true"
click at [55, 130] on label "Claremont McKenna College" at bounding box center [113, 130] width 139 height 10
click at [51, 130] on input "Claremont McKenna College" at bounding box center [48, 130] width 5 height 5
checkbox input "true"
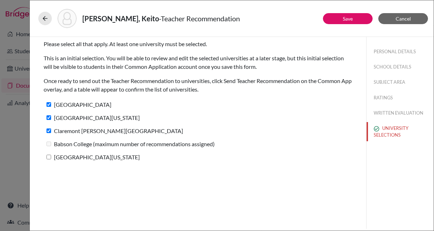
click at [56, 154] on label "University of Utah" at bounding box center [92, 157] width 96 height 10
click at [51, 155] on input "University of Utah" at bounding box center [48, 157] width 5 height 5
checkbox input "true"
click at [348, 21] on link "Save" at bounding box center [347, 19] width 10 height 6
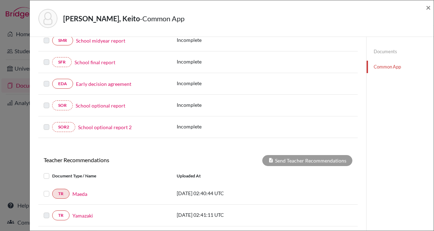
scroll to position [258, 0]
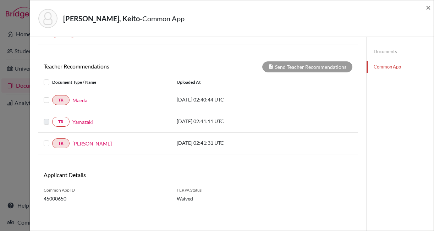
click at [52, 139] on label at bounding box center [52, 139] width 0 height 0
click at [0, 0] on input "checkbox" at bounding box center [0, 0] width 0 height 0
click at [52, 96] on label at bounding box center [52, 96] width 0 height 0
click at [0, 0] on input "checkbox" at bounding box center [0, 0] width 0 height 0
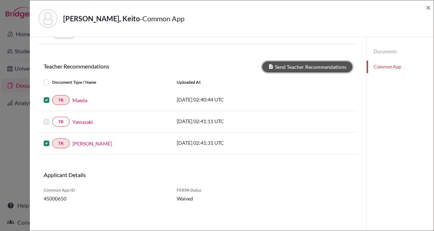
click at [305, 67] on button "Send Teacher Recommendations" at bounding box center [307, 66] width 90 height 11
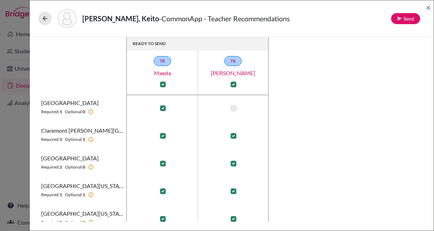
scroll to position [12, 0]
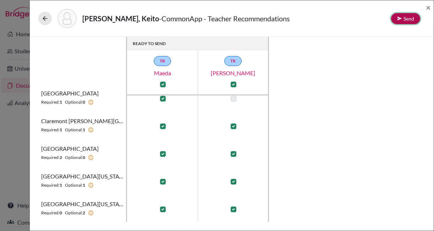
click at [407, 18] on button "Send" at bounding box center [405, 18] width 29 height 11
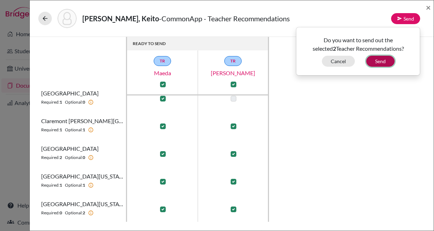
click at [380, 63] on button "Send" at bounding box center [380, 61] width 28 height 11
checkbox input "false"
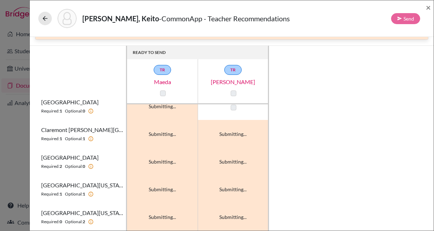
scroll to position [0, 0]
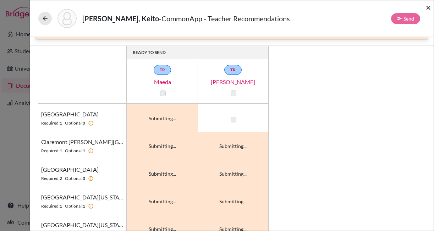
click at [428, 7] on span "×" at bounding box center [427, 7] width 5 height 10
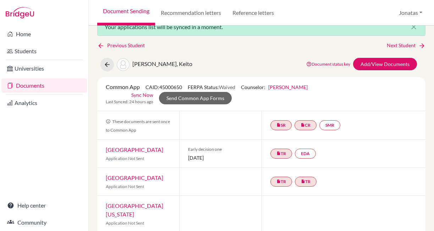
scroll to position [15, 0]
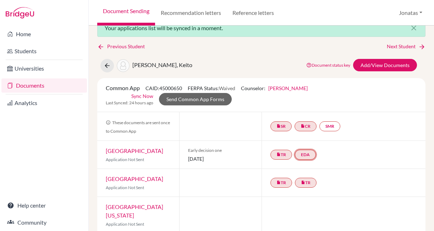
click at [310, 154] on link "EDA" at bounding box center [305, 155] width 21 height 10
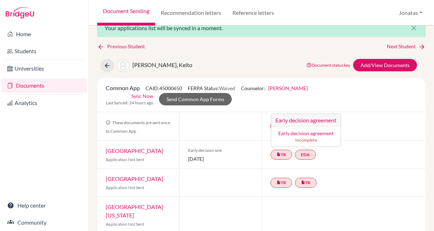
click at [314, 132] on link "Early decision agreement" at bounding box center [305, 133] width 55 height 6
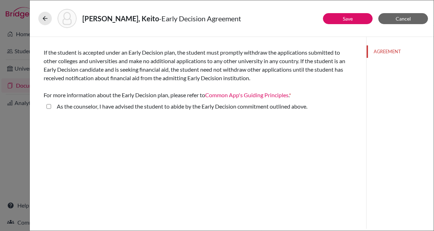
click at [105, 106] on label "As the counselor, I have advised the student to abide by the Early Decision com…" at bounding box center [182, 106] width 250 height 9
click at [51, 106] on above\ "As the counselor, I have advised the student to abide by the Early Decision com…" at bounding box center [48, 106] width 5 height 9
checkbox above\ "true"
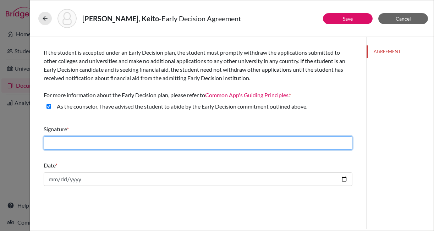
click at [149, 145] on input "text" at bounding box center [198, 142] width 308 height 13
type input "[PERSON_NAME]"
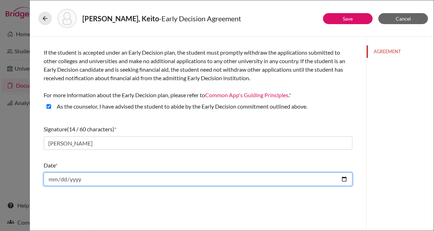
click at [345, 179] on input "date" at bounding box center [198, 178] width 308 height 13
type input "2025-10-03"
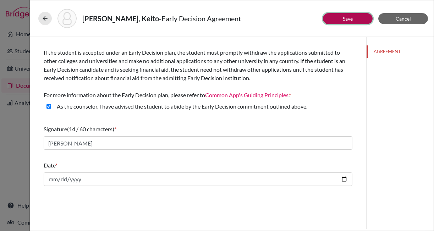
click at [346, 18] on link "Save" at bounding box center [347, 19] width 10 height 6
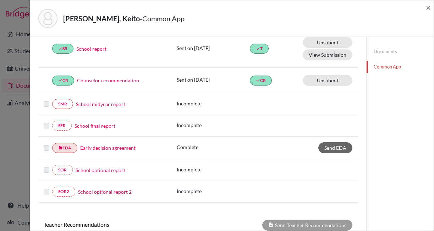
scroll to position [104, 0]
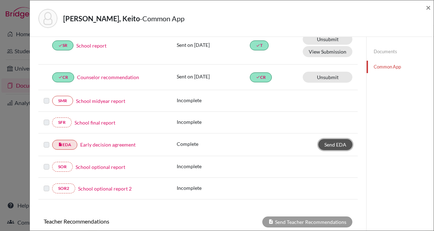
click at [334, 145] on span "Send EDA" at bounding box center [335, 144] width 22 height 6
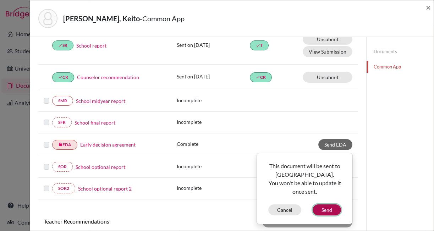
click at [330, 210] on button "Send" at bounding box center [326, 209] width 28 height 11
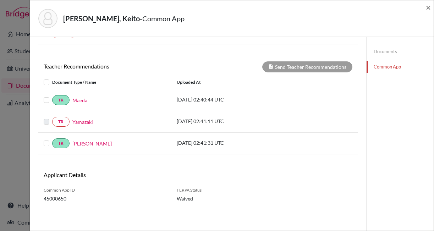
scroll to position [247, 0]
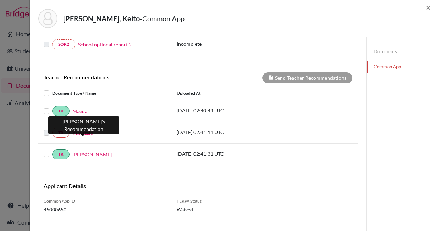
click at [88, 132] on link "Yamazaki" at bounding box center [82, 132] width 21 height 7
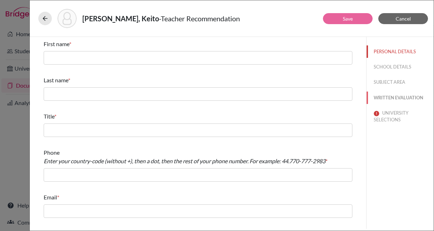
click at [409, 98] on button "WRITTEN EVALUATION" at bounding box center [399, 97] width 67 height 12
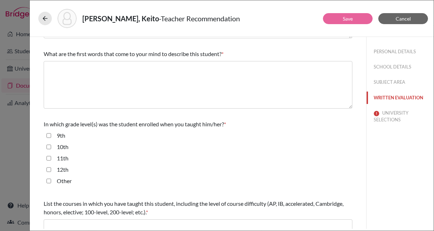
scroll to position [218, 0]
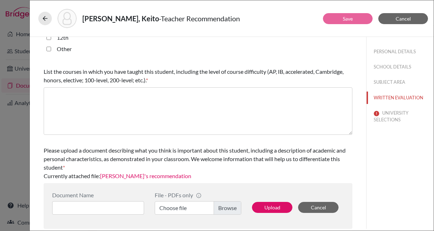
click at [150, 175] on link "Yamazaki's recommendation" at bounding box center [145, 175] width 91 height 7
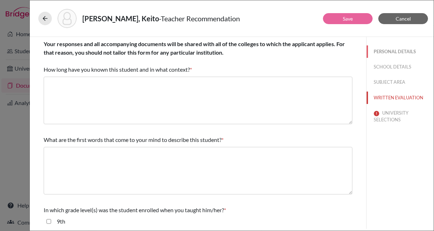
click at [383, 49] on button "PERSONAL DETAILS" at bounding box center [399, 51] width 67 height 12
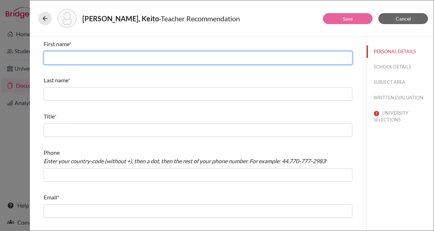
click at [91, 58] on input "text" at bounding box center [198, 57] width 308 height 13
type input "Kinya"
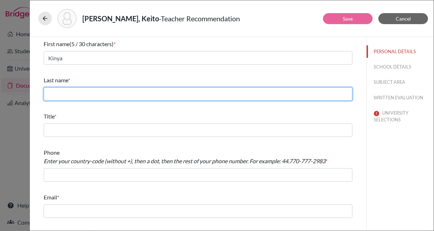
click at [105, 91] on input "text" at bounding box center [198, 93] width 308 height 13
type input "Yamazaki"
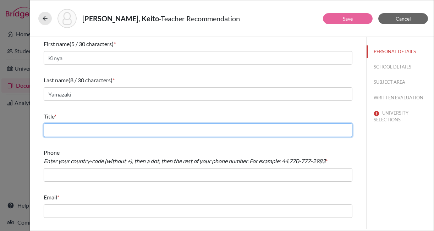
click at [67, 133] on input "text" at bounding box center [198, 129] width 308 height 13
type input "English Teacher and Rugby Club Advisor"
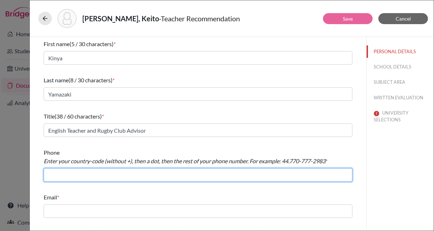
click at [88, 177] on input "text" at bounding box center [198, 174] width 308 height 13
type input "[PHONE_NUMBER]"
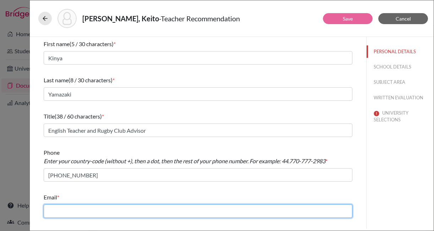
type input "[EMAIL_ADDRESS][DOMAIN_NAME]"
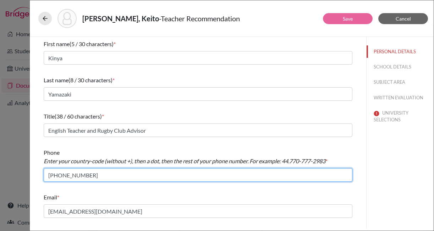
click at [53, 175] on input "[PHONE_NUMBER]" at bounding box center [198, 174] width 308 height 13
type input "81.338220741"
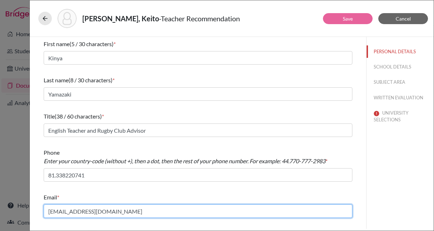
click at [78, 211] on input "cavani-jn@penken.ed.jp" at bounding box center [198, 210] width 308 height 13
paste input "kinya.yamazaki@kaiseigakuen"
type input "kinya.yamazaki@kaiseigakuen.jp"
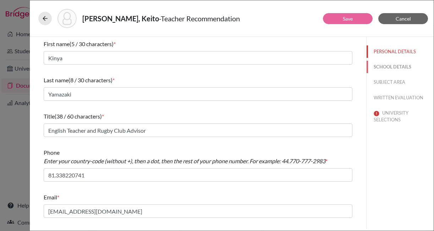
click at [399, 65] on button "SCHOOL DETAILS" at bounding box center [399, 67] width 67 height 12
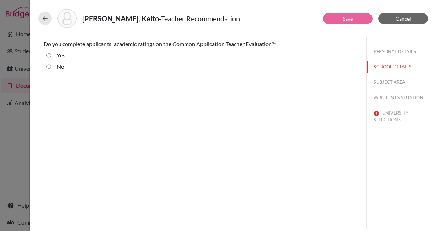
click at [57, 56] on label "Yes" at bounding box center [61, 55] width 9 height 9
click at [51, 56] on input "Yes" at bounding box center [48, 55] width 5 height 9
radio input "true"
click at [393, 80] on button "SUBJECT AREA" at bounding box center [399, 82] width 67 height 12
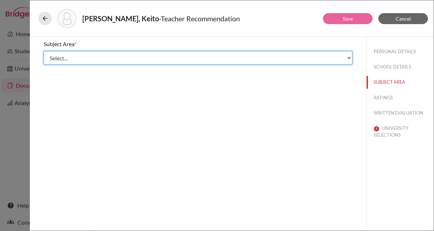
click at [201, 57] on select "Select... Math English Science World Language Social Studies Other Computer Sci…" at bounding box center [198, 57] width 308 height 13
select select "5"
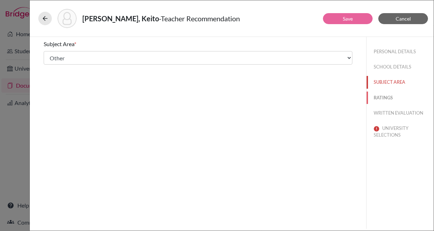
drag, startPoint x: 266, startPoint y: 91, endPoint x: 385, endPoint y: 95, distance: 118.8
click at [385, 95] on button "RATINGS" at bounding box center [399, 97] width 67 height 12
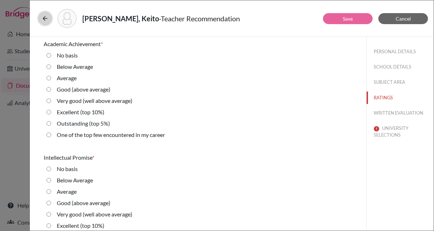
click at [44, 20] on icon at bounding box center [44, 18] width 7 height 7
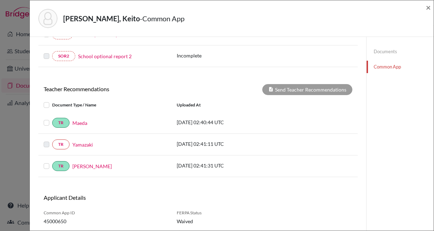
scroll to position [258, 0]
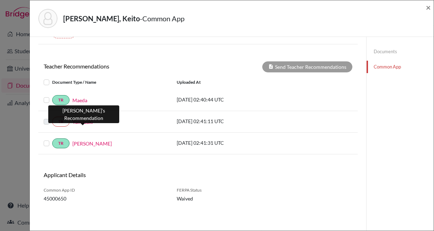
click at [84, 122] on link "Yamazaki" at bounding box center [82, 121] width 21 height 7
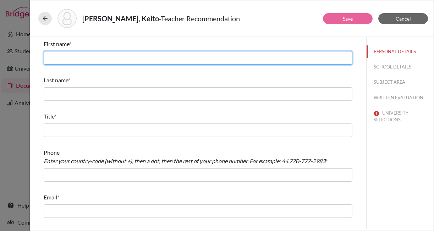
click at [161, 56] on input "text" at bounding box center [198, 57] width 308 height 13
click at [151, 61] on input "text" at bounding box center [198, 57] width 308 height 13
type input "Kinya"
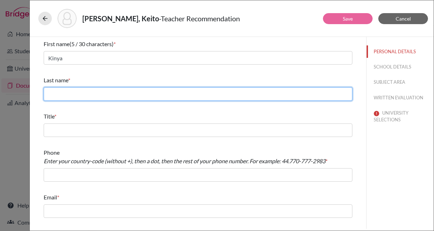
click at [113, 93] on input "text" at bounding box center [198, 93] width 308 height 13
type input "Yamazaki"
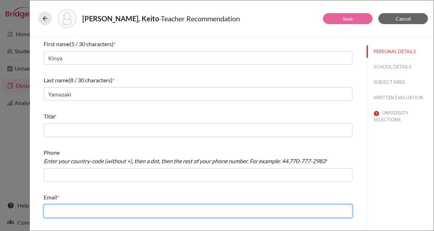
click at [62, 212] on input "text" at bounding box center [198, 210] width 308 height 13
paste input "kinya.yamazaki@kaiseigakuen.jp"
type input "kinya.yamazaki@kaiseigakuen.jp"
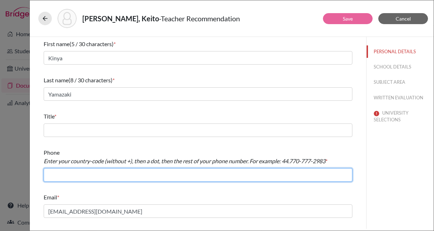
click at [73, 175] on input "text" at bounding box center [198, 174] width 308 height 13
click at [50, 172] on input "+81338220741" at bounding box center [198, 174] width 308 height 13
click at [55, 174] on input "81338220741" at bounding box center [198, 174] width 308 height 13
type input "81.338220741"
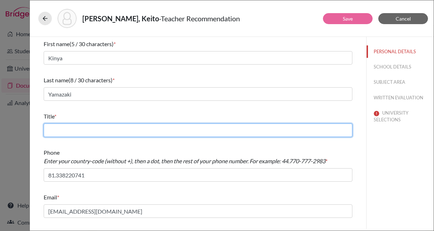
click at [66, 132] on input "text" at bounding box center [198, 129] width 308 height 13
type input "Rugby Club Advisor"
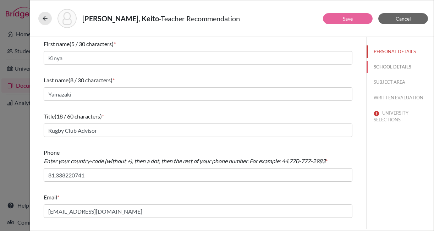
click at [386, 66] on button "SCHOOL DETAILS" at bounding box center [399, 67] width 67 height 12
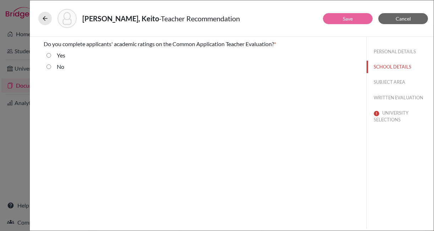
click at [51, 67] on div "No" at bounding box center [198, 67] width 308 height 11
click at [48, 67] on input "No" at bounding box center [48, 66] width 5 height 9
radio input "true"
click at [380, 81] on button "SUBJECT AREA" at bounding box center [399, 82] width 67 height 12
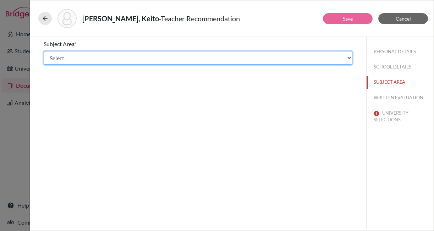
click at [167, 57] on select "Select... Math English Science World Language Social Studies Other Computer Sci…" at bounding box center [198, 57] width 308 height 13
select select "5"
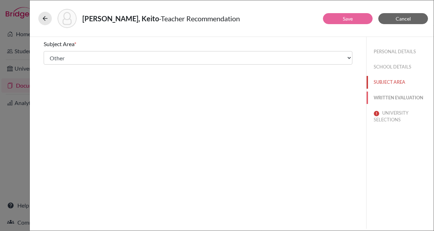
click at [393, 98] on button "WRITTEN EVALUATION" at bounding box center [399, 97] width 67 height 12
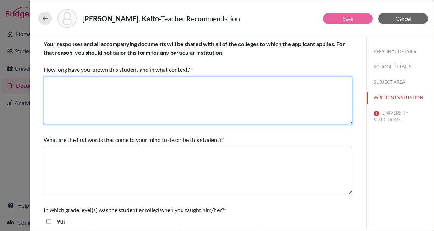
click at [239, 99] on textarea at bounding box center [198, 101] width 308 height 48
click at [105, 87] on textarea at bounding box center [198, 101] width 308 height 48
type textarea "6 years as his rugby club advisor"
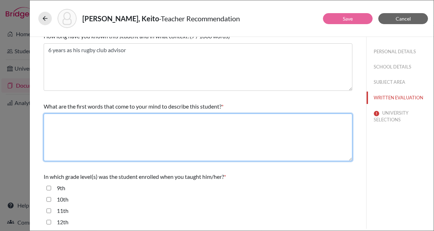
click at [147, 129] on textarea at bounding box center [198, 137] width 308 height 48
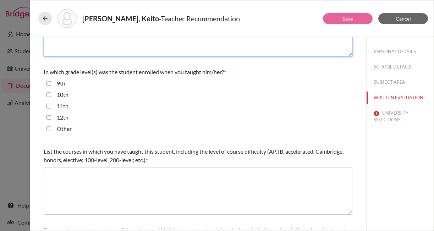
scroll to position [146, 0]
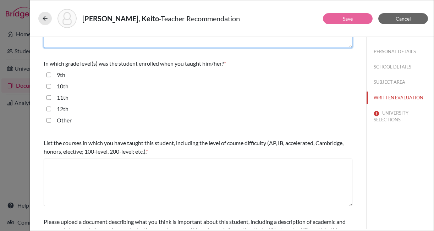
type textarea "resilient, dedicated, team player"
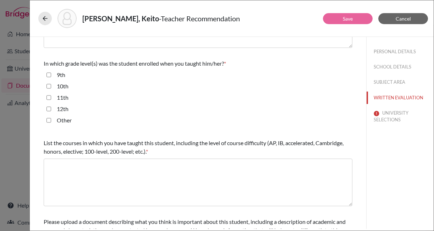
click at [59, 121] on label "Other" at bounding box center [64, 120] width 15 height 9
click at [51, 121] on input "Other" at bounding box center [48, 120] width 5 height 9
checkbox input "true"
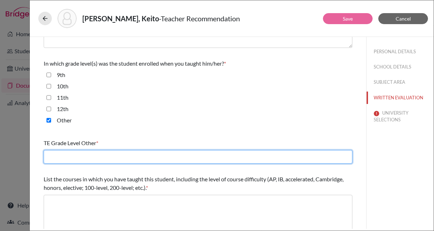
click at [71, 159] on input "text" at bounding box center [198, 156] width 308 height 13
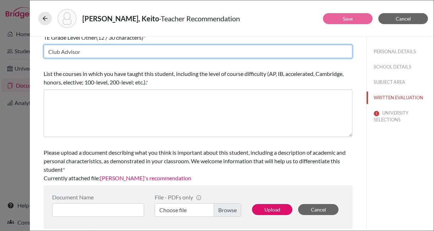
scroll to position [254, 0]
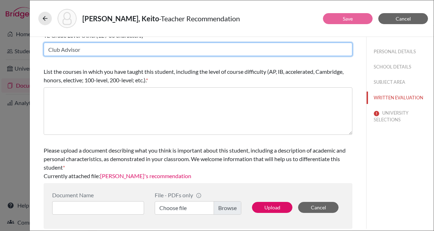
type input "Club Advisor"
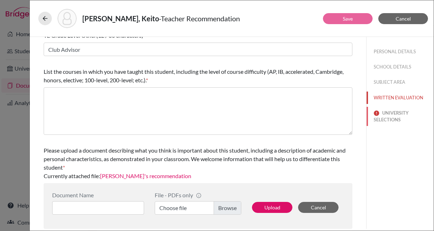
click at [394, 115] on button "UNIVERSITY SELECTIONS" at bounding box center [399, 116] width 67 height 19
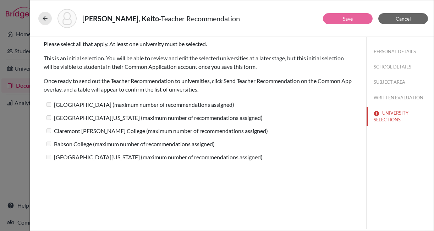
click at [48, 152] on label "University of Utah (maximum number of recommendations assigned)" at bounding box center [153, 157] width 219 height 10
click at [394, 109] on button "UNIVERSITY SELECTIONS" at bounding box center [399, 116] width 67 height 19
click at [391, 52] on button "PERSONAL DETAILS" at bounding box center [399, 51] width 67 height 12
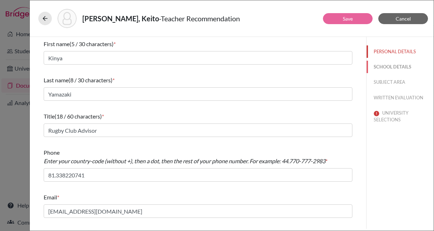
click at [391, 67] on button "SCHOOL DETAILS" at bounding box center [399, 67] width 67 height 12
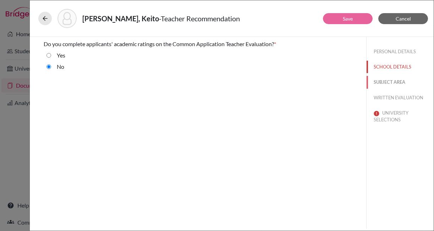
click at [390, 83] on button "SUBJECT AREA" at bounding box center [399, 82] width 67 height 12
select select "5"
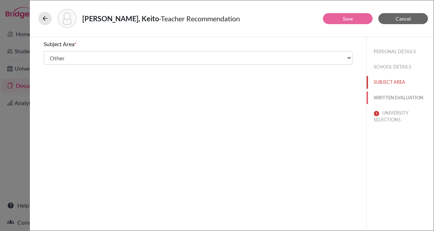
click at [392, 99] on button "WRITTEN EVALUATION" at bounding box center [399, 97] width 67 height 12
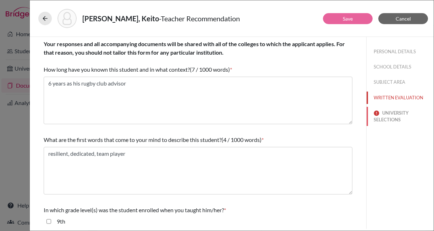
click at [392, 115] on button "UNIVERSITY SELECTIONS" at bounding box center [399, 116] width 67 height 19
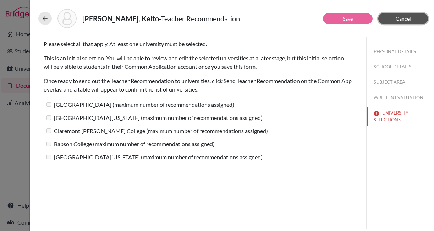
click at [406, 19] on span "Cancel" at bounding box center [402, 19] width 15 height 6
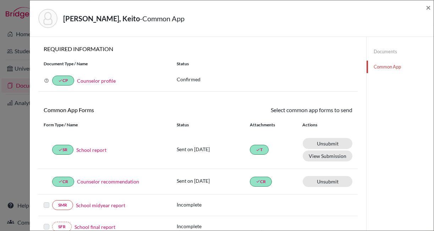
click at [387, 51] on link "Documents" at bounding box center [399, 51] width 67 height 12
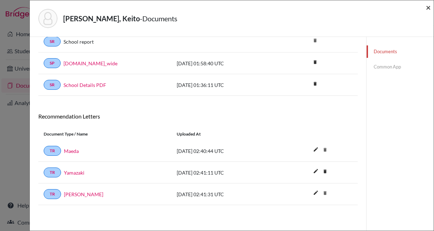
click at [426, 8] on span "×" at bounding box center [427, 7] width 5 height 10
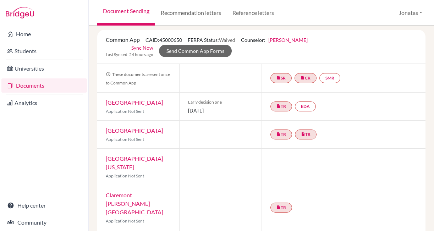
scroll to position [64, 0]
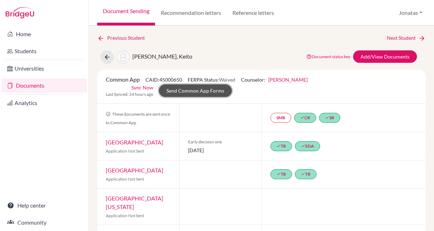
click at [207, 90] on link "Send Common App Forms" at bounding box center [195, 90] width 73 height 12
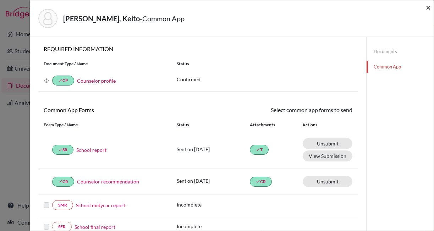
click at [426, 9] on span "×" at bounding box center [427, 7] width 5 height 10
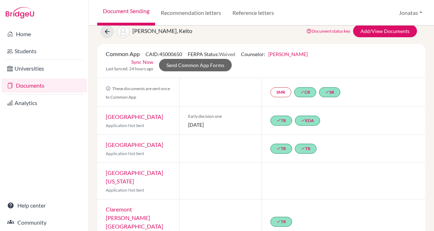
scroll to position [67, 0]
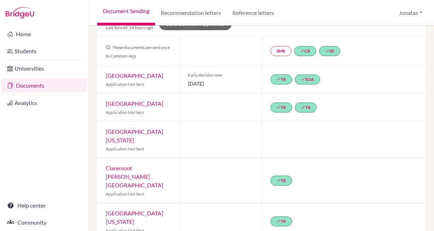
click at [32, 88] on link "Documents" at bounding box center [43, 85] width 85 height 14
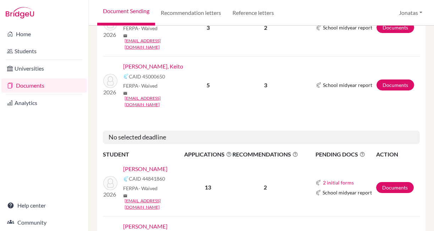
scroll to position [344, 0]
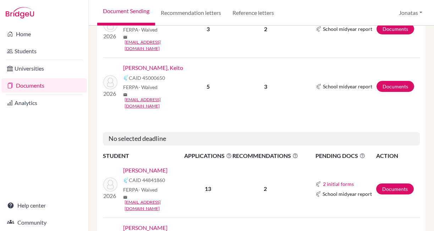
click at [153, 63] on link "[PERSON_NAME], Keito" at bounding box center [153, 67] width 60 height 9
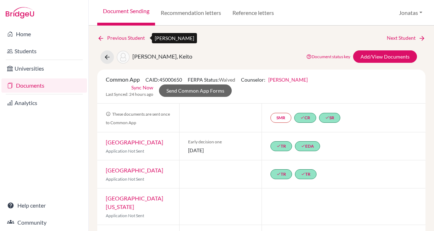
click at [123, 38] on link "Previous Student" at bounding box center [123, 38] width 53 height 8
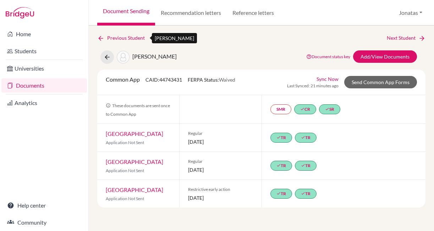
click at [123, 38] on link "Previous Student" at bounding box center [123, 38] width 53 height 8
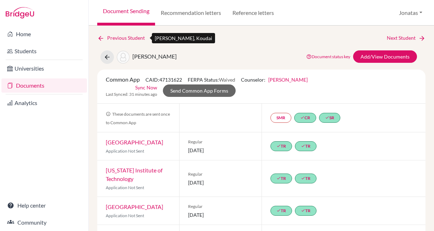
click at [124, 36] on link "Previous Student" at bounding box center [123, 38] width 53 height 8
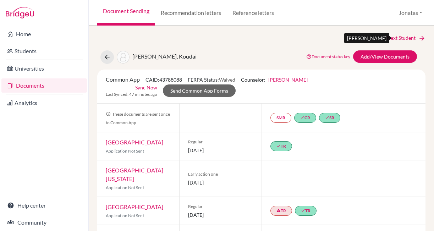
click at [401, 37] on link "Next Student" at bounding box center [405, 38] width 39 height 8
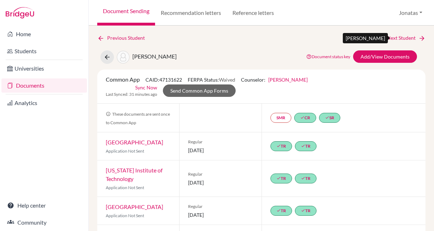
click at [391, 36] on link "Next Student" at bounding box center [405, 38] width 39 height 8
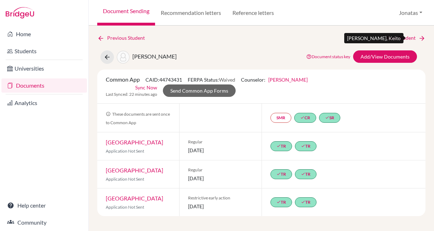
click at [404, 38] on link "Next Student" at bounding box center [405, 38] width 39 height 8
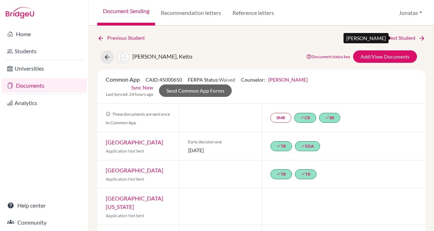
click at [397, 39] on link "Next Student" at bounding box center [405, 38] width 39 height 8
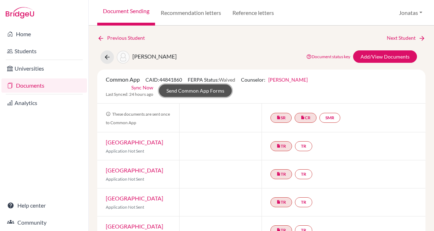
click at [195, 90] on link "Send Common App Forms" at bounding box center [195, 90] width 73 height 12
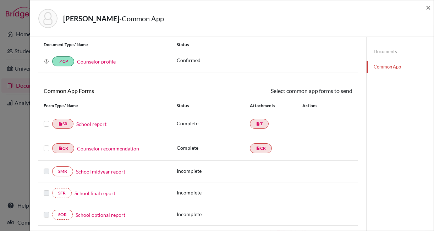
scroll to position [24, 0]
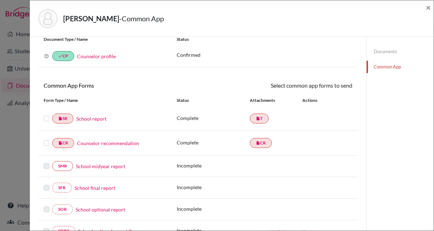
click at [100, 119] on link "School report" at bounding box center [91, 118] width 30 height 7
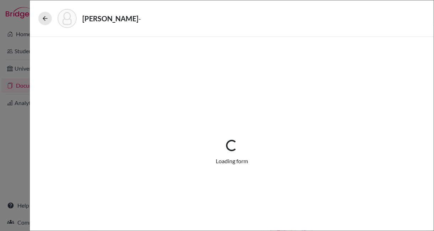
select select "1"
select select "671375"
select select "0"
select select "1"
select select "4"
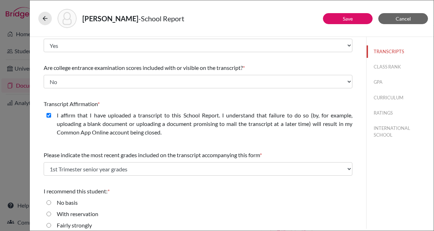
scroll to position [114, 0]
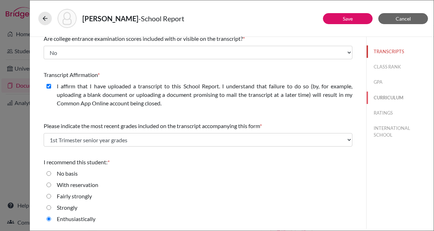
click at [382, 97] on button "CURRICULUM" at bounding box center [399, 97] width 67 height 12
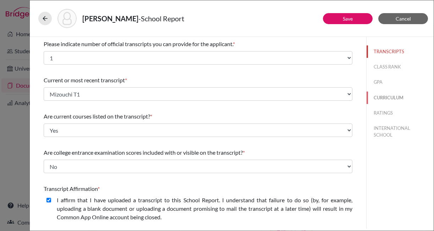
select select "3"
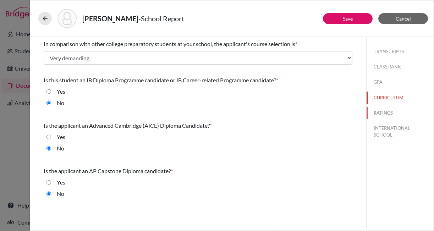
click at [382, 111] on button "RATINGS" at bounding box center [399, 113] width 67 height 12
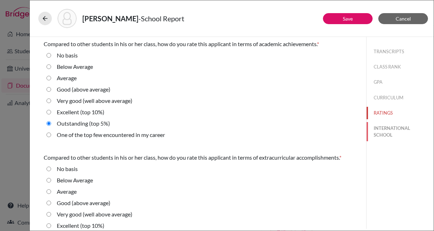
click at [383, 136] on button "INTERNATIONAL SCHOOL" at bounding box center [399, 131] width 67 height 19
radio Average "true"
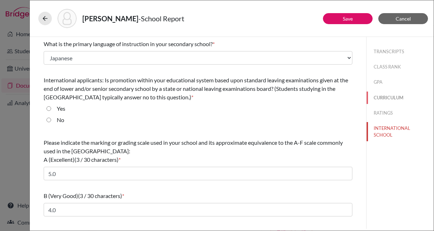
click at [387, 96] on button "CURRICULUM" at bounding box center [399, 97] width 67 height 12
select select "3"
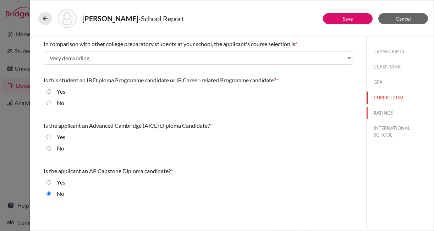
click at [380, 113] on button "RATINGS" at bounding box center [399, 113] width 67 height 12
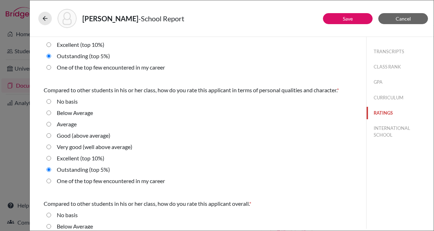
scroll to position [256, 0]
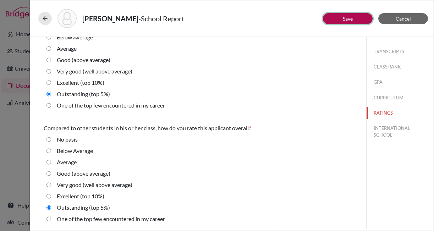
click at [338, 17] on button "Save" at bounding box center [348, 18] width 50 height 11
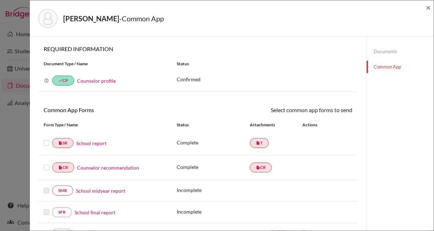
click at [96, 169] on link "Counselor recommendation" at bounding box center [108, 167] width 62 height 7
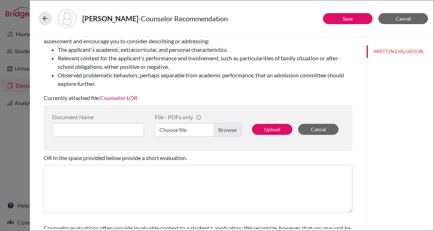
scroll to position [164, 0]
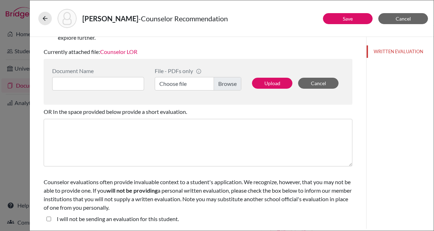
click at [133, 54] on link "Counselor LOR" at bounding box center [118, 51] width 37 height 7
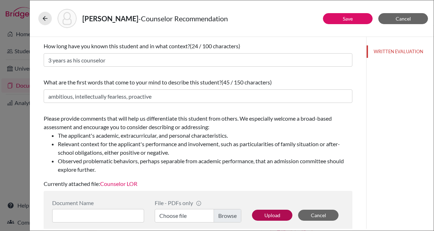
scroll to position [0, 0]
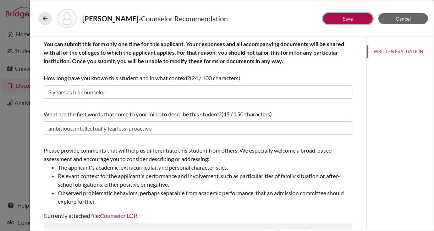
click at [344, 16] on link "Save" at bounding box center [347, 19] width 10 height 6
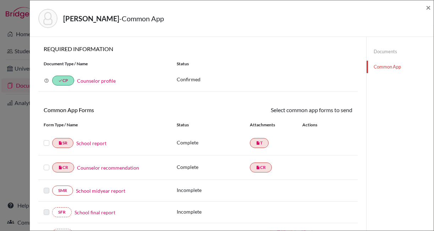
click at [47, 163] on label at bounding box center [47, 163] width 6 height 0
click at [0, 0] on input "checkbox" at bounding box center [0, 0] width 0 height 0
click at [45, 139] on label at bounding box center [47, 139] width 6 height 0
click at [0, 0] on input "checkbox" at bounding box center [0, 0] width 0 height 0
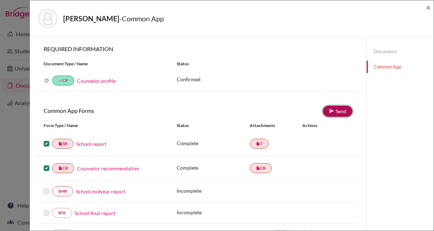
click at [338, 110] on link "Send" at bounding box center [337, 111] width 29 height 11
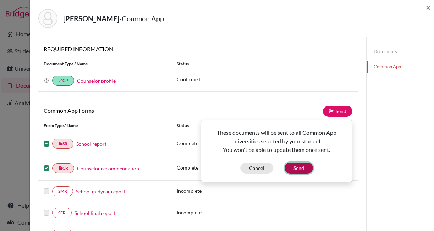
click at [296, 167] on button "Send" at bounding box center [298, 167] width 28 height 11
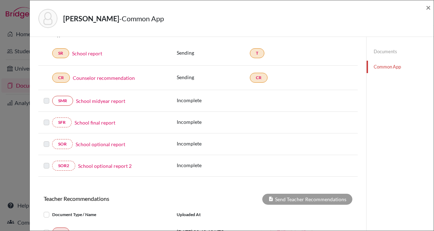
scroll to position [200, 0]
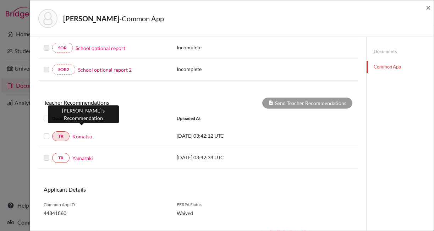
click at [85, 133] on link "Komatsu" at bounding box center [82, 136] width 20 height 7
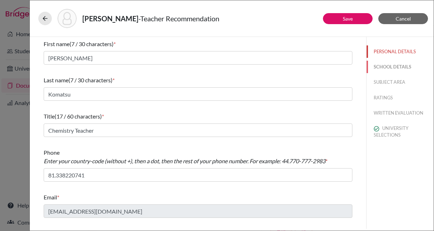
click at [392, 69] on button "SCHOOL DETAILS" at bounding box center [399, 67] width 67 height 12
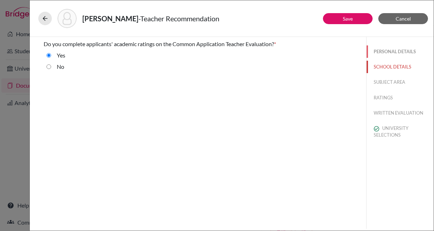
click at [392, 52] on button "PERSONAL DETAILS" at bounding box center [399, 51] width 67 height 12
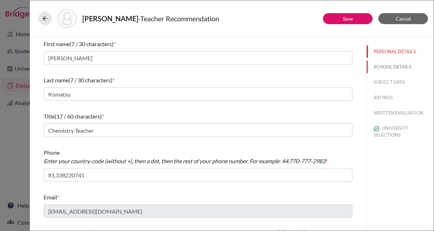
click at [393, 68] on button "SCHOOL DETAILS" at bounding box center [399, 67] width 67 height 12
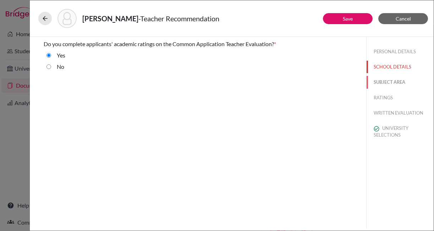
click at [391, 80] on button "SUBJECT AREA" at bounding box center [399, 82] width 67 height 12
select select "2"
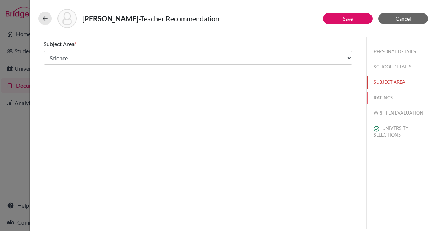
click at [386, 98] on button "RATINGS" at bounding box center [399, 97] width 67 height 12
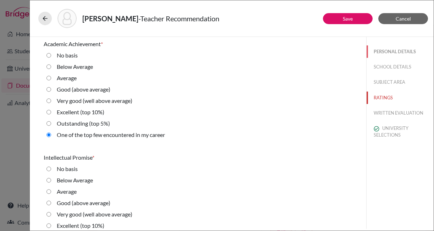
click at [388, 52] on button "PERSONAL DETAILS" at bounding box center [399, 51] width 67 height 12
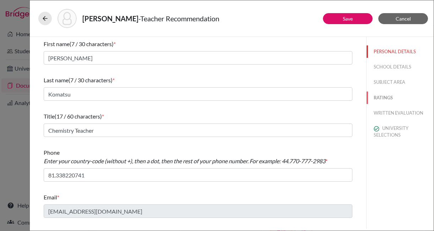
click at [386, 96] on button "RATINGS" at bounding box center [399, 97] width 67 height 12
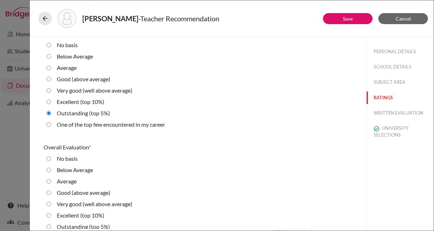
scroll to position [1618, 0]
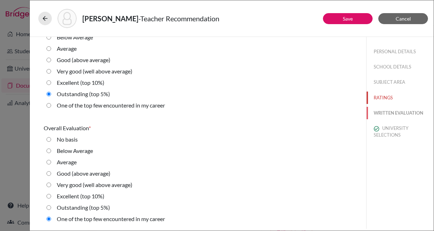
click at [399, 116] on button "WRITTEN EVALUATION" at bounding box center [399, 113] width 67 height 12
radio input "true"
radio average\) "true"
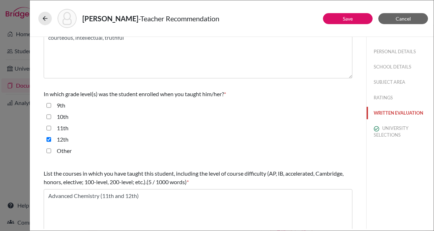
scroll to position [218, 0]
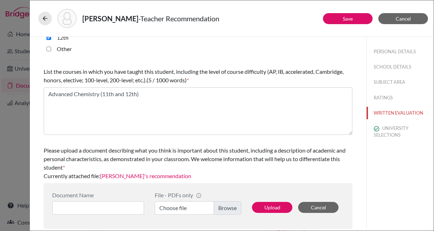
click at [152, 174] on link "Komatsu's recommendation" at bounding box center [145, 175] width 91 height 7
click at [393, 133] on button "UNIVERSITY SELECTIONS" at bounding box center [399, 131] width 67 height 19
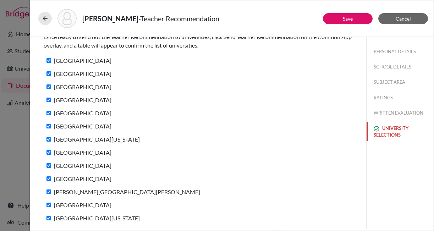
scroll to position [0, 0]
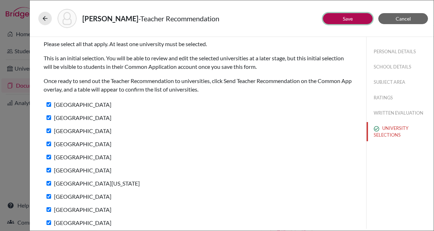
click at [357, 18] on button "Save" at bounding box center [348, 18] width 50 height 11
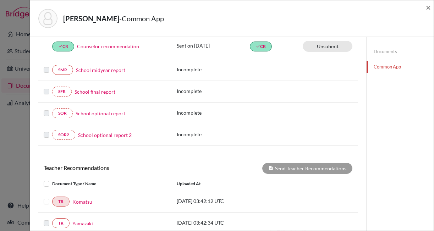
scroll to position [215, 0]
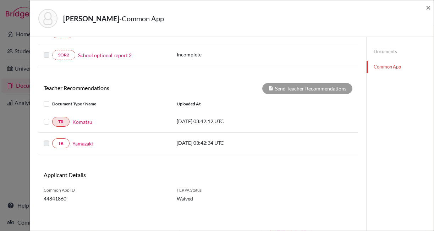
click at [52, 117] on label at bounding box center [52, 117] width 0 height 0
click at [0, 0] on input "checkbox" at bounding box center [0, 0] width 0 height 0
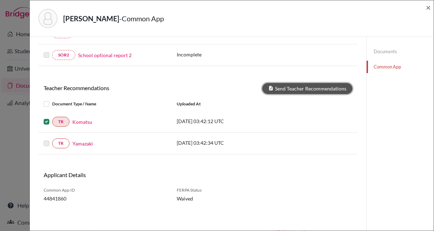
click at [309, 91] on button "Send Teacher Recommendations" at bounding box center [307, 88] width 90 height 11
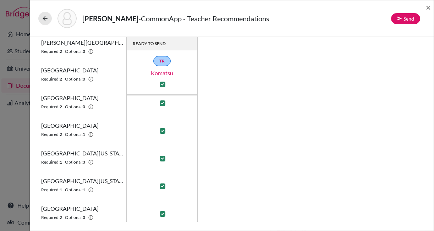
scroll to position [233, 0]
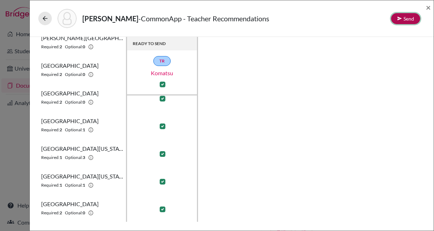
click at [407, 19] on button "Send" at bounding box center [405, 18] width 29 height 11
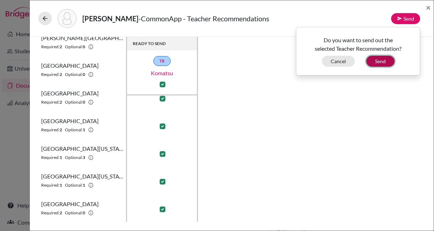
click at [377, 64] on button "Send" at bounding box center [380, 61] width 28 height 11
checkbox input "false"
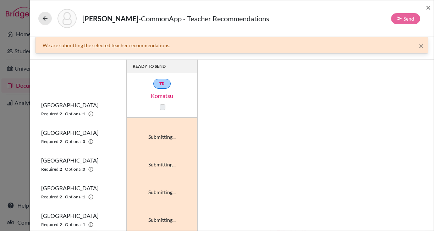
scroll to position [0, 0]
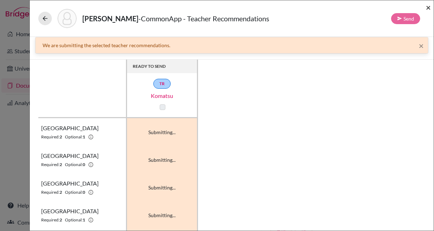
click at [428, 9] on span "×" at bounding box center [427, 7] width 5 height 10
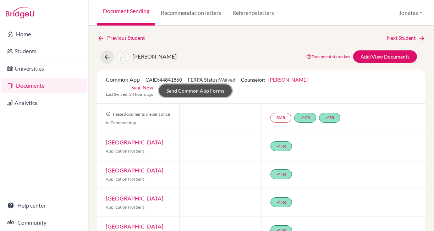
click at [196, 90] on link "Send Common App Forms" at bounding box center [195, 90] width 73 height 12
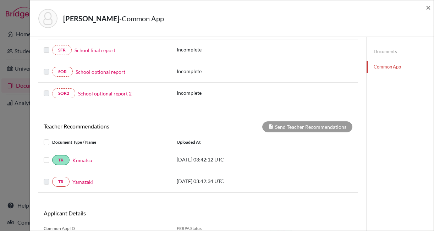
scroll to position [215, 0]
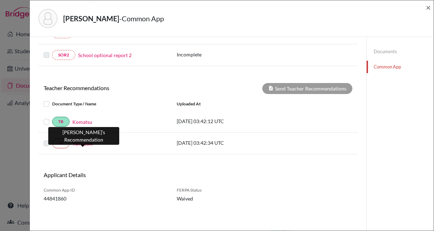
click at [86, 145] on link "Yamazaki" at bounding box center [82, 143] width 21 height 7
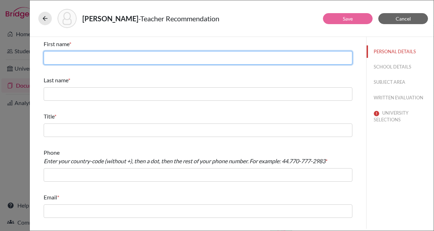
click at [127, 57] on input "text" at bounding box center [198, 57] width 308 height 13
type input "Kinya"
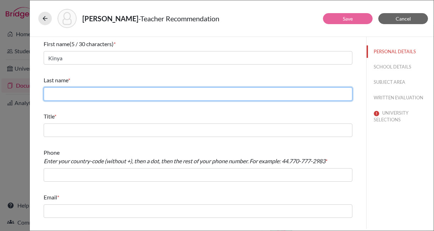
click at [104, 96] on input "text" at bounding box center [198, 93] width 308 height 13
type input "Yamazaki"
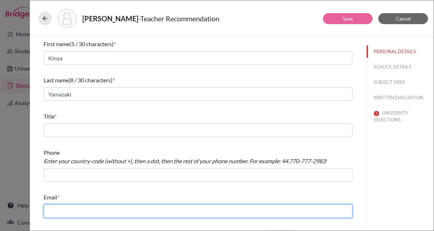
click at [69, 210] on input "text" at bounding box center [198, 210] width 308 height 13
paste input "[EMAIL_ADDRESS][DOMAIN_NAME]"
type input "[EMAIL_ADDRESS][DOMAIN_NAME]"
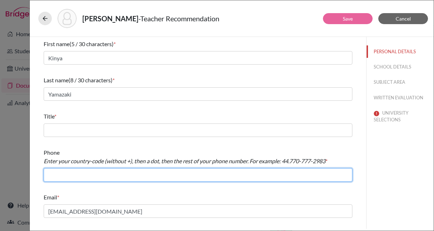
click at [71, 172] on input "text" at bounding box center [198, 174] width 308 height 13
click at [51, 176] on input "[PHONE_NUMBER]" at bounding box center [198, 174] width 308 height 13
click at [55, 175] on input "81338220741" at bounding box center [198, 174] width 308 height 13
type input "81.338220741"
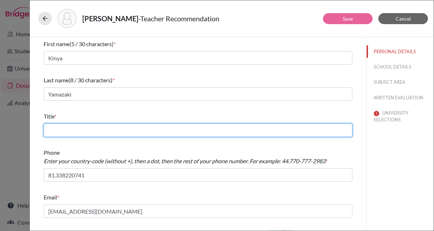
click at [78, 130] on input "text" at bounding box center [198, 129] width 308 height 13
type input "English Teacher"
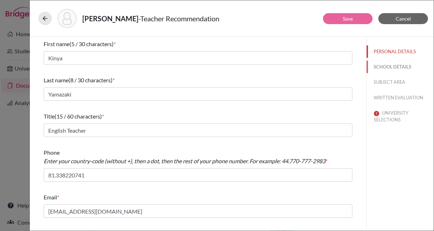
click at [388, 69] on button "SCHOOL DETAILS" at bounding box center [399, 67] width 67 height 12
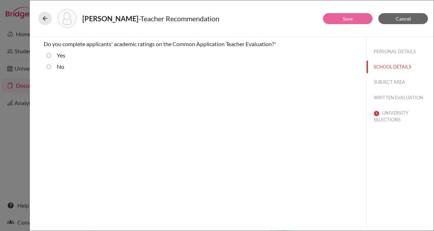
click at [61, 56] on label "Yes" at bounding box center [61, 55] width 9 height 9
click at [51, 56] on input "Yes" at bounding box center [48, 55] width 5 height 9
radio input "true"
click at [389, 83] on button "SUBJECT AREA" at bounding box center [399, 82] width 67 height 12
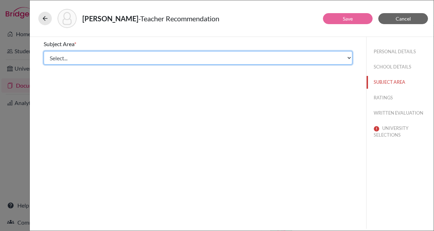
click at [159, 61] on select "Select... Math English Science World Language Social Studies Other Computer Sci…" at bounding box center [198, 57] width 308 height 13
select select "1"
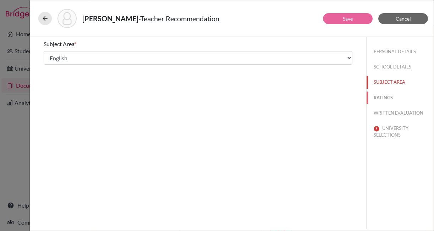
click at [381, 99] on button "RATINGS" at bounding box center [399, 97] width 67 height 12
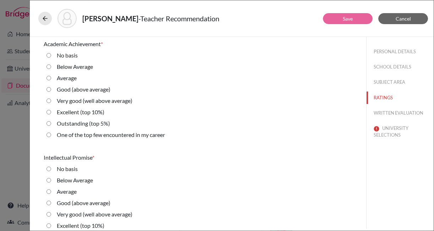
click at [89, 134] on label "One of the top few encountered in my career" at bounding box center [111, 134] width 108 height 9
click at [51, 134] on career "One of the top few encountered in my career" at bounding box center [48, 134] width 5 height 9
radio career "true"
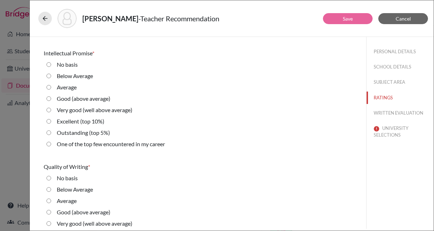
scroll to position [108, 0]
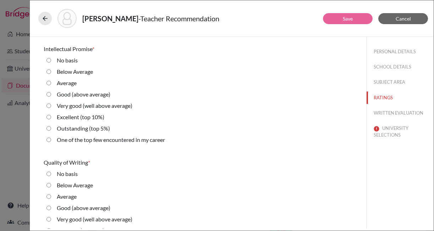
click at [89, 140] on label "One of the top few encountered in my career" at bounding box center [111, 139] width 108 height 9
click at [51, 140] on career "One of the top few encountered in my career" at bounding box center [48, 139] width 5 height 9
radio career "true"
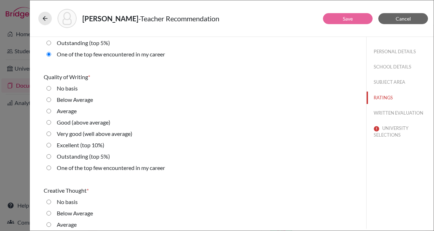
scroll to position [205, 0]
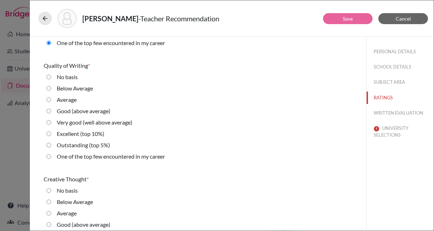
click at [89, 156] on label "One of the top few encountered in my career" at bounding box center [111, 156] width 108 height 9
click at [51, 156] on career "One of the top few encountered in my career" at bounding box center [48, 156] width 5 height 9
radio career "true"
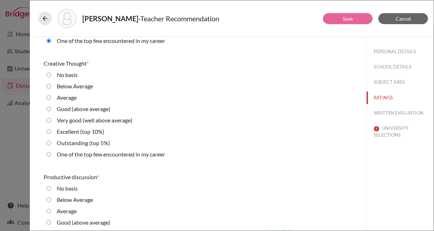
click at [89, 156] on label "One of the top few encountered in my career" at bounding box center [111, 154] width 108 height 9
click at [51, 156] on career "One of the top few encountered in my career" at bounding box center [48, 154] width 5 height 9
radio career "true"
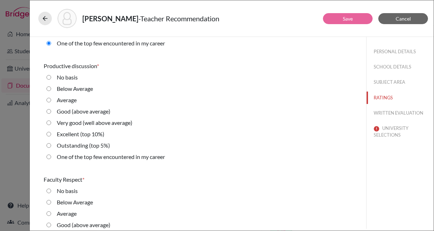
scroll to position [432, 0]
click at [89, 156] on label "One of the top few encountered in my career" at bounding box center [111, 156] width 108 height 9
click at [51, 156] on career "One of the top few encountered in my career" at bounding box center [48, 156] width 5 height 9
radio career "true"
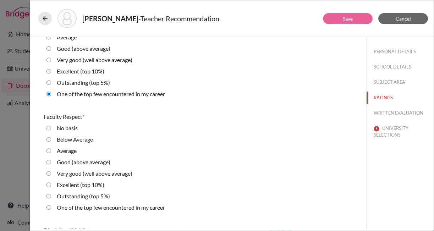
scroll to position [511, 0]
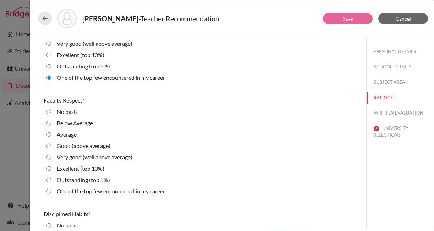
click at [87, 189] on label "One of the top few encountered in my career" at bounding box center [111, 191] width 108 height 9
click at [51, 189] on career "One of the top few encountered in my career" at bounding box center [48, 191] width 5 height 9
radio career "true"
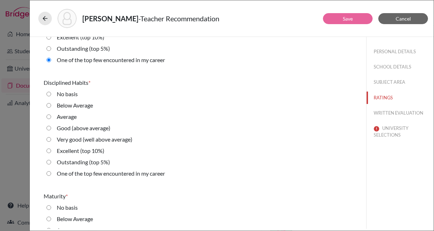
scroll to position [671, 0]
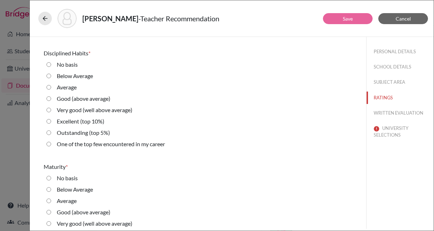
click at [85, 133] on label "Outstanding (top 5%)" at bounding box center [83, 132] width 53 height 9
click at [51, 133] on 5\%\) "Outstanding (top 5%)" at bounding box center [48, 132] width 5 height 9
radio 5\%\) "true"
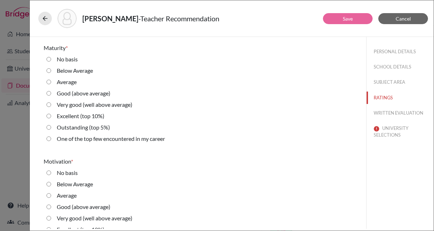
scroll to position [795, 0]
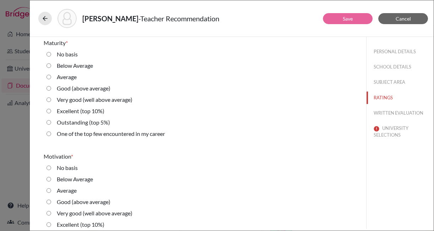
click at [86, 123] on label "Outstanding (top 5%)" at bounding box center [83, 122] width 53 height 9
click at [51, 123] on 5\%\) "Outstanding (top 5%)" at bounding box center [48, 122] width 5 height 9
radio 5\%\) "true"
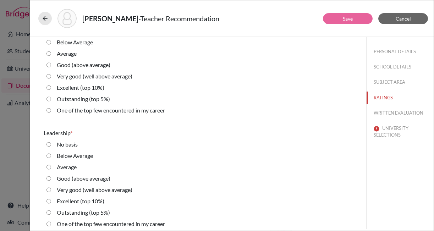
click at [89, 100] on label "Outstanding (top 5%)" at bounding box center [83, 99] width 53 height 9
click at [51, 100] on 5\%\) "Outstanding (top 5%)" at bounding box center [48, 99] width 5 height 9
radio 5\%\) "true"
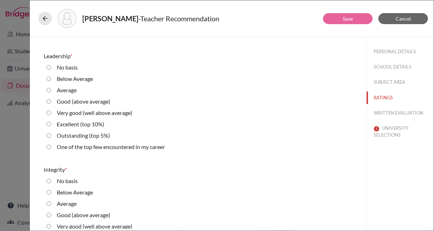
scroll to position [1020, 0]
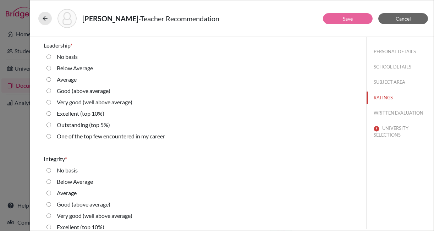
click at [88, 127] on label "Outstanding (top 5%)" at bounding box center [83, 125] width 53 height 9
click at [51, 127] on 5\%\) "Outstanding (top 5%)" at bounding box center [48, 125] width 5 height 9
radio 5\%\) "true"
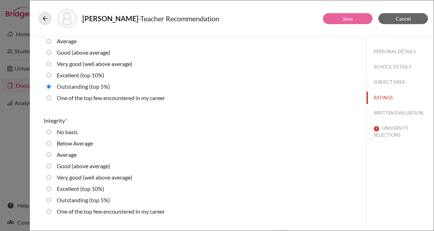
scroll to position [1104, 0]
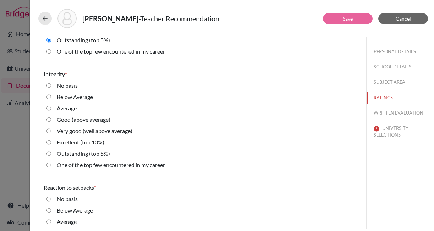
click at [88, 162] on label "One of the top few encountered in my career" at bounding box center [111, 165] width 108 height 9
click at [51, 162] on career "One of the top few encountered in my career" at bounding box center [48, 165] width 5 height 9
radio career "true"
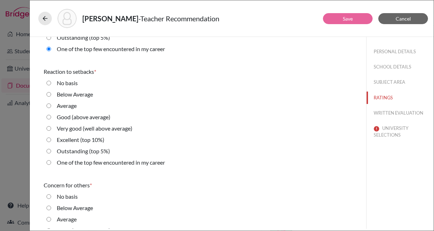
click at [87, 152] on label "Outstanding (top 5%)" at bounding box center [83, 151] width 53 height 9
click at [51, 152] on 5\%\) "Outstanding (top 5%)" at bounding box center [48, 151] width 5 height 9
radio 5\%\) "true"
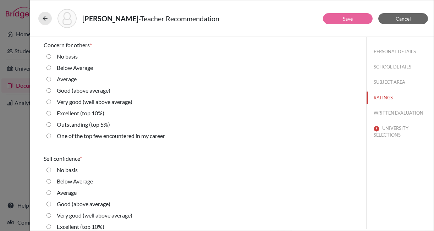
click at [88, 137] on label "One of the top few encountered in my career" at bounding box center [111, 136] width 108 height 9
click at [51, 137] on career "One of the top few encountered in my career" at bounding box center [48, 136] width 5 height 9
radio career "true"
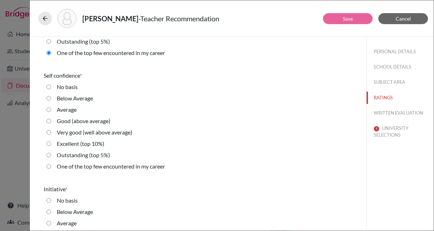
scroll to position [1465, 0]
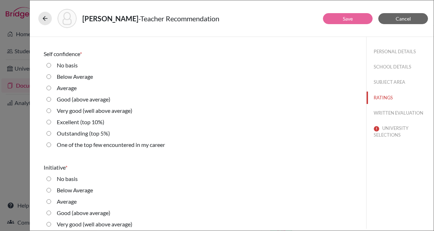
click at [88, 132] on label "Outstanding (top 5%)" at bounding box center [83, 133] width 53 height 9
click at [51, 132] on 5\%\) "Outstanding (top 5%)" at bounding box center [48, 133] width 5 height 9
radio 5\%\) "true"
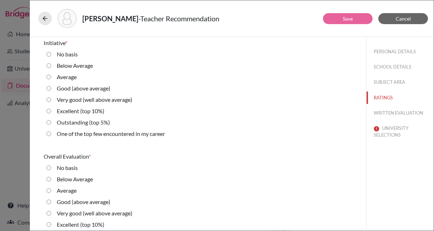
scroll to position [1595, 0]
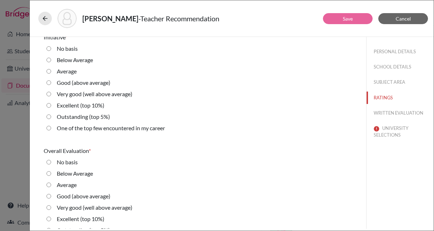
click at [79, 117] on label "Outstanding (top 5%)" at bounding box center [83, 116] width 53 height 9
click at [51, 117] on 5\%\) "Outstanding (top 5%)" at bounding box center [48, 116] width 5 height 9
radio 5\%\) "true"
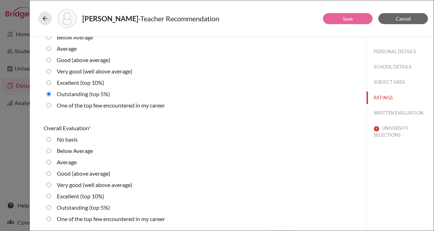
click at [77, 222] on label "One of the top few encountered in my career" at bounding box center [111, 218] width 108 height 9
click at [51, 222] on career "One of the top few encountered in my career" at bounding box center [48, 218] width 5 height 9
radio career "true"
click at [387, 111] on button "WRITTEN EVALUATION" at bounding box center [399, 113] width 67 height 12
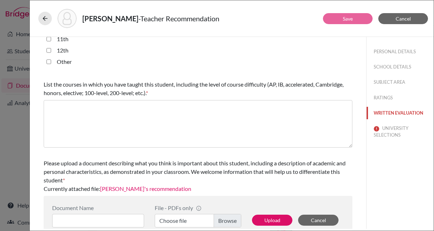
scroll to position [218, 0]
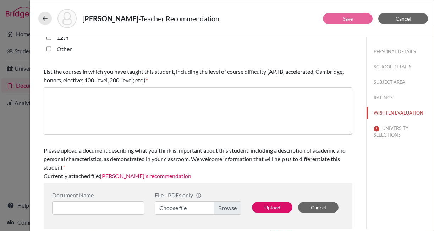
click at [155, 174] on link "Yamazaki's recommendation" at bounding box center [145, 175] width 91 height 7
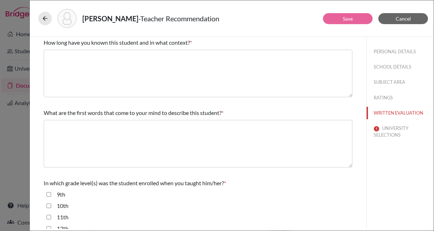
scroll to position [0, 0]
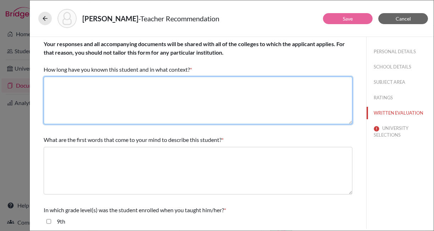
click at [131, 91] on textarea at bounding box center [198, 101] width 308 height 48
type textarea "6 years as his homeroom teacher and English teacher"
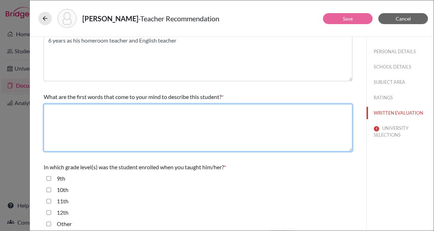
click at [146, 119] on textarea at bounding box center [198, 128] width 308 height 48
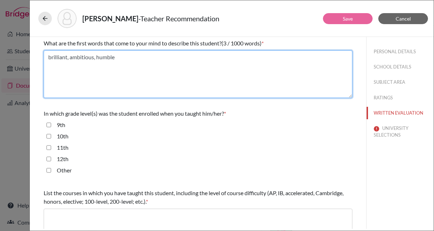
scroll to position [108, 0]
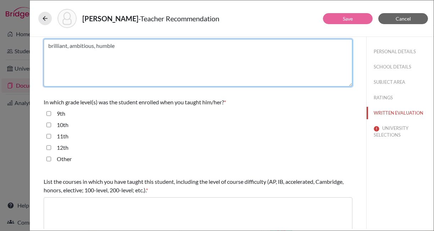
type textarea "brilliant, ambitious, humble"
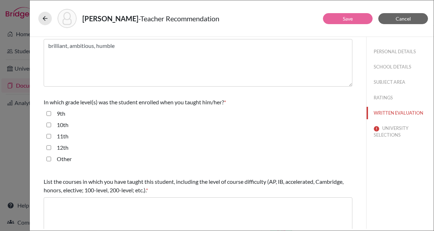
click at [48, 114] on input "9th" at bounding box center [48, 113] width 5 height 9
checkbox input "true"
click at [48, 123] on input "10th" at bounding box center [48, 125] width 5 height 9
checkbox input "true"
click at [48, 135] on input "11th" at bounding box center [48, 136] width 5 height 9
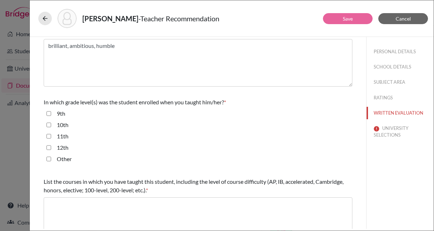
checkbox input "true"
click at [48, 147] on input "12th" at bounding box center [48, 147] width 5 height 9
checkbox input "true"
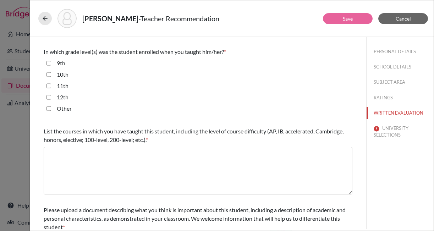
scroll to position [162, 0]
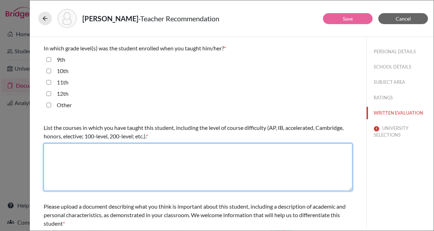
click at [73, 165] on textarea at bounding box center [198, 167] width 308 height 48
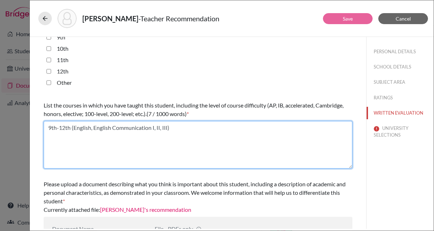
scroll to position [218, 0]
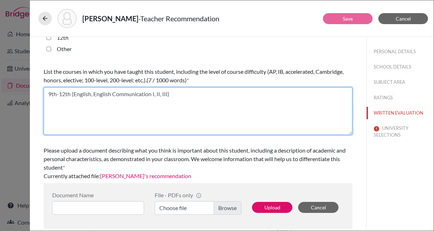
type textarea "9th-12th (English, English Communication I, II, III)"
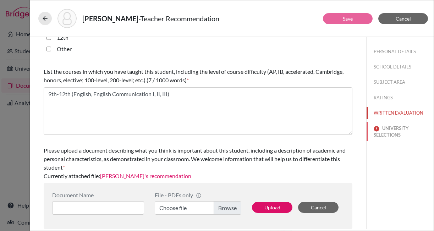
click at [391, 131] on button "UNIVERSITY SELECTIONS" at bounding box center [399, 131] width 67 height 19
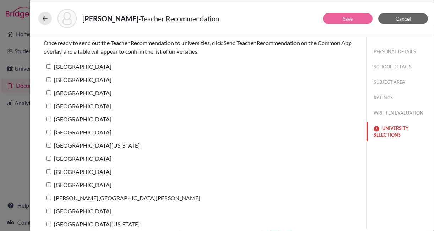
scroll to position [43, 0]
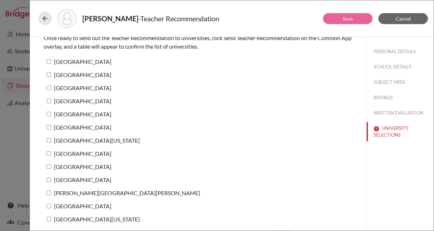
click at [50, 62] on input "[GEOGRAPHIC_DATA]" at bounding box center [48, 61] width 5 height 5
checkbox input "true"
click at [50, 73] on input "[GEOGRAPHIC_DATA]" at bounding box center [48, 74] width 5 height 5
checkbox input "true"
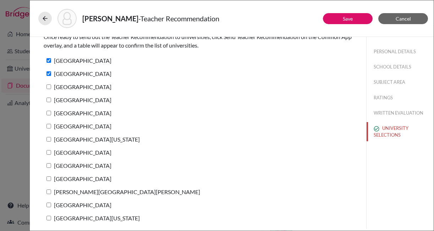
click at [49, 88] on input "[GEOGRAPHIC_DATA]" at bounding box center [48, 86] width 5 height 5
checkbox input "true"
click at [49, 102] on input "[GEOGRAPHIC_DATA]" at bounding box center [48, 99] width 5 height 5
checkbox input "true"
click at [50, 114] on input "[GEOGRAPHIC_DATA]" at bounding box center [48, 113] width 5 height 5
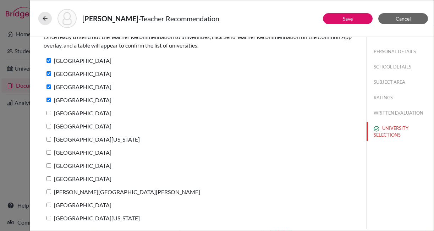
checkbox input "true"
click at [50, 125] on input "[GEOGRAPHIC_DATA]" at bounding box center [48, 126] width 5 height 5
checkbox input "true"
click at [50, 217] on input "[GEOGRAPHIC_DATA][US_STATE]" at bounding box center [48, 218] width 5 height 5
checkbox input "true"
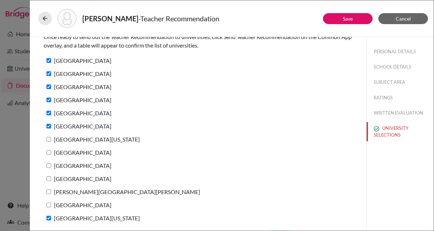
click at [50, 204] on input "Duke University" at bounding box center [48, 204] width 5 height 5
checkbox input "true"
click at [50, 192] on input "Johns Hopkins University" at bounding box center [48, 191] width 5 height 5
checkbox input "true"
click at [50, 173] on div "[GEOGRAPHIC_DATA]" at bounding box center [198, 166] width 308 height 13
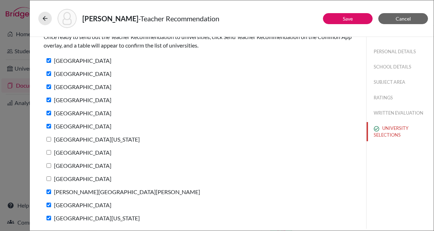
click at [50, 178] on input "Cornell University" at bounding box center [48, 178] width 5 height 5
checkbox input "true"
click at [50, 166] on input "[GEOGRAPHIC_DATA]" at bounding box center [48, 165] width 5 height 5
checkbox input "true"
click at [50, 151] on input "Amherst College" at bounding box center [48, 152] width 5 height 5
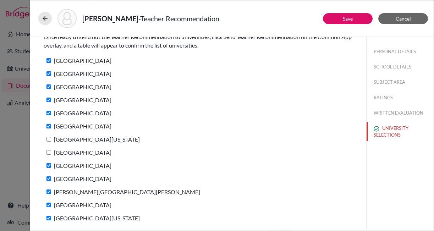
checkbox input "true"
click at [49, 138] on input "University of Pennsylvania" at bounding box center [48, 139] width 5 height 5
checkbox input "true"
click at [353, 16] on button "Save" at bounding box center [348, 18] width 50 height 11
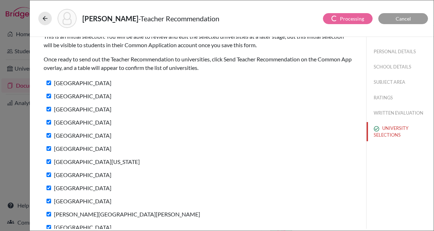
scroll to position [0, 0]
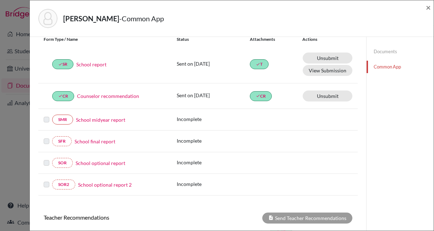
scroll to position [215, 0]
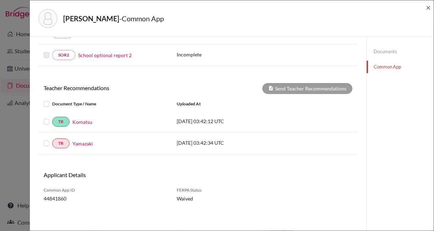
click at [52, 139] on label at bounding box center [52, 139] width 0 height 0
click at [0, 0] on input "checkbox" at bounding box center [0, 0] width 0 height 0
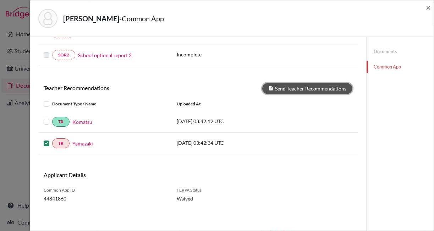
click at [300, 90] on button "Send Teacher Recommendations" at bounding box center [307, 88] width 90 height 11
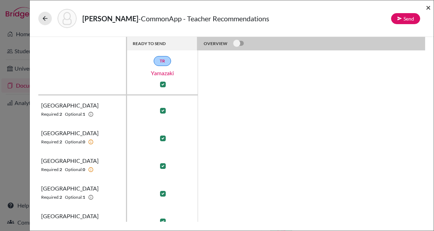
click at [427, 7] on span "×" at bounding box center [427, 7] width 5 height 10
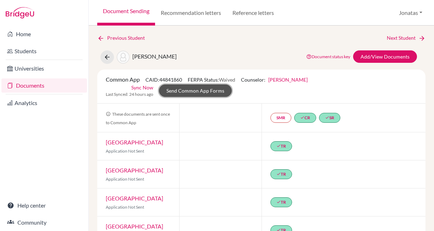
click at [205, 91] on link "Send Common App Forms" at bounding box center [195, 90] width 73 height 12
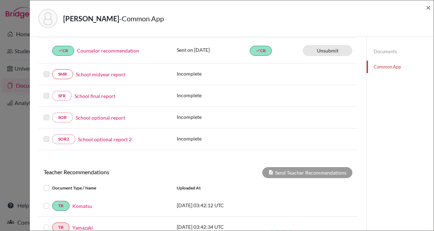
scroll to position [215, 0]
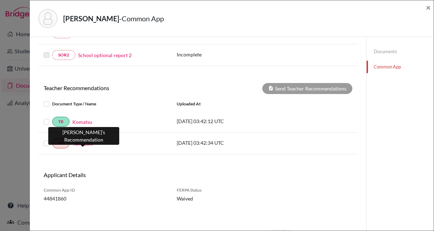
click at [80, 144] on link "Yamazaki" at bounding box center [82, 143] width 21 height 7
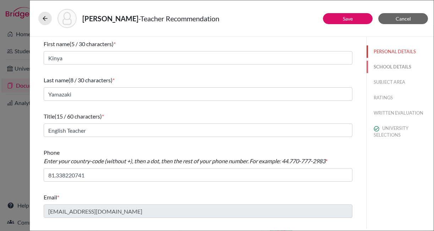
click at [397, 69] on button "SCHOOL DETAILS" at bounding box center [399, 67] width 67 height 12
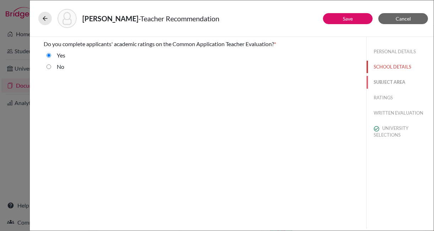
click at [390, 83] on button "SUBJECT AREA" at bounding box center [399, 82] width 67 height 12
select select "1"
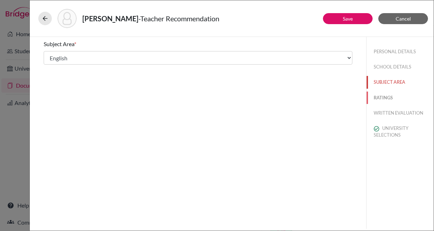
click at [386, 97] on button "RATINGS" at bounding box center [399, 97] width 67 height 12
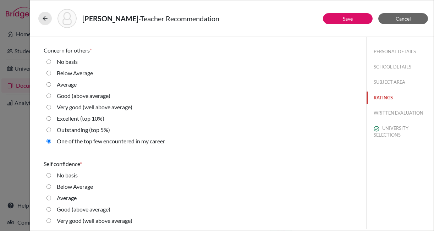
scroll to position [1618, 0]
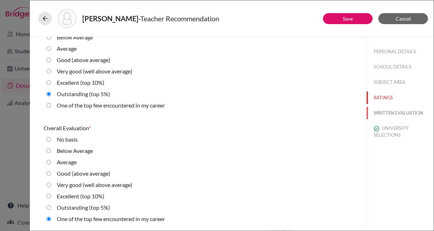
click at [388, 112] on button "WRITTEN EVALUATION" at bounding box center [399, 113] width 67 height 12
radio basis "true"
radio Average "true"
radio input "true"
radio average\) "true"
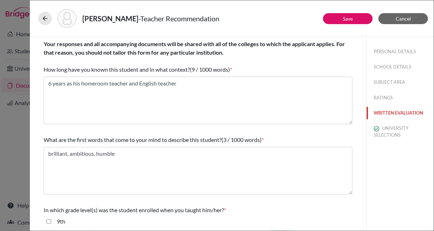
scroll to position [218, 0]
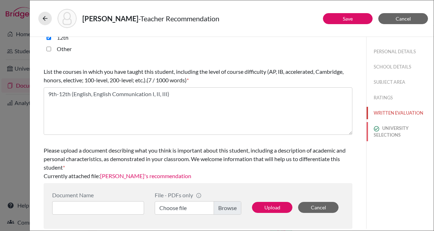
click at [386, 130] on button "UNIVERSITY SELECTIONS" at bounding box center [399, 131] width 67 height 19
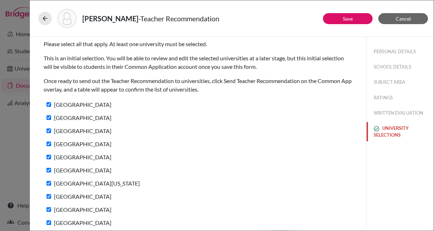
scroll to position [44, 0]
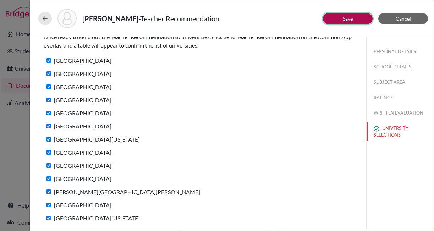
click at [346, 18] on link "Save" at bounding box center [347, 19] width 10 height 6
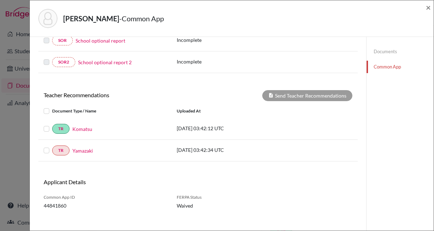
scroll to position [215, 0]
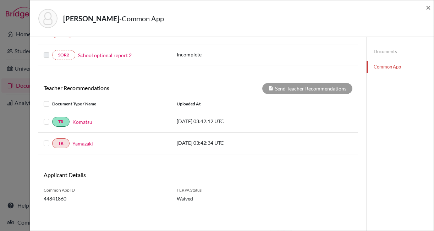
click at [52, 139] on label at bounding box center [52, 139] width 0 height 0
click at [0, 0] on input "checkbox" at bounding box center [0, 0] width 0 height 0
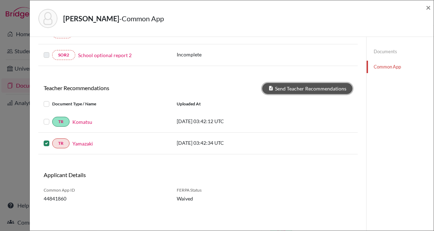
click at [299, 89] on button "Send Teacher Recommendations" at bounding box center [307, 88] width 90 height 11
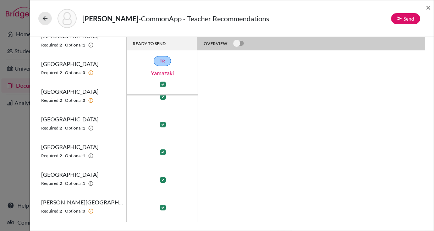
scroll to position [233, 0]
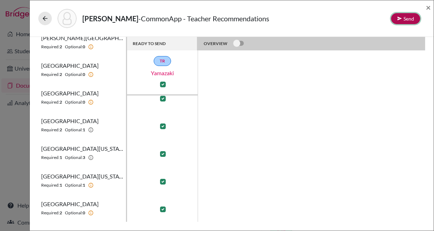
click at [408, 18] on button "Send" at bounding box center [405, 18] width 29 height 11
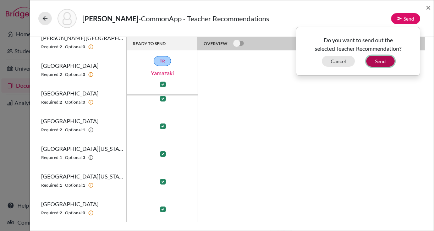
click at [384, 59] on button "Send" at bounding box center [380, 61] width 28 height 11
checkbox input "false"
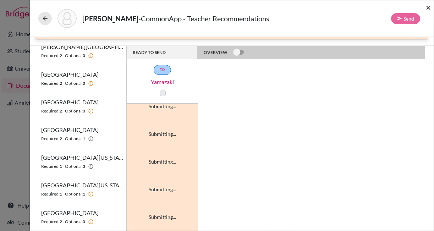
click at [429, 8] on span "×" at bounding box center [427, 7] width 5 height 10
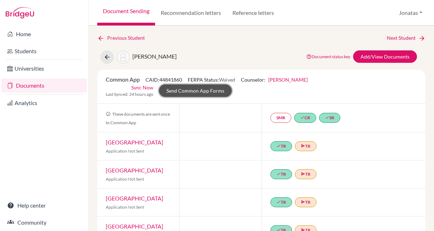
click at [206, 90] on link "Send Common App Forms" at bounding box center [195, 90] width 73 height 12
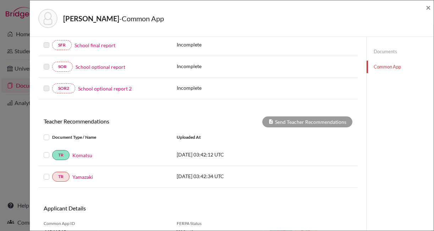
scroll to position [215, 0]
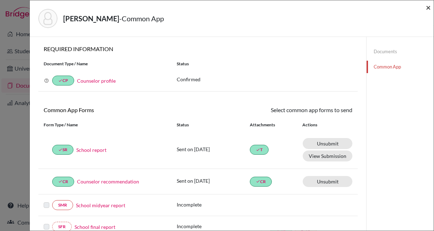
click at [426, 6] on span "×" at bounding box center [427, 7] width 5 height 10
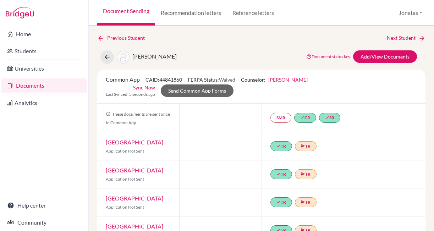
scroll to position [282, 0]
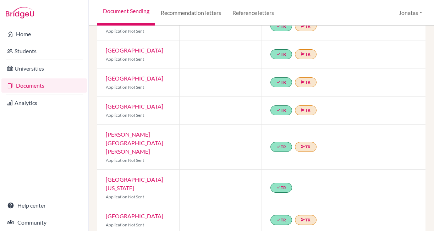
scroll to position [105, 0]
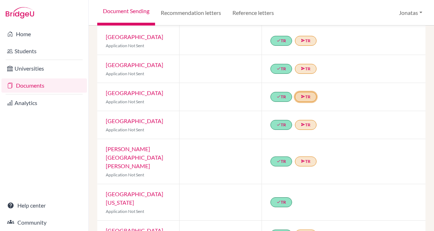
click at [307, 95] on link "send TR" at bounding box center [306, 97] width 22 height 10
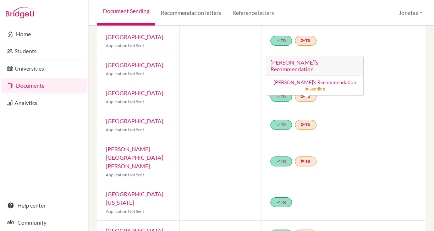
click at [213, 93] on div at bounding box center [220, 97] width 82 height 28
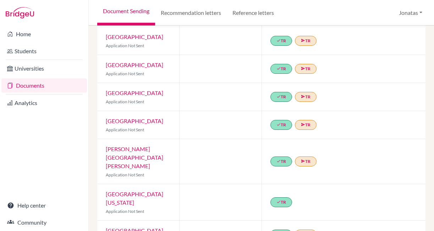
scroll to position [0, 0]
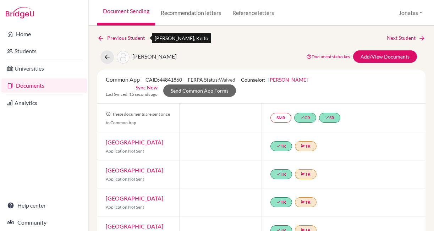
click at [127, 36] on link "Previous Student" at bounding box center [123, 38] width 53 height 8
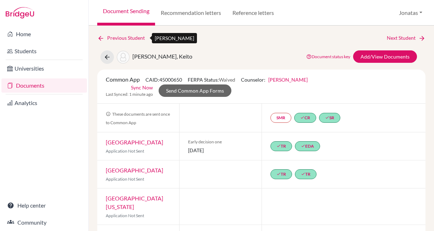
click at [122, 38] on link "Previous Student" at bounding box center [123, 38] width 53 height 8
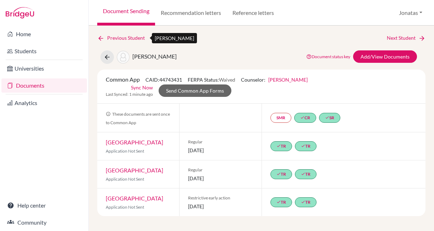
click at [133, 39] on link "Previous Student" at bounding box center [123, 38] width 53 height 8
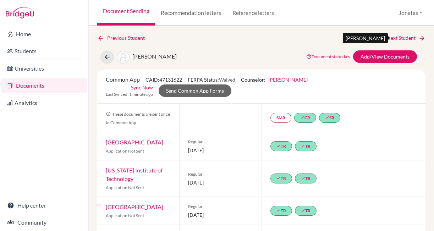
click at [397, 38] on link "Next Student" at bounding box center [405, 38] width 39 height 8
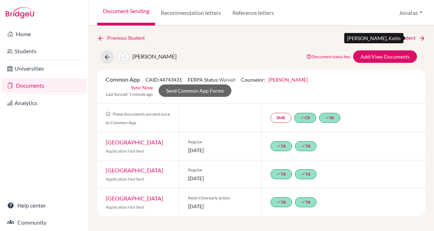
click at [397, 36] on link "Next Student" at bounding box center [405, 38] width 39 height 8
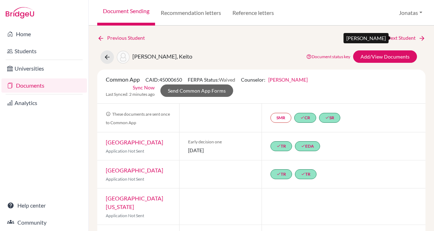
click at [399, 38] on link "Next Student" at bounding box center [405, 38] width 39 height 8
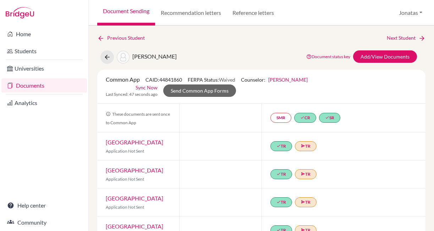
click at [139, 89] on link "Sync Now" at bounding box center [146, 87] width 22 height 7
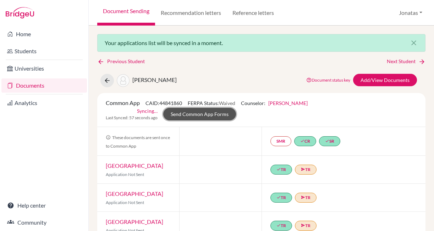
click at [217, 115] on link "Send Common App Forms" at bounding box center [199, 114] width 73 height 12
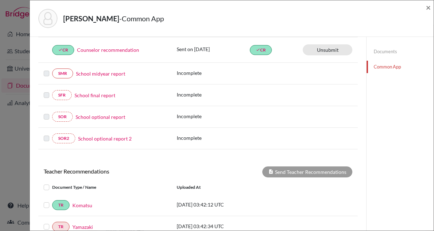
scroll to position [215, 0]
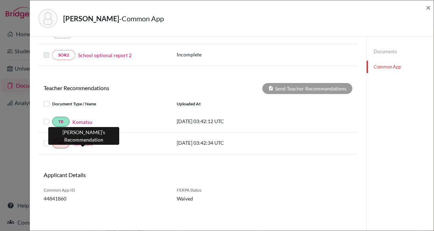
click at [83, 142] on link "Yamazaki" at bounding box center [82, 143] width 21 height 7
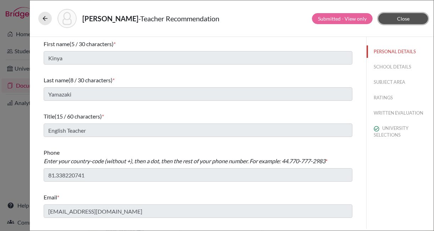
click at [412, 19] on button "Close" at bounding box center [403, 18] width 50 height 11
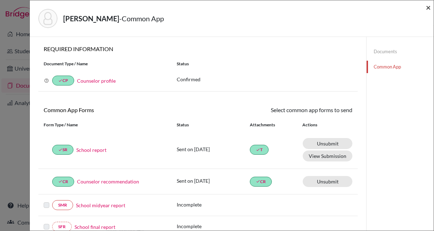
click at [427, 7] on span "×" at bounding box center [427, 7] width 5 height 10
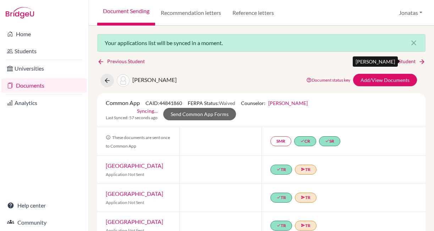
click at [395, 62] on link "Next Student" at bounding box center [405, 61] width 39 height 8
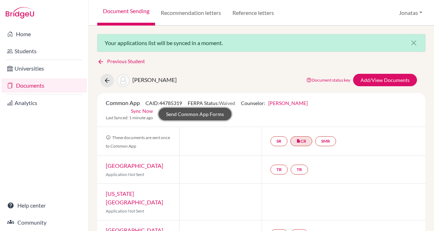
click at [213, 113] on link "Send Common App Forms" at bounding box center [194, 114] width 73 height 12
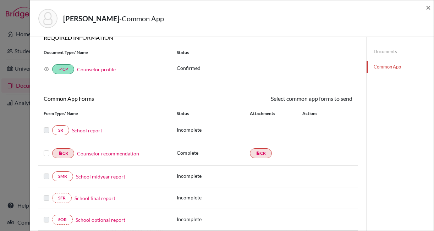
scroll to position [14, 0]
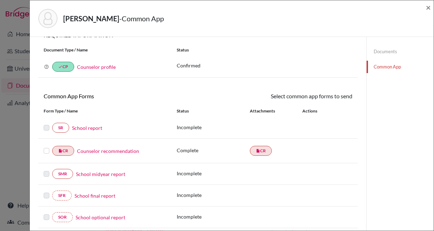
click at [134, 150] on link "Counselor recommendation" at bounding box center [108, 150] width 62 height 7
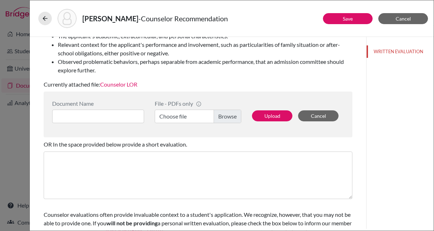
scroll to position [130, 0]
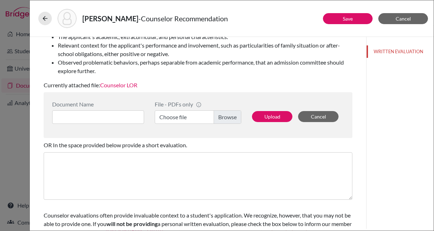
click at [134, 84] on link "Counselor LOR" at bounding box center [118, 85] width 37 height 7
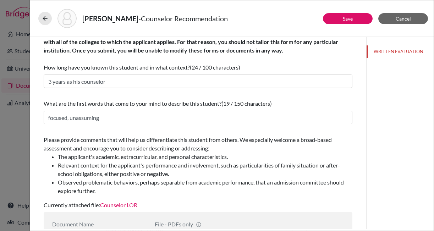
scroll to position [1, 0]
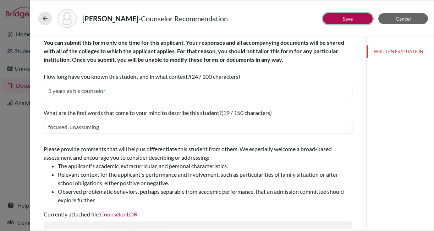
click at [349, 21] on link "Save" at bounding box center [347, 19] width 10 height 6
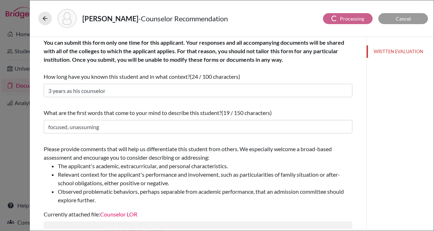
scroll to position [0, 0]
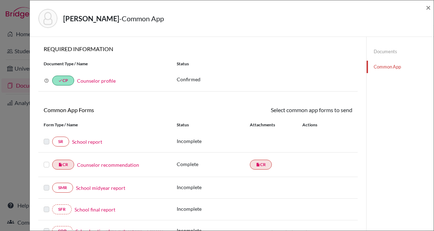
click at [45, 160] on label at bounding box center [47, 160] width 6 height 0
click at [0, 0] on input "checkbox" at bounding box center [0, 0] width 0 height 0
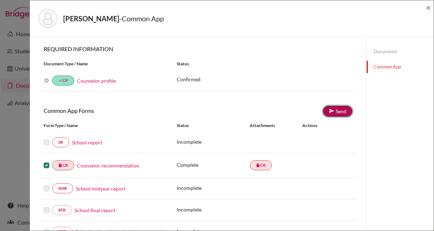
click at [344, 111] on link "Send" at bounding box center [337, 111] width 29 height 11
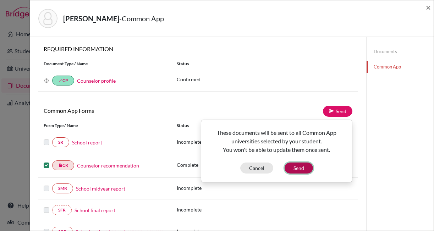
click at [302, 169] on button "Send" at bounding box center [298, 167] width 28 height 11
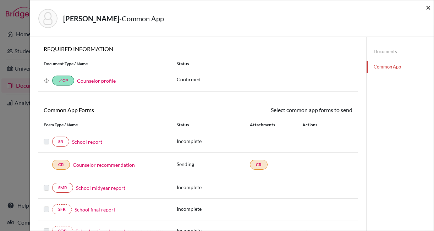
click at [427, 7] on span "×" at bounding box center [427, 7] width 5 height 10
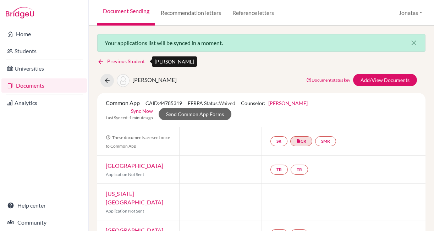
click at [120, 61] on link "Previous Student" at bounding box center [123, 61] width 53 height 8
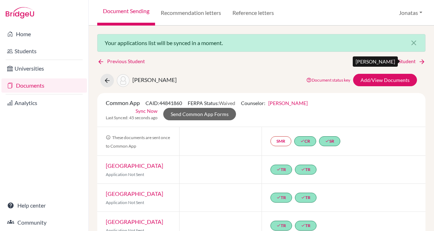
click at [396, 62] on link "Next Student" at bounding box center [405, 61] width 39 height 8
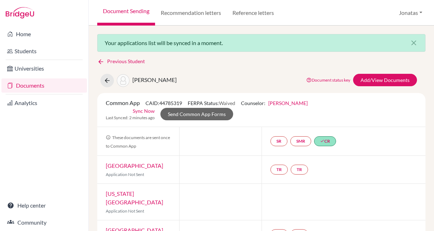
scroll to position [18, 0]
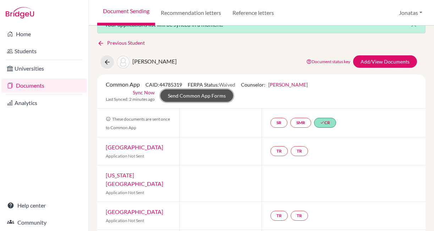
click at [189, 97] on link "Send Common App Forms" at bounding box center [196, 95] width 73 height 12
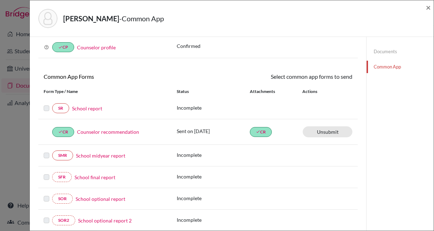
scroll to position [32, 0]
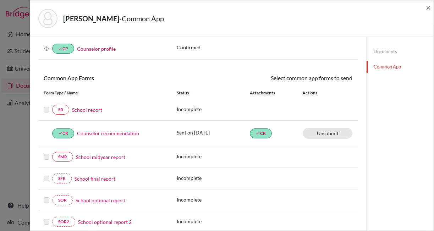
click at [381, 49] on link "Documents" at bounding box center [399, 51] width 67 height 12
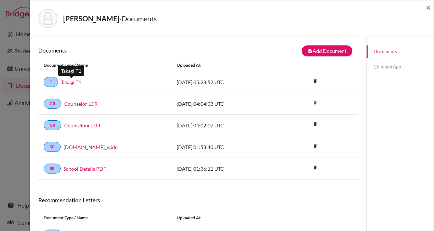
click at [77, 84] on link "Takagi T1" at bounding box center [71, 81] width 20 height 7
click at [391, 66] on link "Common App" at bounding box center [399, 67] width 67 height 12
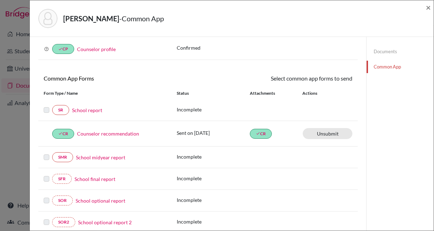
scroll to position [34, 0]
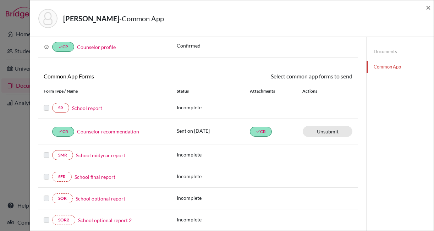
click at [99, 107] on link "School report" at bounding box center [87, 107] width 30 height 7
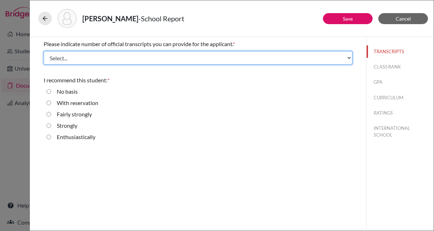
click at [156, 61] on select "Select... 1 2 3 4" at bounding box center [198, 57] width 308 height 13
select select "1"
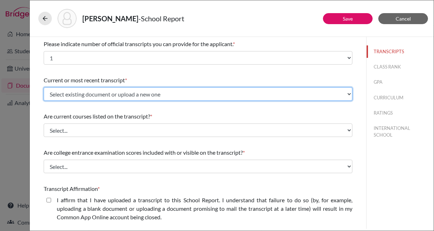
click at [134, 95] on select "Select existing document or upload a new one Takagi T1 Upload New File" at bounding box center [198, 93] width 308 height 13
select select "671875"
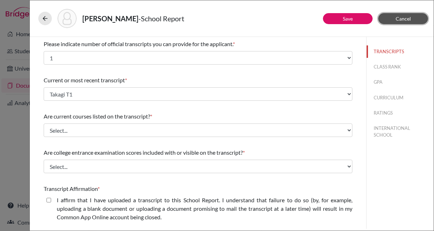
click at [401, 16] on span "Cancel" at bounding box center [402, 19] width 15 height 6
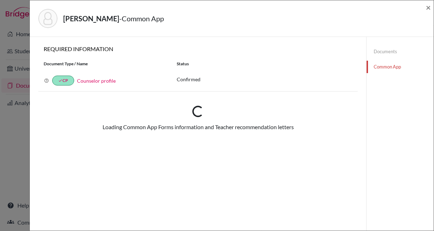
click at [385, 50] on link "Documents" at bounding box center [399, 51] width 67 height 12
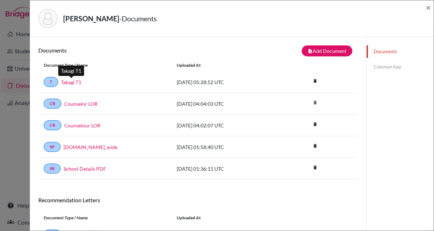
click at [77, 80] on link "Takagi T1" at bounding box center [71, 81] width 20 height 7
click at [392, 65] on link "Common App" at bounding box center [399, 67] width 67 height 12
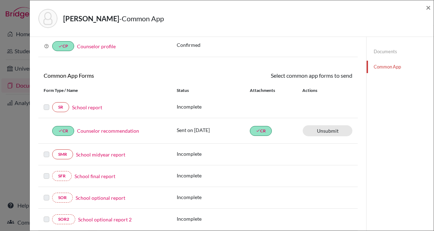
scroll to position [41, 0]
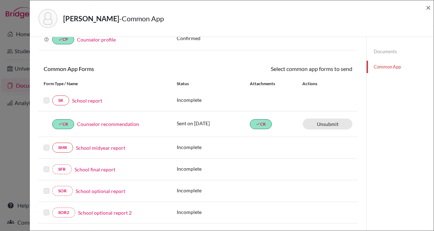
click at [93, 99] on link "School report" at bounding box center [87, 100] width 30 height 7
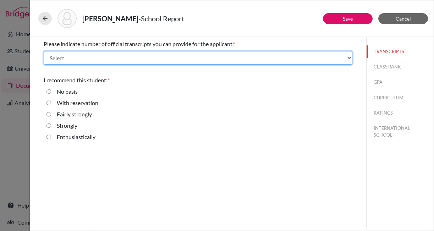
click at [88, 58] on select "Select... 1 2 3 4" at bounding box center [198, 57] width 308 height 13
select select "1"
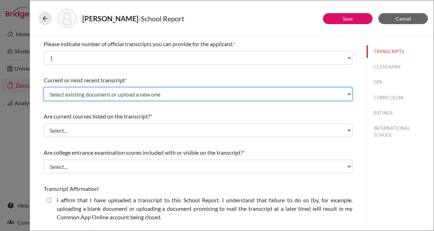
click at [93, 95] on select "Select existing document or upload a new one Takagi T1 Upload New File" at bounding box center [198, 93] width 308 height 13
select select "671875"
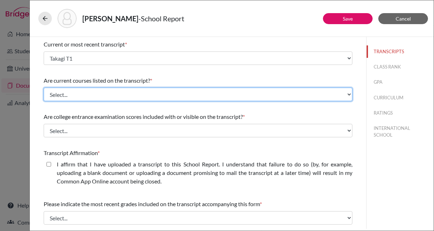
click at [105, 96] on select "Select... Yes No" at bounding box center [198, 94] width 308 height 13
select select "0"
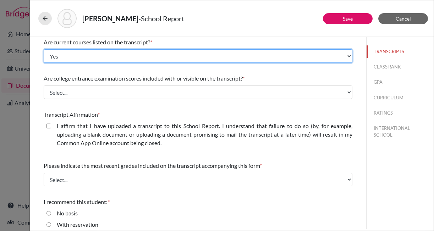
scroll to position [79, 0]
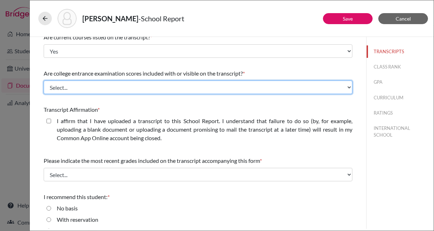
click at [114, 88] on select "Select... Yes No" at bounding box center [198, 86] width 308 height 13
select select "1"
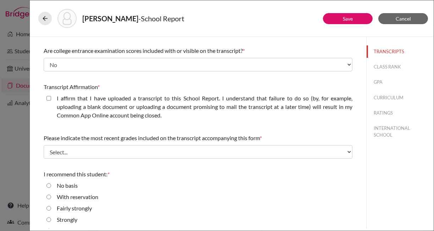
click at [93, 104] on label "I affirm that I have uploaded a transcript to this School Report. I understand …" at bounding box center [204, 107] width 295 height 26
click at [51, 102] on closed\ "I affirm that I have uploaded a transcript to this School Report. I understand …" at bounding box center [48, 98] width 5 height 9
checkbox closed\ "true"
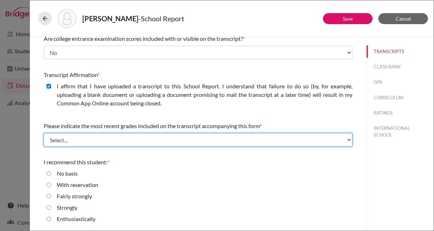
click at [98, 143] on select "Select... Final junior year grades 1st Quarter senior year grades 2nd Quarter/1…" at bounding box center [198, 139] width 308 height 13
select select "4"
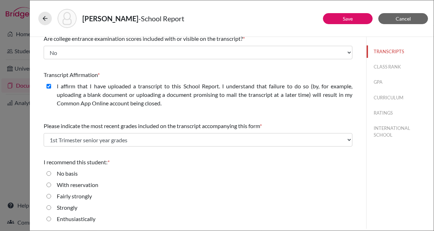
click at [73, 207] on label "Strongly" at bounding box center [67, 207] width 21 height 9
click at [51, 207] on input "Strongly" at bounding box center [48, 207] width 5 height 9
radio input "true"
click at [382, 68] on button "CLASS RANK" at bounding box center [399, 67] width 67 height 12
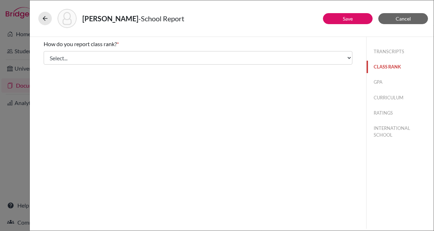
scroll to position [0, 0]
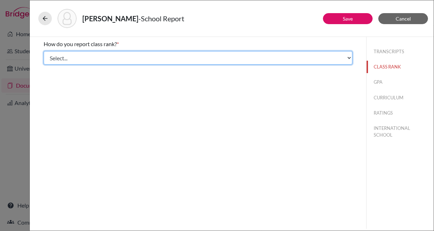
click at [213, 60] on select "Select... Exact Decile Quintile Quartile None" at bounding box center [198, 57] width 308 height 13
select select "3"
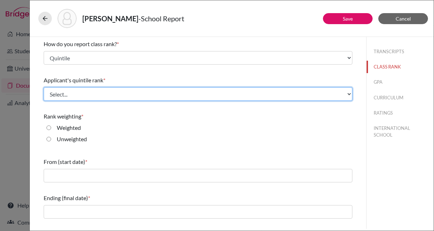
click at [67, 96] on select "Select... Top 20% Top 40% Top 60% Top 80% Top 100%" at bounding box center [198, 93] width 308 height 13
select select "2"
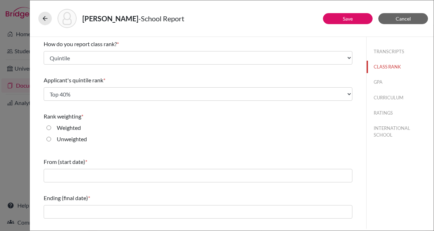
click at [73, 138] on label "Unweighted" at bounding box center [72, 139] width 30 height 9
click at [51, 138] on input "Unweighted" at bounding box center [48, 139] width 5 height 9
radio input "true"
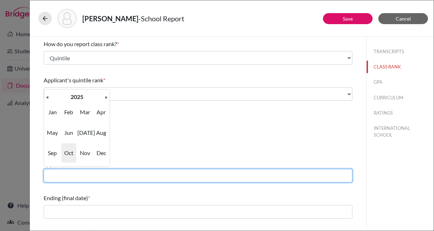
click at [72, 171] on input "text" at bounding box center [198, 175] width 308 height 13
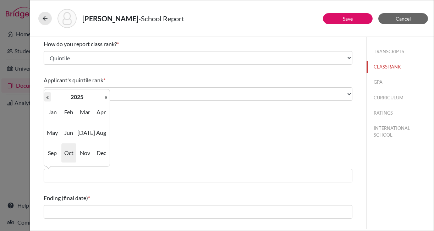
click at [47, 95] on th "«" at bounding box center [47, 96] width 7 height 9
click at [100, 111] on span "Apr" at bounding box center [101, 111] width 15 height 19
type input "04/2023"
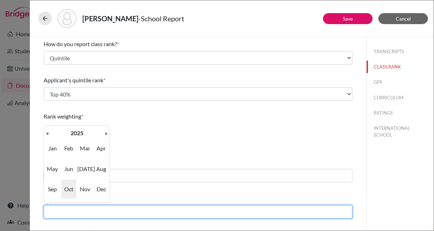
click at [86, 211] on input "text" at bounding box center [198, 211] width 308 height 13
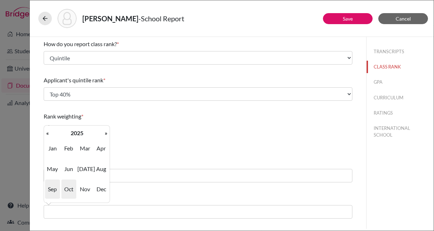
click at [54, 189] on span "Sep" at bounding box center [52, 188] width 15 height 19
type input "09/2025"
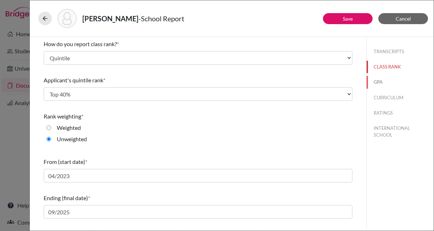
click at [379, 82] on button "GPA" at bounding box center [399, 82] width 67 height 12
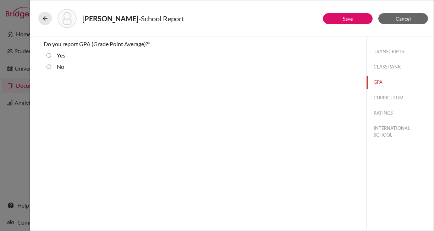
click at [59, 54] on label "Yes" at bounding box center [61, 55] width 9 height 9
click at [51, 54] on input "Yes" at bounding box center [48, 55] width 5 height 9
radio input "true"
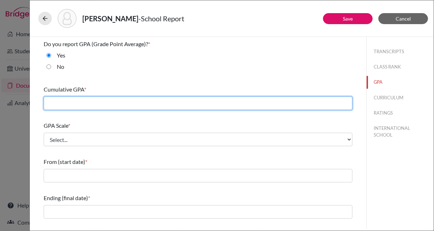
click at [69, 104] on input "text" at bounding box center [198, 102] width 308 height 13
type input "4.67"
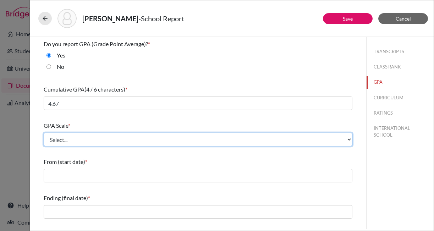
click at [89, 138] on select "Select... 4 5 6 7 8 9 10 11 12 13 14 15 16 17 18 19 20 100" at bounding box center [198, 139] width 308 height 13
select select "5"
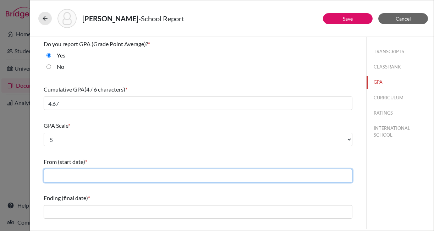
click at [82, 172] on input "text" at bounding box center [198, 175] width 308 height 13
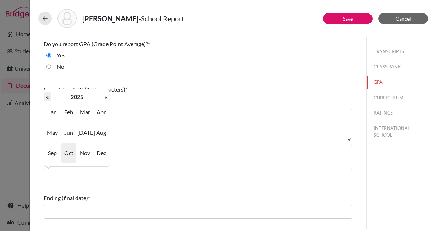
click at [48, 96] on th "«" at bounding box center [47, 96] width 7 height 9
click at [98, 110] on span "Apr" at bounding box center [101, 111] width 15 height 19
type input "04/2023"
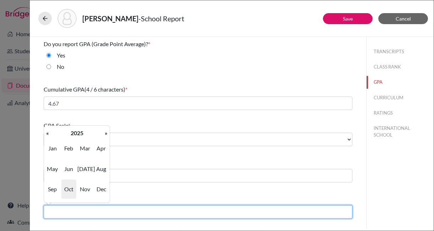
click at [65, 210] on input "text" at bounding box center [198, 211] width 308 height 13
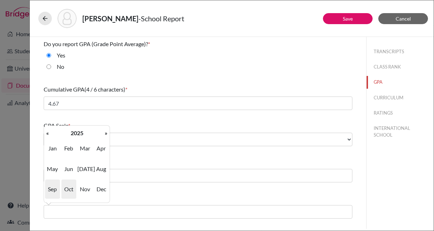
click at [51, 185] on span "Sep" at bounding box center [52, 188] width 15 height 19
type input "09/2025"
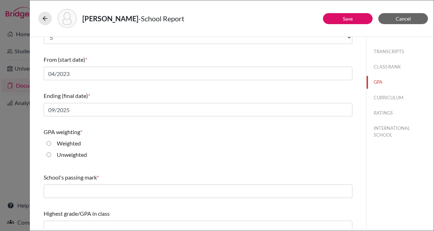
scroll to position [108, 0]
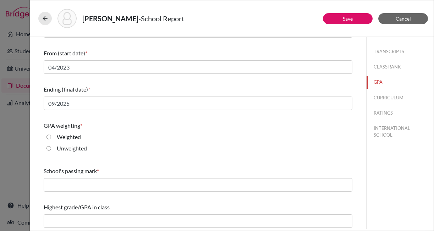
click at [70, 147] on label "Unweighted" at bounding box center [72, 148] width 30 height 9
click at [51, 147] on input "Unweighted" at bounding box center [48, 148] width 5 height 9
radio input "true"
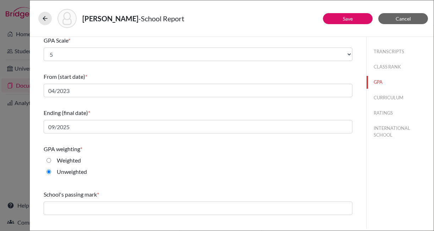
scroll to position [110, 0]
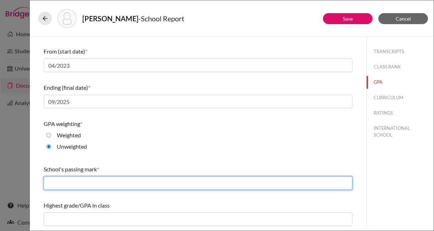
click at [66, 186] on input "text" at bounding box center [198, 182] width 308 height 13
type input "3.0"
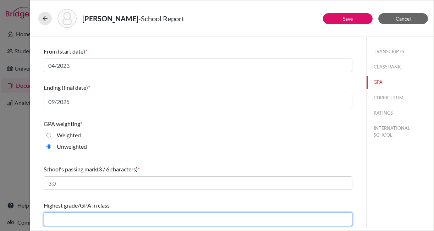
click at [79, 222] on input "text" at bounding box center [198, 218] width 308 height 13
type input "5.0"
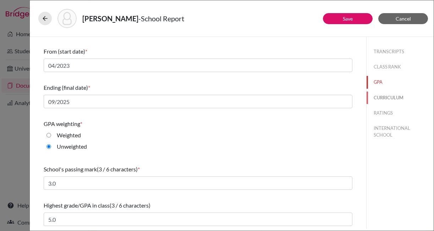
click at [385, 96] on button "CURRICULUM" at bounding box center [399, 97] width 67 height 12
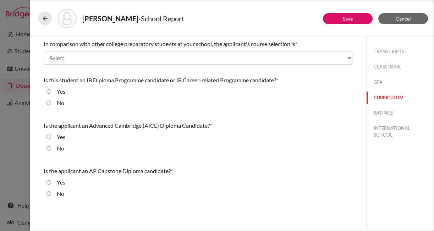
scroll to position [0, 0]
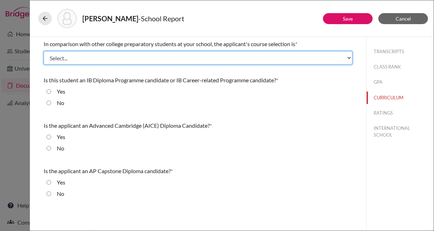
click at [152, 59] on select "Select... Less than demanding Average Demanding Very demanding Most demanding P…" at bounding box center [198, 57] width 308 height 13
select select "3"
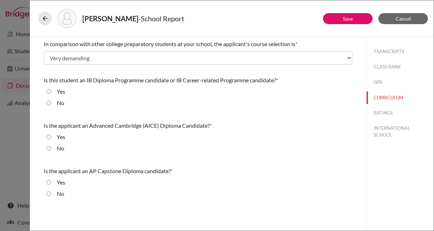
click at [58, 102] on label "No" at bounding box center [60, 103] width 7 height 9
click at [51, 102] on input "No" at bounding box center [48, 103] width 5 height 9
radio input "true"
click at [55, 148] on div "No" at bounding box center [57, 149] width 13 height 11
click at [49, 147] on input "No" at bounding box center [48, 148] width 5 height 9
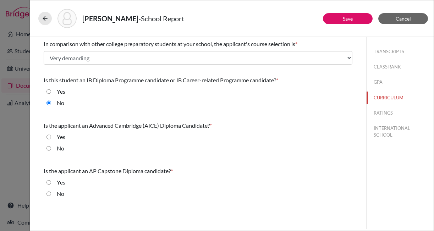
radio input "true"
click at [48, 193] on input "No" at bounding box center [48, 193] width 5 height 9
radio input "true"
click at [383, 111] on button "RATINGS" at bounding box center [399, 113] width 67 height 12
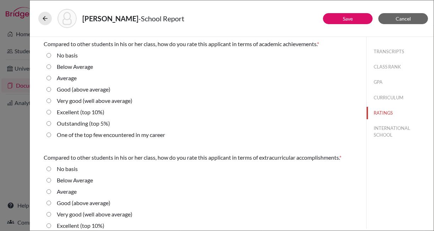
click at [94, 112] on label "Excellent (top 10%)" at bounding box center [81, 112] width 48 height 9
click at [51, 112] on 10\%\) "Excellent (top 10%)" at bounding box center [48, 112] width 5 height 9
radio 10\%\) "true"
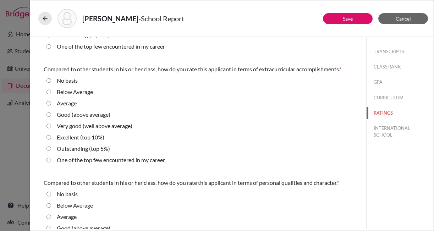
scroll to position [96, 0]
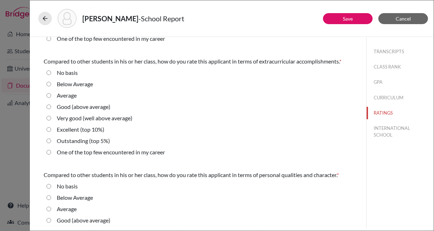
click at [79, 129] on label "Excellent (top 10%)" at bounding box center [81, 129] width 48 height 9
click at [51, 129] on 10\%\) "Excellent (top 10%)" at bounding box center [48, 129] width 5 height 9
radio 10\%\) "true"
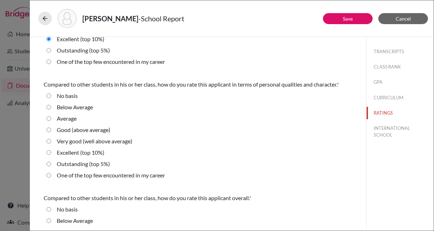
scroll to position [190, 0]
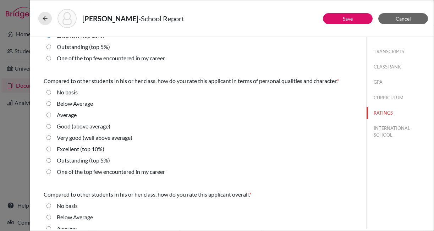
click at [73, 147] on label "Excellent (top 10%)" at bounding box center [81, 149] width 48 height 9
click at [51, 147] on 10\%\) "Excellent (top 10%)" at bounding box center [48, 149] width 5 height 9
radio 10\%\) "true"
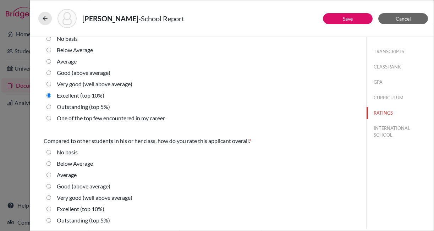
scroll to position [256, 0]
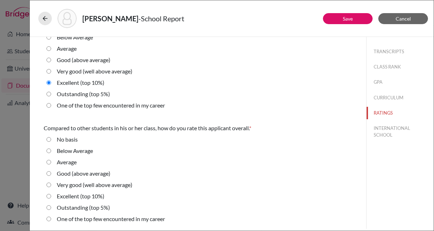
click at [63, 194] on label "Excellent (top 10%)" at bounding box center [81, 196] width 48 height 9
click at [51, 194] on 10\%\) "Excellent (top 10%)" at bounding box center [48, 196] width 5 height 9
radio 10\%\) "true"
click at [388, 129] on button "INTERNATIONAL SCHOOL" at bounding box center [399, 131] width 67 height 19
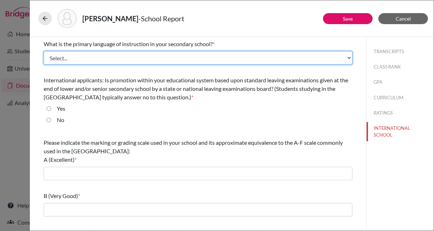
click at [158, 57] on select "Select... Albanian Arabic Armenian Assamese Azerbaijani Belarusian Bengali Bulg…" at bounding box center [198, 57] width 308 height 13
select select "27"
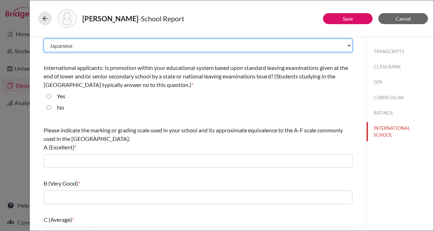
scroll to position [13, 0]
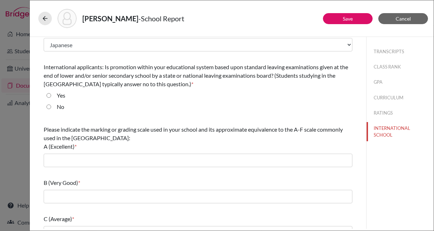
click at [63, 108] on label "No" at bounding box center [60, 106] width 7 height 9
click at [51, 108] on input "No" at bounding box center [48, 106] width 5 height 9
radio input "true"
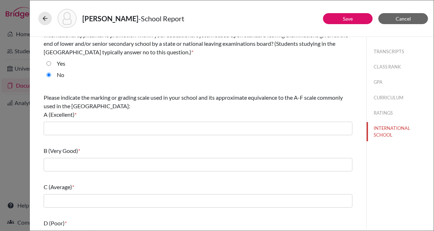
scroll to position [69, 0]
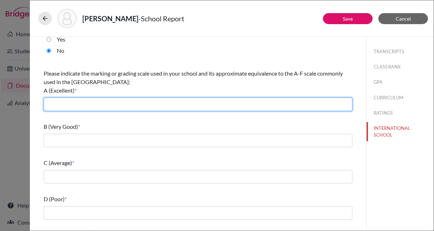
click at [63, 105] on input "text" at bounding box center [198, 103] width 308 height 13
type input "5.0"
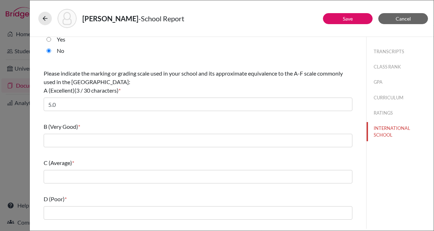
click at [81, 148] on div "B (Very Good) *" at bounding box center [198, 134] width 308 height 30
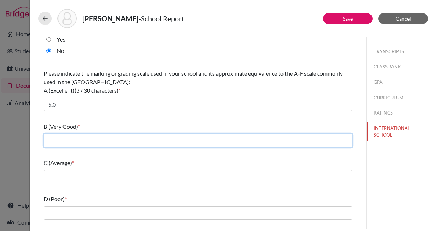
click at [81, 141] on input "text" at bounding box center [198, 140] width 308 height 13
type input "4.0"
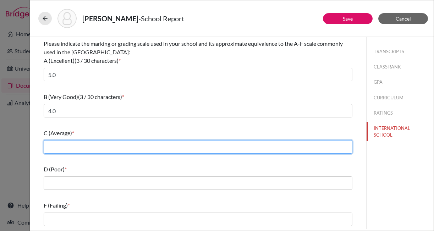
click at [88, 147] on input "text" at bounding box center [198, 146] width 308 height 13
type input "3.0"
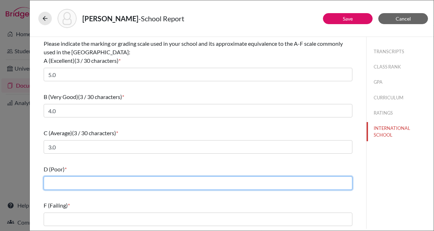
click at [81, 183] on input "text" at bounding box center [198, 182] width 308 height 13
type input "2.0"
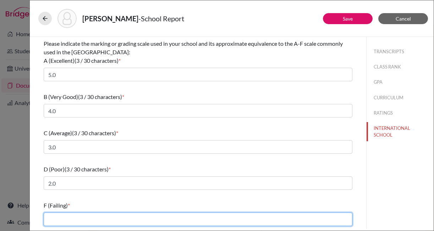
click at [85, 218] on input "text" at bounding box center [198, 218] width 308 height 13
type input "1.0"
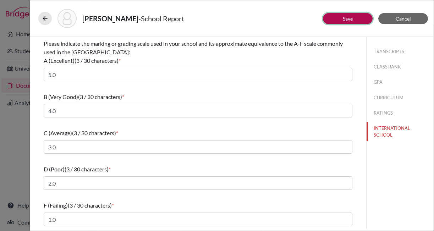
click at [354, 18] on button "Save" at bounding box center [348, 18] width 50 height 11
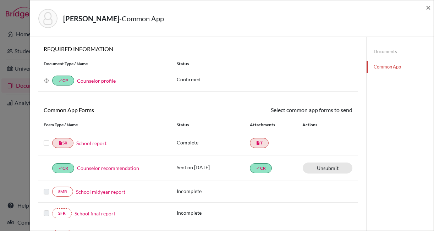
click at [48, 139] on label at bounding box center [47, 139] width 6 height 0
click at [0, 0] on input "checkbox" at bounding box center [0, 0] width 0 height 0
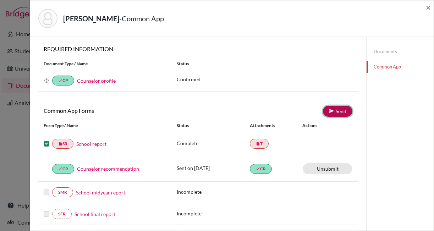
click at [341, 111] on link "Send" at bounding box center [337, 111] width 29 height 11
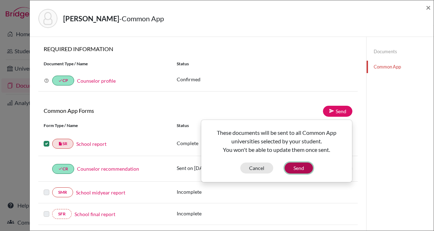
click at [306, 166] on button "Send" at bounding box center [298, 167] width 28 height 11
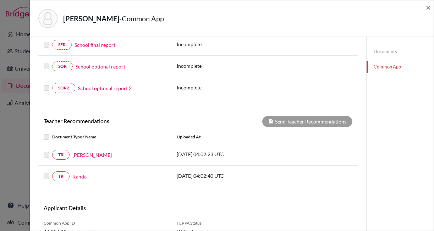
scroll to position [215, 0]
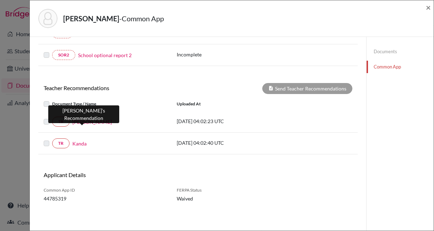
click at [87, 123] on link "[PERSON_NAME]" at bounding box center [91, 121] width 39 height 7
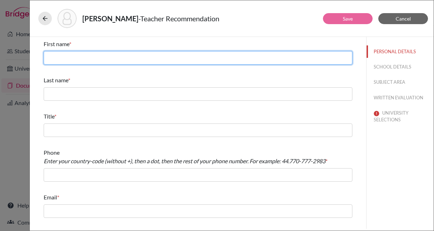
click at [75, 59] on input "text" at bounding box center [198, 57] width 308 height 13
type input "Takashi"
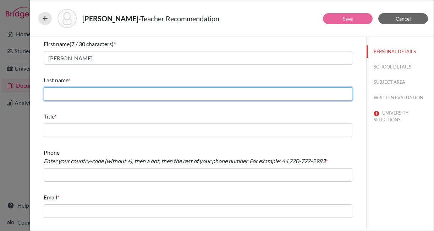
click at [73, 91] on input "text" at bounding box center [198, 93] width 308 height 13
type input "D"
type input "[PERSON_NAME]"
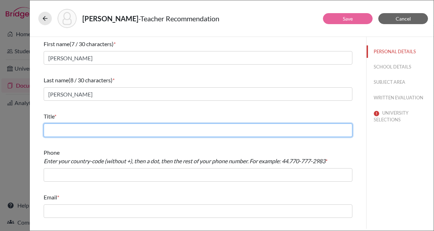
click at [76, 130] on input "text" at bounding box center [198, 129] width 308 height 13
type input "Math Teacher"
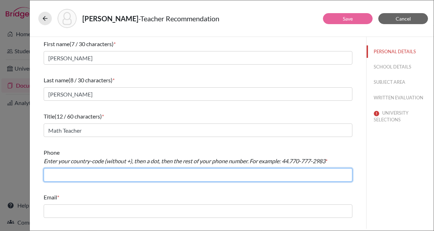
click at [99, 175] on input "text" at bounding box center [198, 174] width 308 height 13
type input "+81338220741"
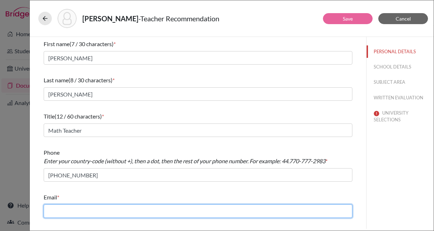
type input "cavani-jn@penken.ed.jp"
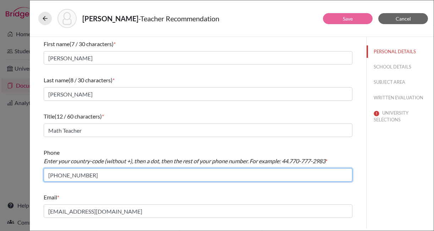
click at [52, 176] on input "+81338220741" at bounding box center [198, 174] width 308 height 13
click at [55, 175] on input "81338220741" at bounding box center [198, 174] width 308 height 13
type input "81.338220741"
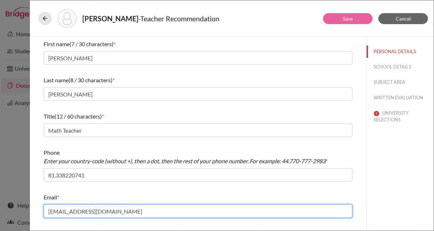
click at [88, 212] on input "cavani-jn@penken.ed.jp" at bounding box center [198, 210] width 308 height 13
paste input "fujimura@kaiseigakuen"
type input "fujimura@kaiseigakuen.jp"
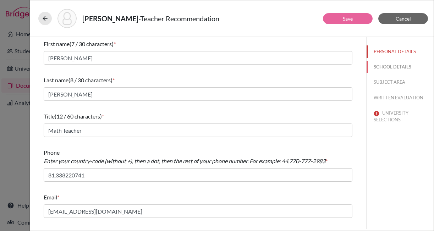
click at [389, 64] on button "SCHOOL DETAILS" at bounding box center [399, 67] width 67 height 12
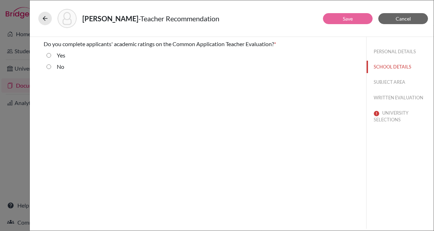
click at [55, 55] on div "Yes" at bounding box center [58, 56] width 14 height 11
click at [50, 54] on input "Yes" at bounding box center [48, 55] width 5 height 9
radio input "true"
click at [386, 80] on button "SUBJECT AREA" at bounding box center [399, 82] width 67 height 12
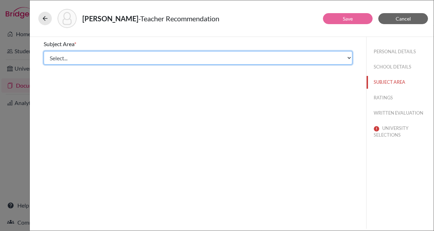
click at [140, 56] on select "Select... Math English Science World Language Social Studies Other Computer Sci…" at bounding box center [198, 57] width 308 height 13
select select "0"
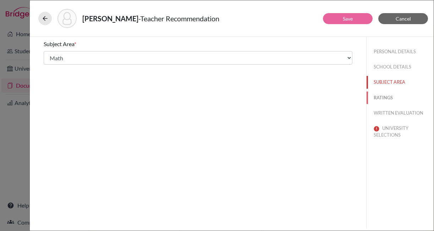
click at [386, 100] on button "RATINGS" at bounding box center [399, 97] width 67 height 12
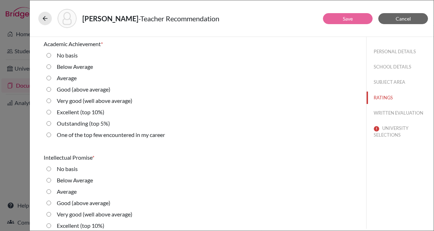
click at [96, 123] on label "Outstanding (top 5%)" at bounding box center [83, 123] width 53 height 9
click at [51, 123] on 5\%\) "Outstanding (top 5%)" at bounding box center [48, 123] width 5 height 9
radio 5\%\) "true"
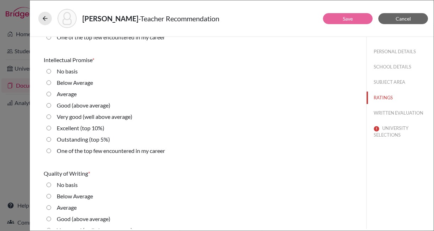
scroll to position [98, 0]
click at [110, 152] on label "One of the top few encountered in my career" at bounding box center [111, 150] width 108 height 9
click at [51, 152] on career "One of the top few encountered in my career" at bounding box center [48, 150] width 5 height 9
radio career "true"
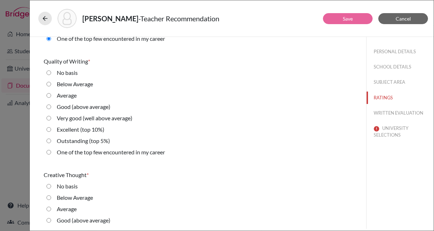
scroll to position [216, 0]
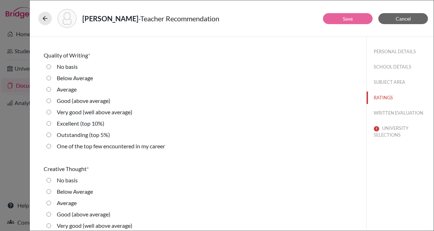
click at [74, 121] on label "Excellent (top 10%)" at bounding box center [81, 123] width 48 height 9
click at [51, 121] on 10\%\) "Excellent (top 10%)" at bounding box center [48, 123] width 5 height 9
radio 10\%\) "true"
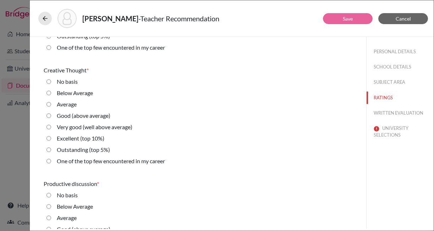
scroll to position [324, 0]
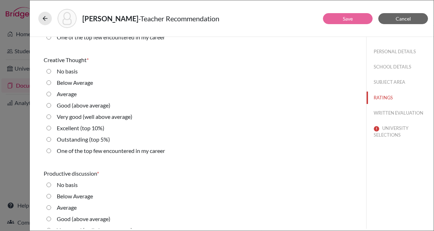
click at [73, 141] on label "Outstanding (top 5%)" at bounding box center [83, 139] width 53 height 9
click at [51, 141] on 5\%\) "Outstanding (top 5%)" at bounding box center [48, 139] width 5 height 9
radio 5\%\) "true"
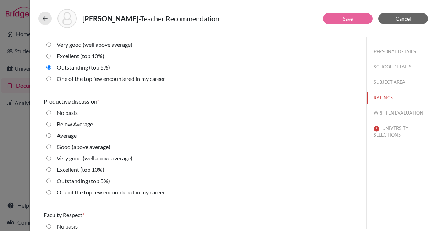
scroll to position [398, 0]
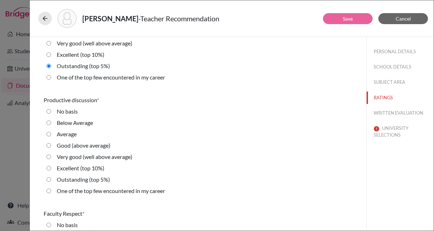
click at [96, 168] on label "Excellent (top 10%)" at bounding box center [81, 168] width 48 height 9
click at [51, 168] on 10\%\) "Excellent (top 10%)" at bounding box center [48, 168] width 5 height 9
radio 10\%\) "true"
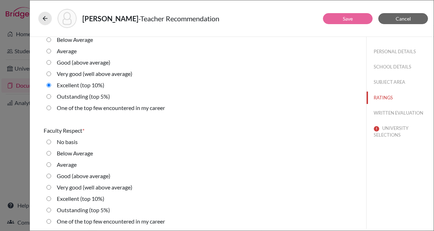
scroll to position [508, 0]
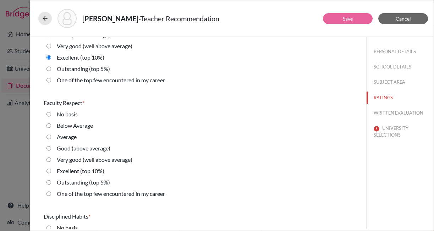
click at [91, 173] on label "Excellent (top 10%)" at bounding box center [81, 171] width 48 height 9
click at [51, 173] on 10\%\) "Excellent (top 10%)" at bounding box center [48, 171] width 5 height 9
radio 10\%\) "true"
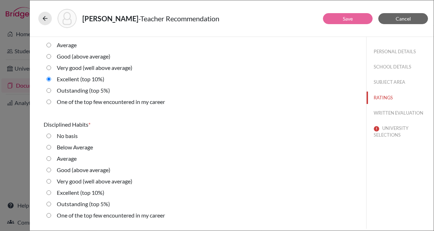
scroll to position [601, 0]
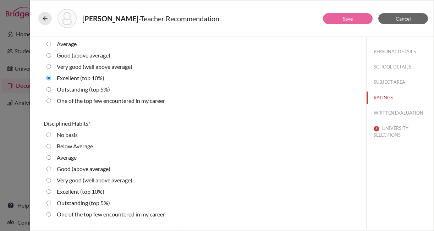
click at [89, 171] on label "Good (above average)" at bounding box center [84, 168] width 54 height 9
click at [51, 171] on average\) "Good (above average)" at bounding box center [48, 168] width 5 height 9
radio average\) "true"
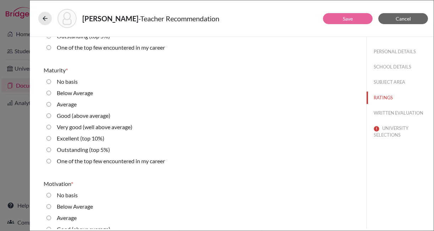
scroll to position [771, 0]
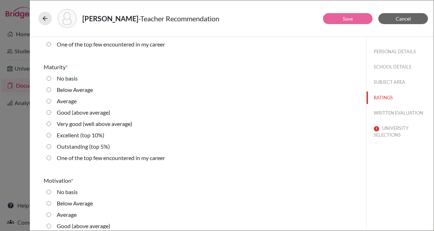
click at [86, 123] on label "Very good (well above average)" at bounding box center [95, 123] width 76 height 9
click at [51, 123] on average\) "Very good (well above average)" at bounding box center [48, 123] width 5 height 9
radio average\) "true"
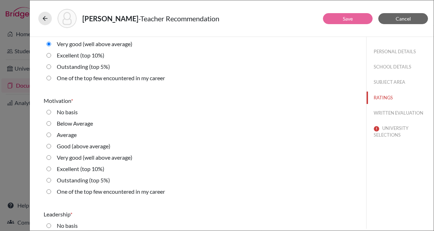
scroll to position [853, 0]
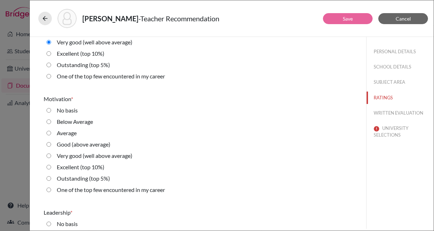
click at [90, 168] on label "Excellent (top 10%)" at bounding box center [81, 167] width 48 height 9
click at [51, 168] on 10\%\) "Excellent (top 10%)" at bounding box center [48, 167] width 5 height 9
radio 10\%\) "true"
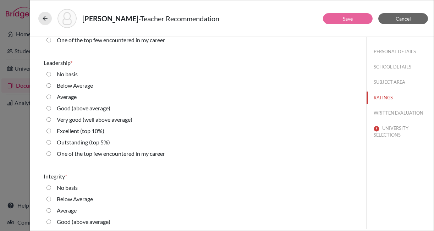
scroll to position [1006, 0]
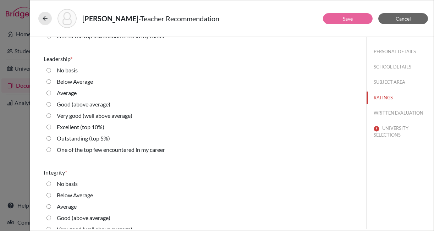
click at [60, 105] on label "Good (above average)" at bounding box center [84, 104] width 54 height 9
click at [51, 105] on average\) "Good (above average)" at bounding box center [48, 104] width 5 height 9
radio average\) "true"
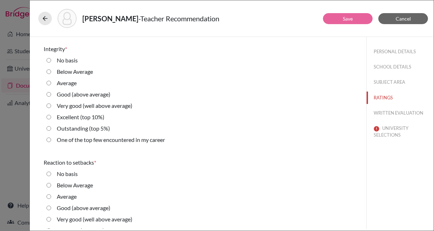
scroll to position [1129, 0]
click at [91, 120] on label "Excellent (top 10%)" at bounding box center [81, 117] width 48 height 9
click at [51, 120] on 10\%\) "Excellent (top 10%)" at bounding box center [48, 117] width 5 height 9
radio 10\%\) "true"
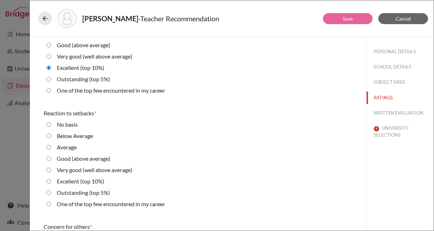
scroll to position [1180, 0]
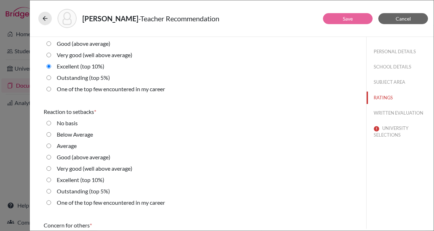
click at [77, 179] on label "Excellent (top 10%)" at bounding box center [81, 179] width 48 height 9
click at [51, 179] on 10\%\) "Excellent (top 10%)" at bounding box center [48, 179] width 5 height 9
radio 10\%\) "true"
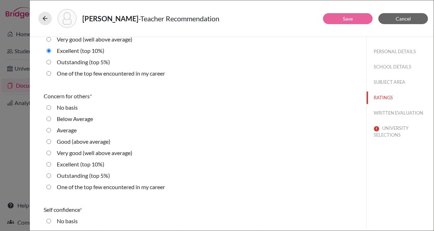
scroll to position [1310, 0]
click at [76, 150] on label "Very good (well above average)" at bounding box center [95, 152] width 76 height 9
click at [51, 150] on average\) "Very good (well above average)" at bounding box center [48, 152] width 5 height 9
radio average\) "true"
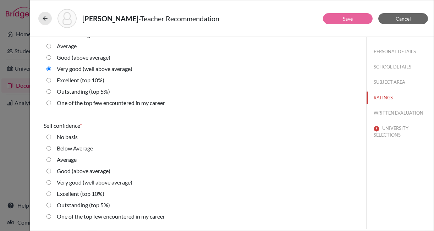
scroll to position [1409, 0]
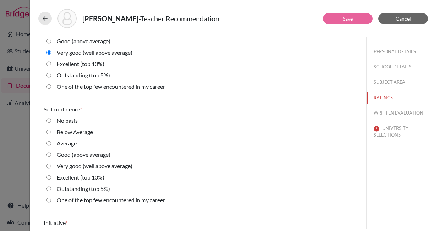
click at [75, 169] on label "Very good (well above average)" at bounding box center [95, 166] width 76 height 9
click at [51, 169] on average\) "Very good (well above average)" at bounding box center [48, 166] width 5 height 9
radio average\) "true"
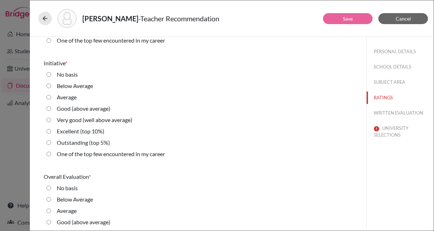
scroll to position [1580, 0]
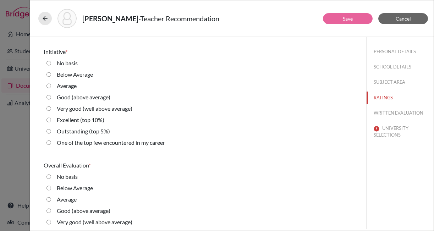
click at [80, 131] on label "Outstanding (top 5%)" at bounding box center [83, 131] width 53 height 9
click at [51, 131] on 5\%\) "Outstanding (top 5%)" at bounding box center [48, 131] width 5 height 9
radio 5\%\) "true"
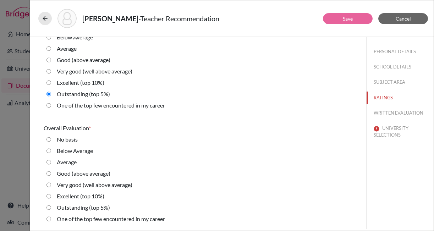
click at [76, 206] on label "Outstanding (top 5%)" at bounding box center [83, 207] width 53 height 9
click at [51, 206] on 5\%\) "Outstanding (top 5%)" at bounding box center [48, 207] width 5 height 9
radio 5\%\) "true"
click at [392, 115] on button "WRITTEN EVALUATION" at bounding box center [399, 113] width 67 height 12
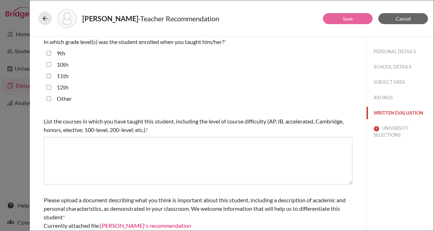
scroll to position [218, 0]
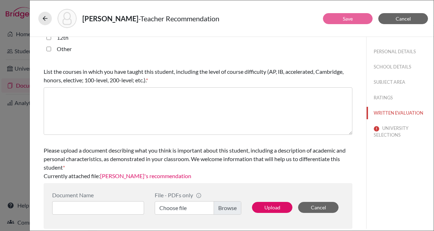
click at [143, 176] on link "Fujimura's recommendation" at bounding box center [145, 175] width 91 height 7
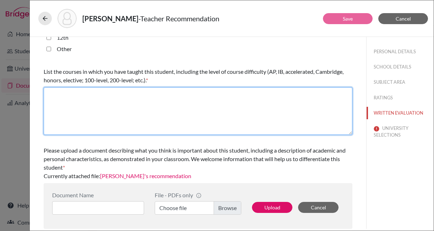
click at [123, 113] on textarea at bounding box center [198, 111] width 308 height 48
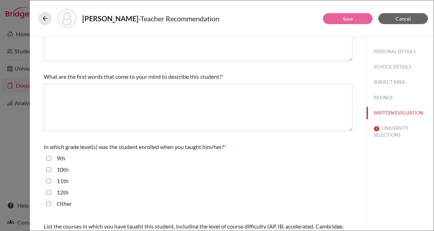
scroll to position [5, 0]
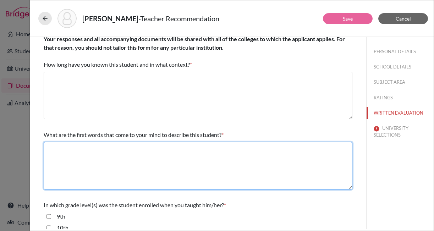
click at [110, 162] on textarea at bounding box center [198, 166] width 308 height 48
paste textarea "gifted, rational, talented"
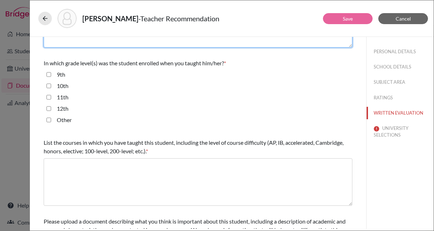
scroll to position [0, 0]
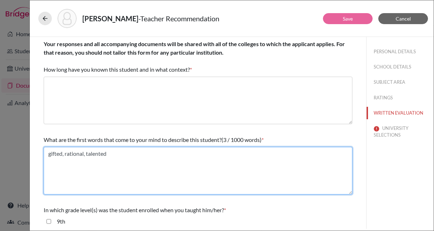
type textarea "gifted, rational, talented"
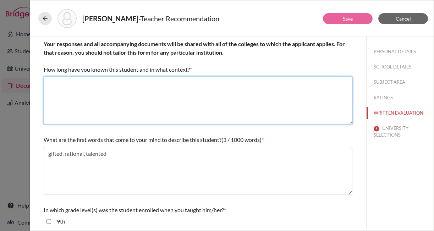
click at [116, 85] on textarea at bounding box center [198, 101] width 308 height 48
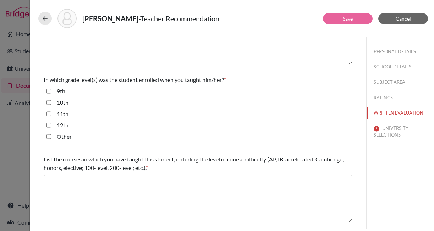
scroll to position [178, 0]
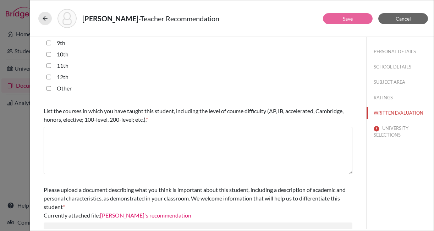
type textarea "6 years as his math teacher"
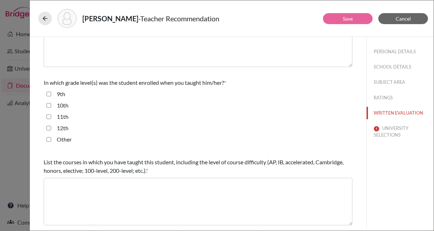
scroll to position [127, 0]
click at [50, 95] on input "9th" at bounding box center [48, 94] width 5 height 9
checkbox input "true"
click at [49, 107] on input "10th" at bounding box center [48, 105] width 5 height 9
checkbox input "true"
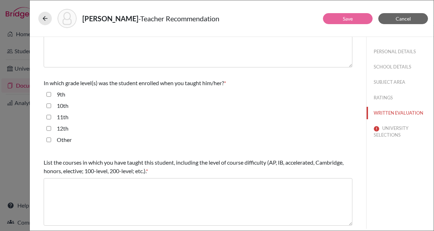
click at [49, 117] on input "11th" at bounding box center [48, 117] width 5 height 9
checkbox input "true"
click at [49, 127] on input "12th" at bounding box center [48, 128] width 5 height 9
checkbox input "true"
click at [49, 140] on input "Other" at bounding box center [48, 139] width 5 height 9
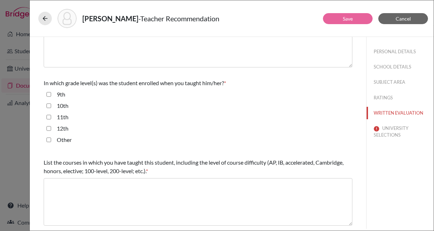
checkbox input "true"
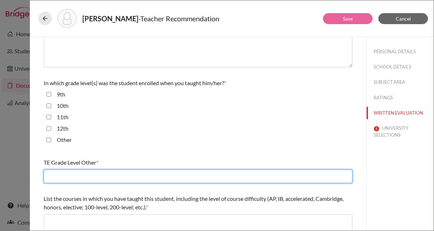
click at [74, 179] on input "text" at bounding box center [198, 175] width 308 height 13
type input "7th Grade Math, 8th Grade Math"
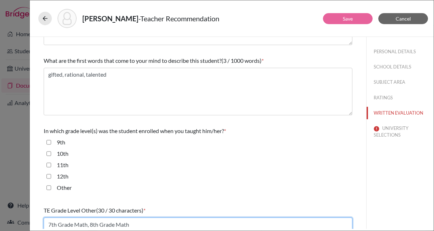
scroll to position [200, 0]
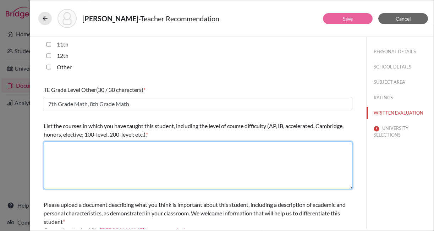
click at [90, 152] on textarea at bounding box center [198, 165] width 308 height 48
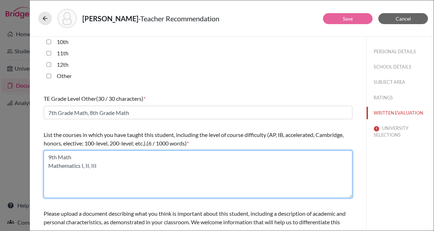
scroll to position [189, 0]
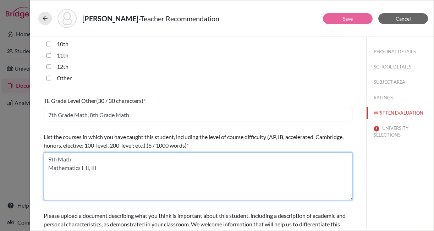
type textarea "9th Math Mathematics I, II, III"
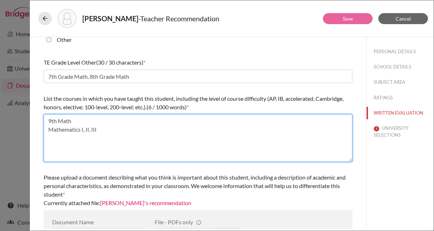
scroll to position [254, 0]
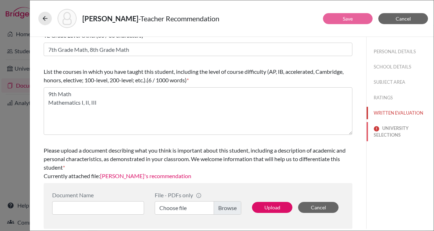
click at [386, 129] on button "UNIVERSITY SELECTIONS" at bounding box center [399, 131] width 67 height 19
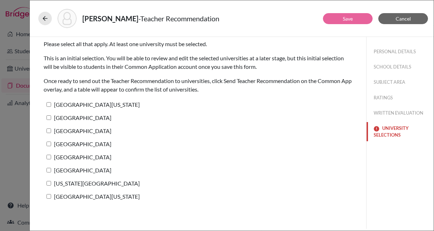
scroll to position [0, 0]
click at [49, 196] on input "[GEOGRAPHIC_DATA][US_STATE]" at bounding box center [48, 196] width 5 height 5
checkbox input "true"
click at [49, 182] on input "[US_STATE][GEOGRAPHIC_DATA]" at bounding box center [48, 183] width 5 height 5
checkbox input "true"
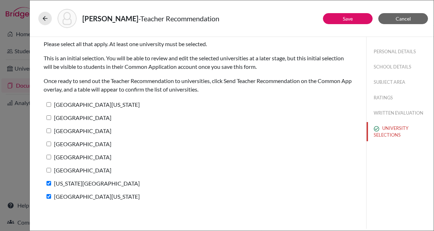
click at [50, 170] on input "[GEOGRAPHIC_DATA]" at bounding box center [48, 170] width 5 height 5
checkbox input "true"
click at [50, 156] on input "[GEOGRAPHIC_DATA]" at bounding box center [48, 157] width 5 height 5
checkbox input "true"
click at [50, 141] on input "[GEOGRAPHIC_DATA]" at bounding box center [48, 143] width 5 height 5
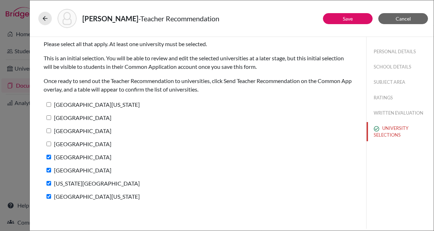
checkbox input "true"
click at [50, 129] on input "[GEOGRAPHIC_DATA]" at bounding box center [48, 130] width 5 height 5
checkbox input "true"
click at [50, 114] on label "[GEOGRAPHIC_DATA]" at bounding box center [78, 117] width 68 height 10
click at [50, 115] on input "[GEOGRAPHIC_DATA]" at bounding box center [48, 117] width 5 height 5
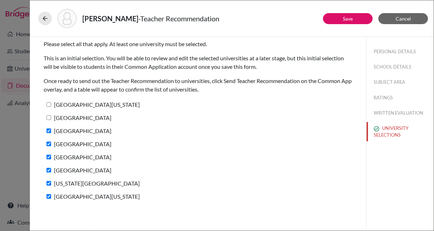
checkbox input "true"
click at [50, 104] on input "[GEOGRAPHIC_DATA][US_STATE]" at bounding box center [48, 104] width 5 height 5
checkbox input "true"
click at [348, 17] on link "Save" at bounding box center [347, 19] width 10 height 6
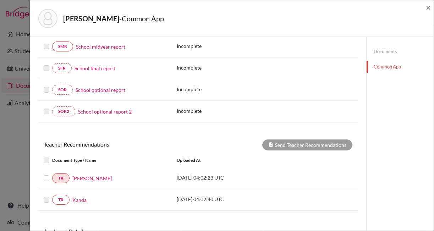
scroll to position [215, 0]
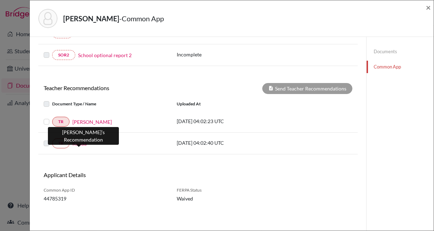
click at [80, 143] on link "Kanda" at bounding box center [79, 143] width 14 height 7
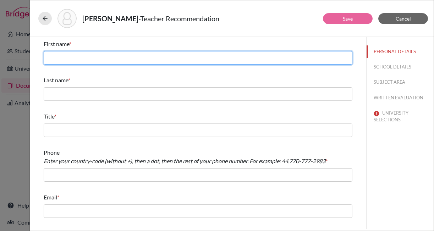
click at [62, 58] on input "text" at bounding box center [198, 57] width 308 height 13
type input "Kunihiko"
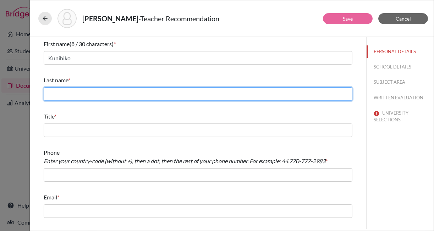
click at [58, 95] on input "text" at bounding box center [198, 93] width 308 height 13
type input "Kanda"
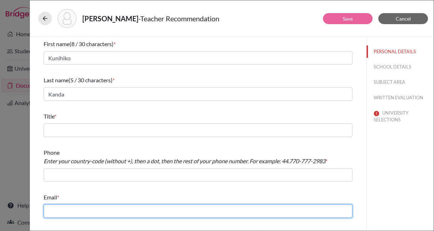
click at [77, 211] on input "text" at bounding box center [198, 210] width 308 height 13
paste input "k.kanda@kaiseigakuen.jp"
type input "k.kanda@kaiseigakuen.jp"
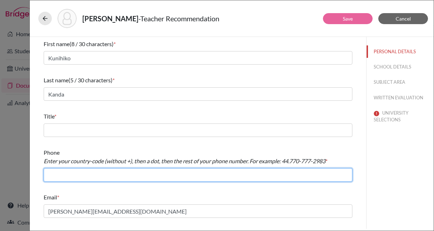
click at [70, 174] on input "text" at bounding box center [198, 174] width 308 height 13
click at [52, 175] on input "+81338220741" at bounding box center [198, 174] width 308 height 13
click at [55, 175] on input "81338220741" at bounding box center [198, 174] width 308 height 13
type input "81.338220741"
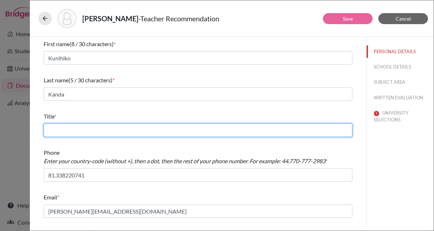
click at [65, 130] on input "text" at bounding box center [198, 129] width 308 height 13
click at [84, 132] on input "Japanese Language Teacher" at bounding box center [198, 129] width 308 height 13
type input "Japanese Literature Teacher"
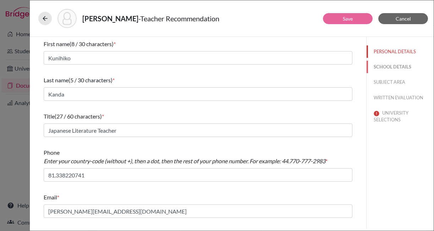
click at [400, 66] on button "SCHOOL DETAILS" at bounding box center [399, 67] width 67 height 12
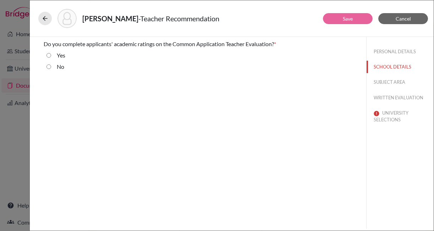
click at [55, 55] on div "Yes" at bounding box center [58, 56] width 14 height 11
click at [50, 55] on input "Yes" at bounding box center [48, 55] width 5 height 9
radio input "true"
click at [382, 81] on button "SUBJECT AREA" at bounding box center [399, 82] width 67 height 12
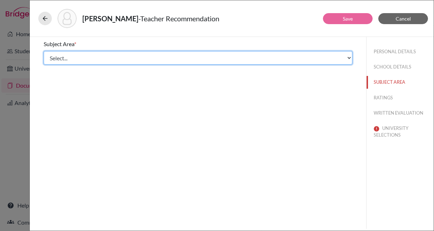
click at [151, 59] on select "Select... Math English Science World Language Social Studies Other Computer Sci…" at bounding box center [198, 57] width 308 height 13
select select "3"
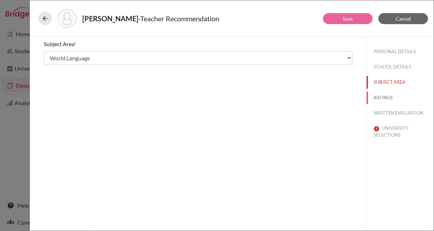
click at [383, 95] on button "RATINGS" at bounding box center [399, 97] width 67 height 12
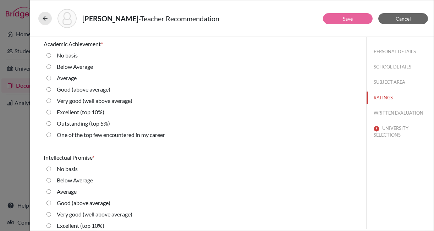
click at [84, 123] on label "Outstanding (top 5%)" at bounding box center [83, 123] width 53 height 9
click at [51, 123] on 5\%\) "Outstanding (top 5%)" at bounding box center [48, 123] width 5 height 9
radio 5\%\) "true"
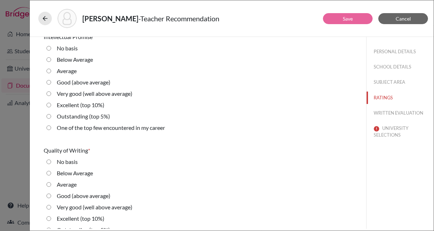
scroll to position [124, 0]
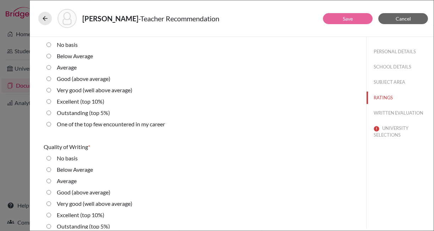
click at [84, 114] on label "Outstanding (top 5%)" at bounding box center [83, 112] width 53 height 9
click at [51, 114] on 5\%\) "Outstanding (top 5%)" at bounding box center [48, 112] width 5 height 9
radio 5\%\) "true"
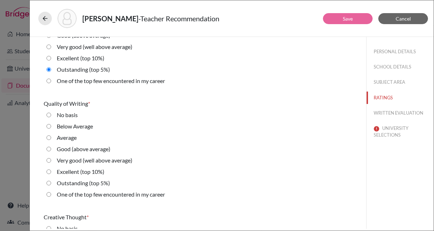
scroll to position [171, 0]
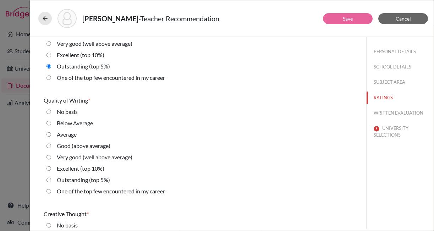
click at [70, 147] on label "Good (above average)" at bounding box center [84, 145] width 54 height 9
click at [51, 147] on average\) "Good (above average)" at bounding box center [48, 145] width 5 height 9
radio average\) "true"
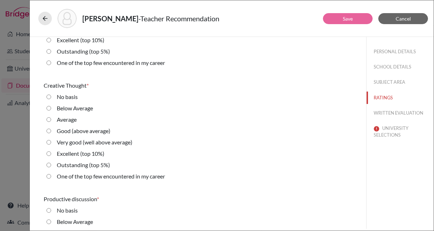
scroll to position [300, 0]
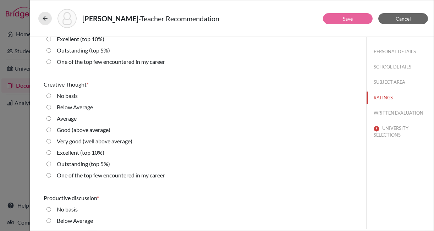
click at [80, 164] on label "Outstanding (top 5%)" at bounding box center [83, 164] width 53 height 9
click at [51, 164] on 5\%\) "Outstanding (top 5%)" at bounding box center [48, 164] width 5 height 9
radio 5\%\) "true"
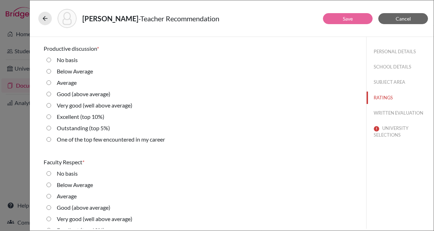
scroll to position [449, 0]
click at [61, 107] on label "Very good (well above average)" at bounding box center [95, 105] width 76 height 9
click at [51, 107] on average\) "Very good (well above average)" at bounding box center [48, 105] width 5 height 9
radio average\) "true"
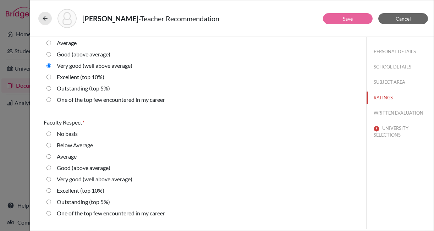
scroll to position [505, 0]
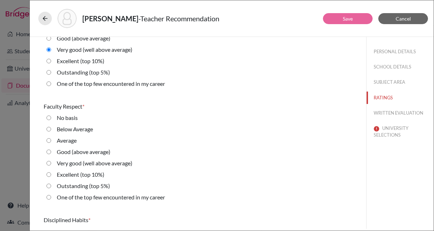
click at [73, 153] on label "Good (above average)" at bounding box center [84, 151] width 54 height 9
click at [51, 153] on average\) "Good (above average)" at bounding box center [48, 151] width 5 height 9
radio average\) "true"
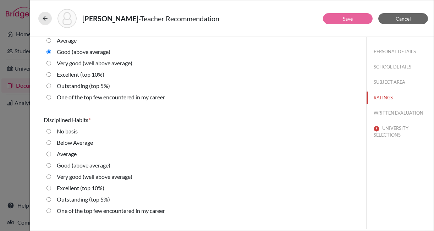
scroll to position [605, 0]
click at [73, 153] on label "Average" at bounding box center [67, 153] width 20 height 9
click at [51, 153] on input "Average" at bounding box center [48, 153] width 5 height 9
radio input "true"
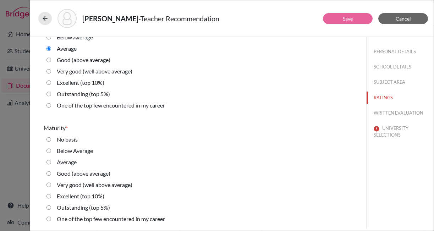
scroll to position [725, 0]
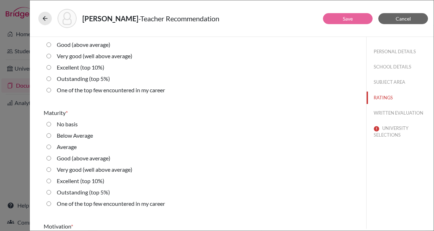
click at [58, 158] on label "Good (above average)" at bounding box center [84, 158] width 54 height 9
click at [51, 158] on average\) "Good (above average)" at bounding box center [48, 158] width 5 height 9
radio average\) "true"
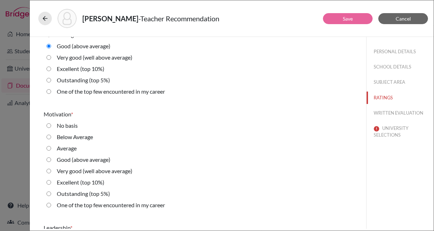
scroll to position [840, 0]
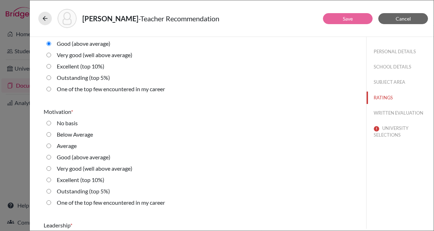
click at [85, 203] on label "One of the top few encountered in my career" at bounding box center [111, 202] width 108 height 9
click at [51, 203] on career "One of the top few encountered in my career" at bounding box center [48, 202] width 5 height 9
radio career "true"
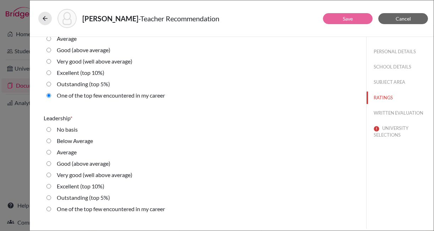
scroll to position [948, 0]
click at [61, 151] on label "Average" at bounding box center [67, 151] width 20 height 9
click at [51, 151] on input "Average" at bounding box center [48, 151] width 5 height 9
radio input "true"
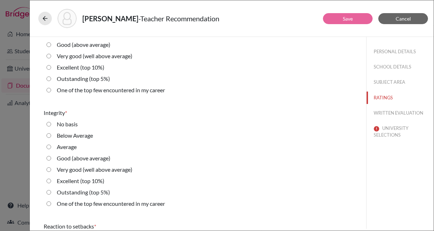
scroll to position [1069, 0]
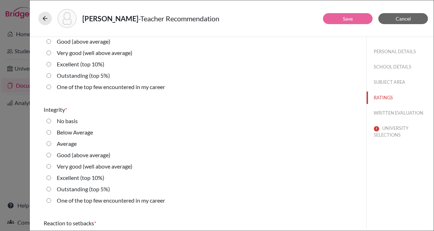
click at [63, 144] on label "Average" at bounding box center [67, 143] width 20 height 9
click at [51, 144] on input "Average" at bounding box center [48, 143] width 5 height 9
radio input "true"
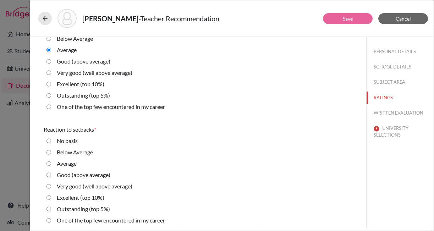
scroll to position [1165, 0]
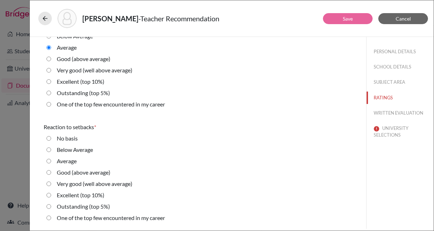
click at [81, 200] on div "Excellent (top 10%)" at bounding box center [77, 196] width 53 height 11
click at [81, 197] on label "Excellent (top 10%)" at bounding box center [81, 195] width 48 height 9
click at [51, 197] on 10\%\) "Excellent (top 10%)" at bounding box center [48, 195] width 5 height 9
radio 10\%\) "true"
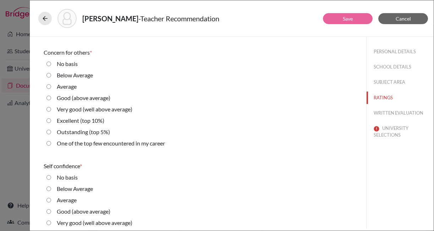
scroll to position [1356, 0]
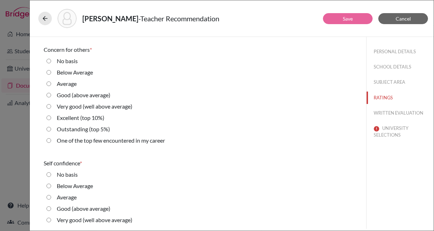
click at [65, 199] on label "Average" at bounding box center [67, 197] width 20 height 9
click at [51, 199] on input "Average" at bounding box center [48, 197] width 5 height 9
radio input "true"
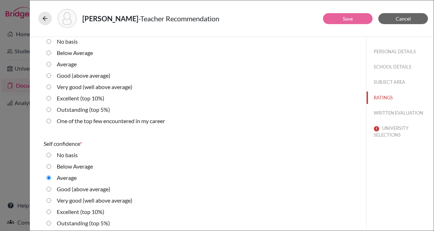
scroll to position [1347, 0]
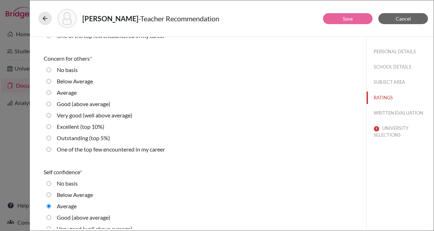
click at [66, 93] on label "Average" at bounding box center [67, 92] width 20 height 9
click at [51, 93] on input "Average" at bounding box center [48, 92] width 5 height 9
radio input "true"
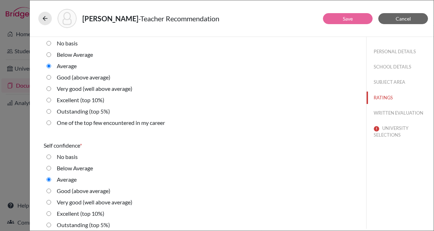
click at [100, 190] on label "Good (above average)" at bounding box center [84, 190] width 54 height 9
click at [51, 190] on average\) "Good (above average)" at bounding box center [48, 190] width 5 height 9
radio average\) "true"
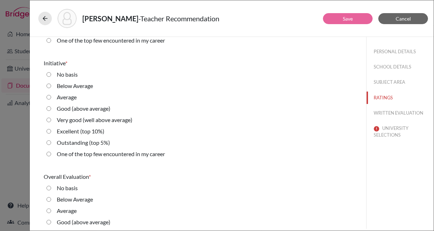
scroll to position [1575, 0]
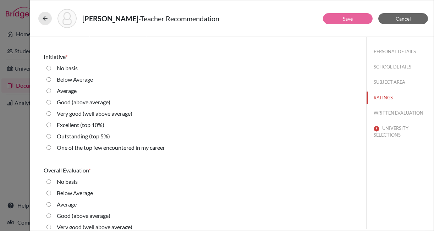
click at [67, 148] on label "One of the top few encountered in my career" at bounding box center [111, 147] width 108 height 9
click at [51, 148] on career "One of the top few encountered in my career" at bounding box center [48, 147] width 5 height 9
radio career "true"
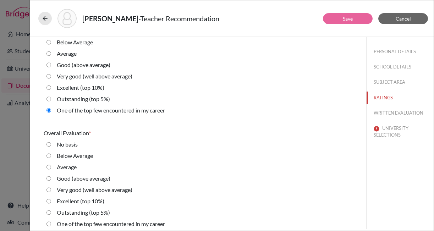
scroll to position [1618, 0]
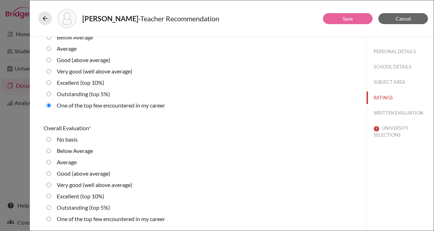
click at [65, 173] on label "Good (above average)" at bounding box center [84, 173] width 54 height 9
click at [51, 173] on average\) "Good (above average)" at bounding box center [48, 173] width 5 height 9
radio average\) "true"
click at [79, 185] on label "Very good (well above average)" at bounding box center [95, 184] width 76 height 9
click at [51, 185] on average\) "Very good (well above average)" at bounding box center [48, 184] width 5 height 9
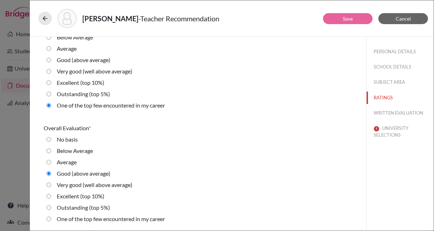
radio average\) "true"
click at [389, 113] on button "WRITTEN EVALUATION" at bounding box center [399, 113] width 67 height 12
radio average\) "false"
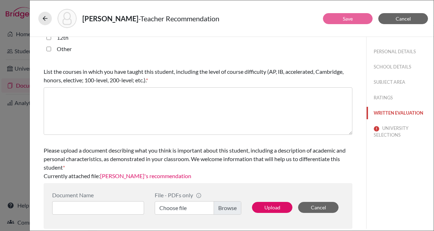
scroll to position [0, 0]
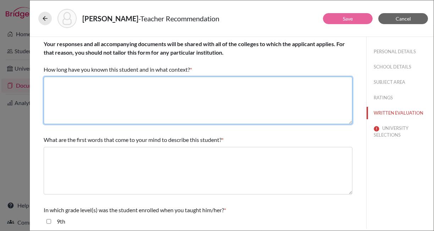
click at [101, 93] on textarea at bounding box center [198, 101] width 308 height 48
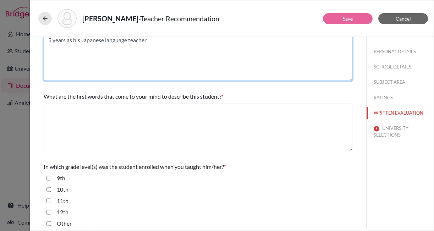
scroll to position [51, 0]
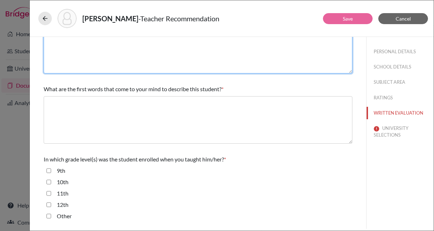
type textarea "5 years as his Japanese language teacher"
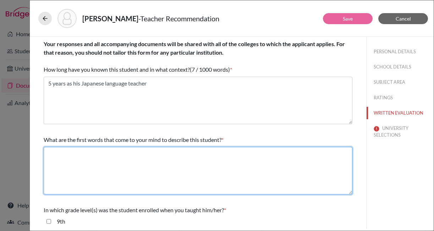
click at [82, 158] on textarea at bounding box center [198, 171] width 308 height 48
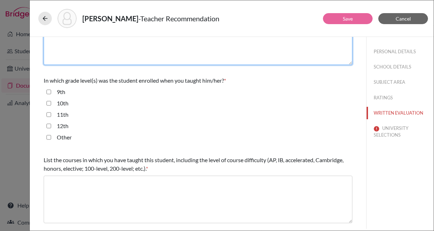
scroll to position [133, 0]
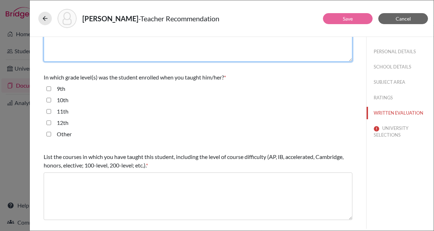
type textarea "astute, erudite, scholarly"
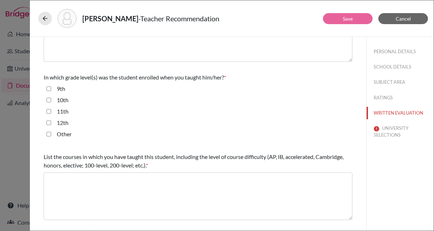
click at [49, 88] on input "9th" at bounding box center [48, 88] width 5 height 9
checkbox input "true"
click at [49, 103] on input "10th" at bounding box center [48, 100] width 5 height 9
checkbox input "true"
click at [49, 111] on input "11th" at bounding box center [48, 111] width 5 height 9
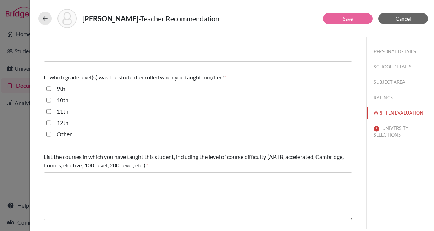
checkbox input "true"
click at [50, 122] on input "12th" at bounding box center [48, 122] width 5 height 9
checkbox input "true"
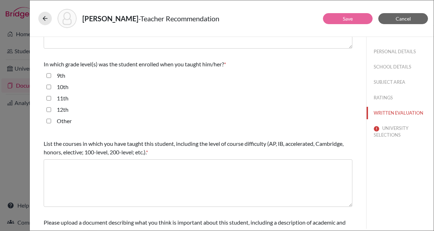
scroll to position [158, 0]
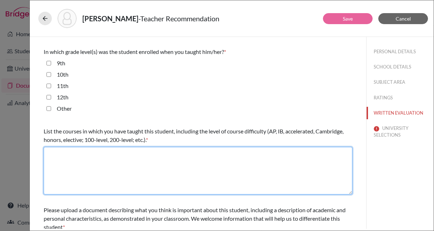
click at [106, 165] on textarea at bounding box center [198, 171] width 308 height 48
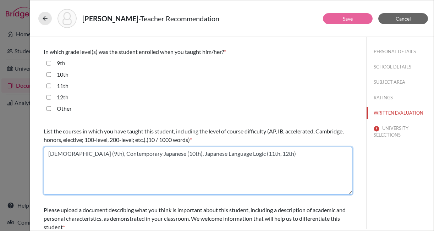
type textarea "Japanese (9th), Contemporary Japanese (10th), Japanese Language Logic (11th, 12…"
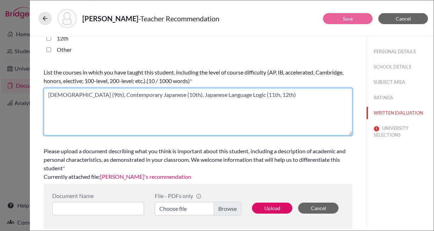
scroll to position [218, 0]
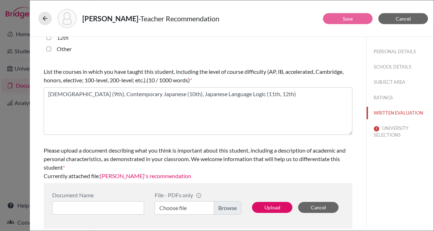
click at [149, 176] on link "Kanda's recommendation" at bounding box center [145, 175] width 91 height 7
click at [387, 132] on button "UNIVERSITY SELECTIONS" at bounding box center [399, 131] width 67 height 19
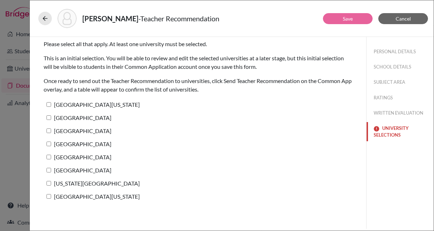
scroll to position [0, 0]
click at [48, 195] on input "[GEOGRAPHIC_DATA][US_STATE]" at bounding box center [48, 196] width 5 height 5
checkbox input "true"
click at [48, 184] on input "[US_STATE][GEOGRAPHIC_DATA]" at bounding box center [48, 183] width 5 height 5
checkbox input "true"
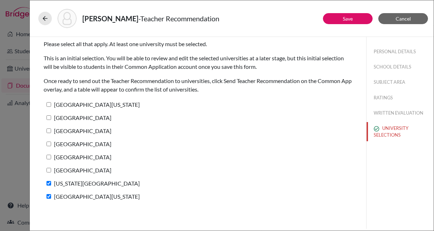
click at [48, 171] on input "[GEOGRAPHIC_DATA]" at bounding box center [48, 170] width 5 height 5
checkbox input "true"
click at [48, 155] on input "[GEOGRAPHIC_DATA]" at bounding box center [48, 157] width 5 height 5
checkbox input "true"
click at [48, 144] on input "[GEOGRAPHIC_DATA]" at bounding box center [48, 143] width 5 height 5
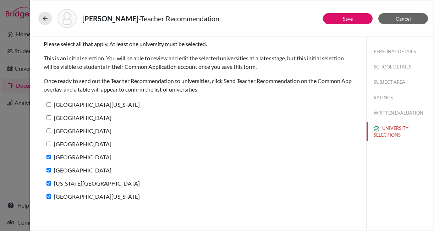
checkbox input "true"
click at [48, 133] on label "[GEOGRAPHIC_DATA]" at bounding box center [78, 130] width 68 height 10
click at [48, 133] on input "[GEOGRAPHIC_DATA]" at bounding box center [48, 130] width 5 height 5
checkbox input "true"
click at [50, 116] on input "[GEOGRAPHIC_DATA]" at bounding box center [48, 117] width 5 height 5
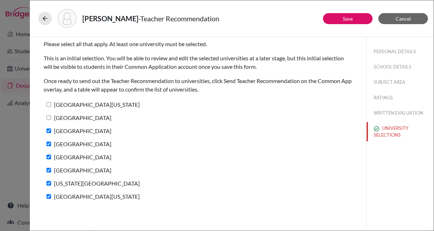
checkbox input "true"
click at [49, 106] on input "[GEOGRAPHIC_DATA][US_STATE]" at bounding box center [48, 104] width 5 height 5
checkbox input "true"
click at [350, 17] on link "Save" at bounding box center [347, 19] width 10 height 6
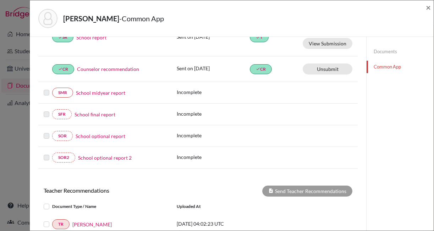
scroll to position [215, 0]
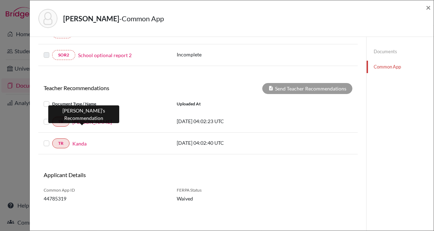
click at [85, 122] on link "[PERSON_NAME]" at bounding box center [91, 121] width 39 height 7
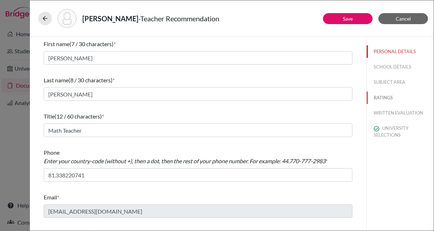
click at [388, 97] on button "RATINGS" at bounding box center [399, 97] width 67 height 12
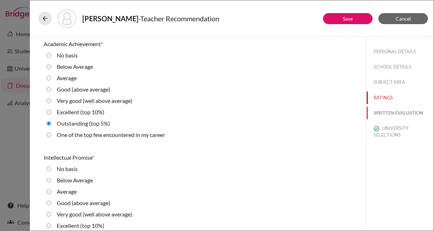
click at [388, 114] on button "WRITTEN EVALUATION" at bounding box center [399, 113] width 67 height 12
radio basis "true"
radio Average "true"
radio input "true"
radio average\) "true"
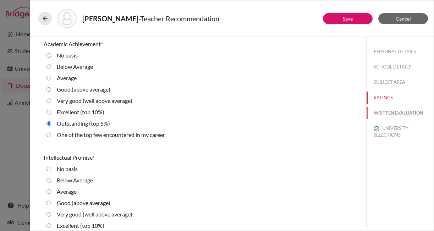
radio average\) "true"
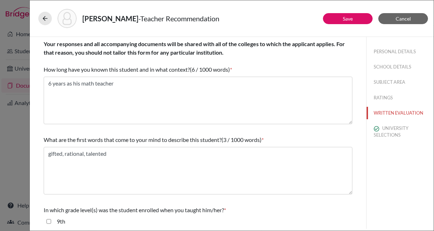
click at [19, 158] on div "Takagi, Eishi - Teacher Recommendation Save Cancel Your responses and all accom…" at bounding box center [217, 115] width 434 height 231
click at [40, 15] on button at bounding box center [44, 18] width 13 height 13
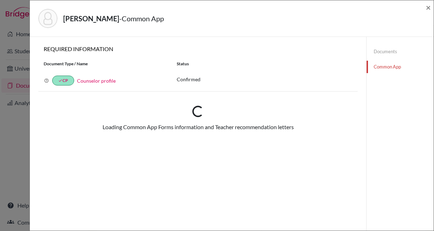
click at [9, 142] on div "Takagi, Eishi - Common App × × REQUIRED INFORMATION Document Type / Name Status…" at bounding box center [217, 115] width 434 height 231
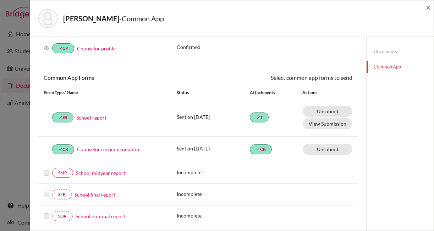
scroll to position [38, 0]
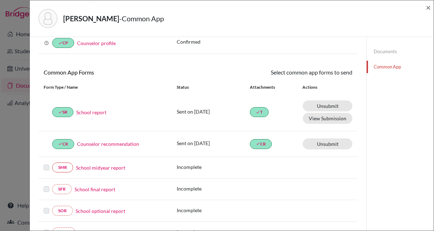
click at [111, 146] on link "Counselor recommendation" at bounding box center [108, 143] width 62 height 7
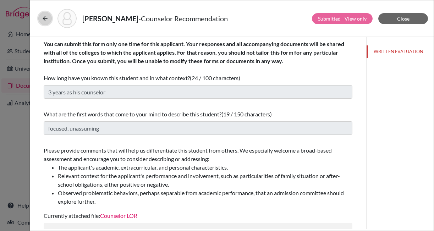
click at [44, 21] on icon at bounding box center [44, 18] width 7 height 7
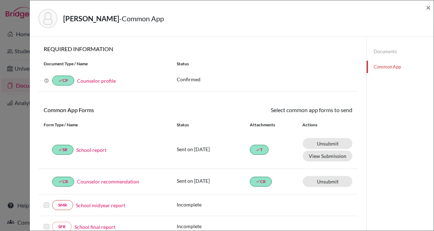
click at [19, 152] on div "Takagi, Eishi - Common App × × REQUIRED INFORMATION Document Type / Name Status…" at bounding box center [217, 115] width 434 height 231
click at [427, 7] on span "×" at bounding box center [427, 7] width 5 height 10
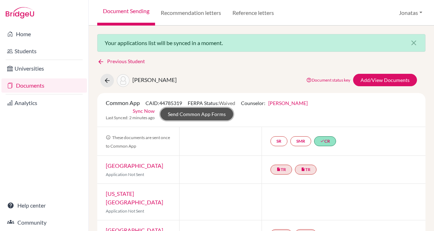
click at [216, 115] on link "Send Common App Forms" at bounding box center [196, 114] width 73 height 12
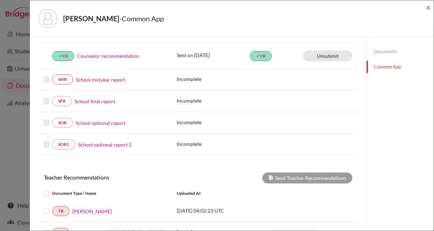
scroll to position [215, 0]
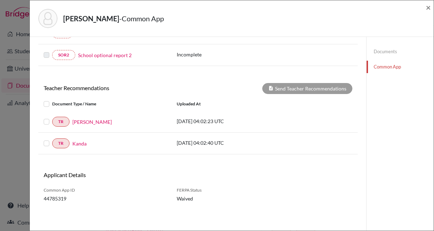
click at [52, 139] on label at bounding box center [52, 139] width 0 height 0
click at [0, 0] on input "checkbox" at bounding box center [0, 0] width 0 height 0
click at [52, 117] on label at bounding box center [52, 117] width 0 height 0
click at [0, 0] on input "checkbox" at bounding box center [0, 0] width 0 height 0
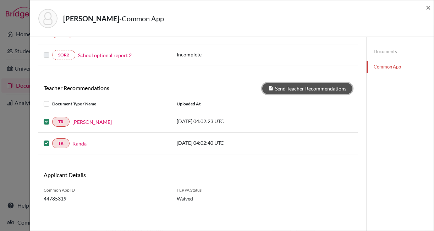
click at [309, 88] on button "Send Teacher Recommendations" at bounding box center [307, 88] width 90 height 11
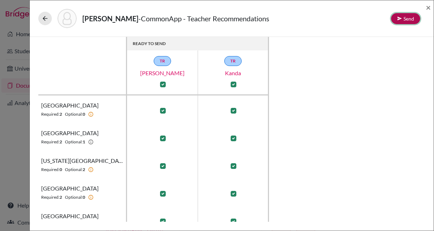
click at [407, 19] on button "Send" at bounding box center [405, 18] width 29 height 11
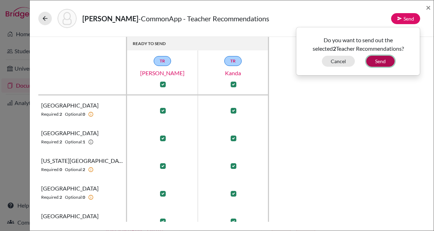
click at [381, 60] on button "Send" at bounding box center [380, 61] width 28 height 11
checkbox input "false"
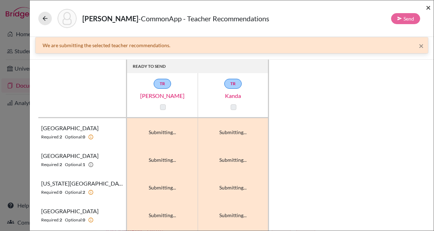
click at [428, 7] on span "×" at bounding box center [427, 7] width 5 height 10
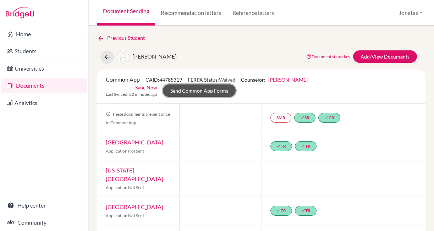
click at [191, 90] on link "Send Common App Forms" at bounding box center [199, 90] width 73 height 12
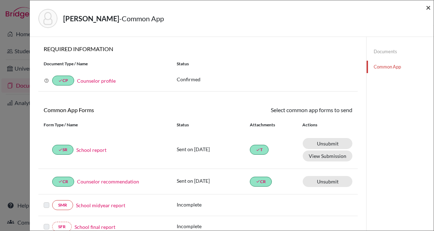
click at [427, 7] on span "×" at bounding box center [427, 7] width 5 height 10
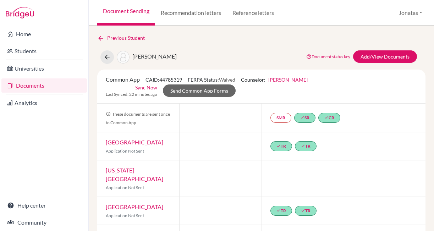
click at [46, 83] on link "Documents" at bounding box center [43, 85] width 85 height 14
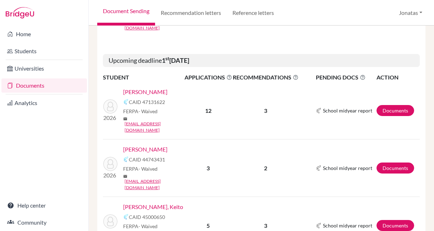
scroll to position [353, 0]
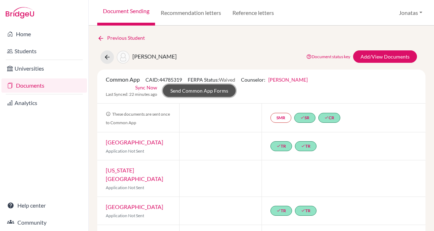
click at [204, 89] on link "Send Common App Forms" at bounding box center [199, 90] width 73 height 12
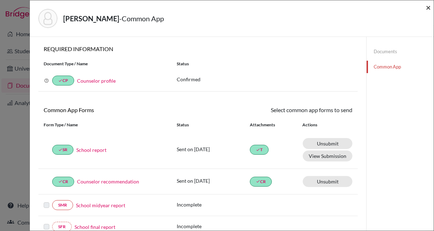
click at [426, 8] on span "×" at bounding box center [427, 7] width 5 height 10
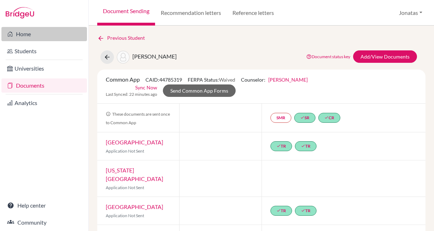
click at [38, 33] on link "Home" at bounding box center [43, 34] width 85 height 14
